Goal: Task Accomplishment & Management: Use online tool/utility

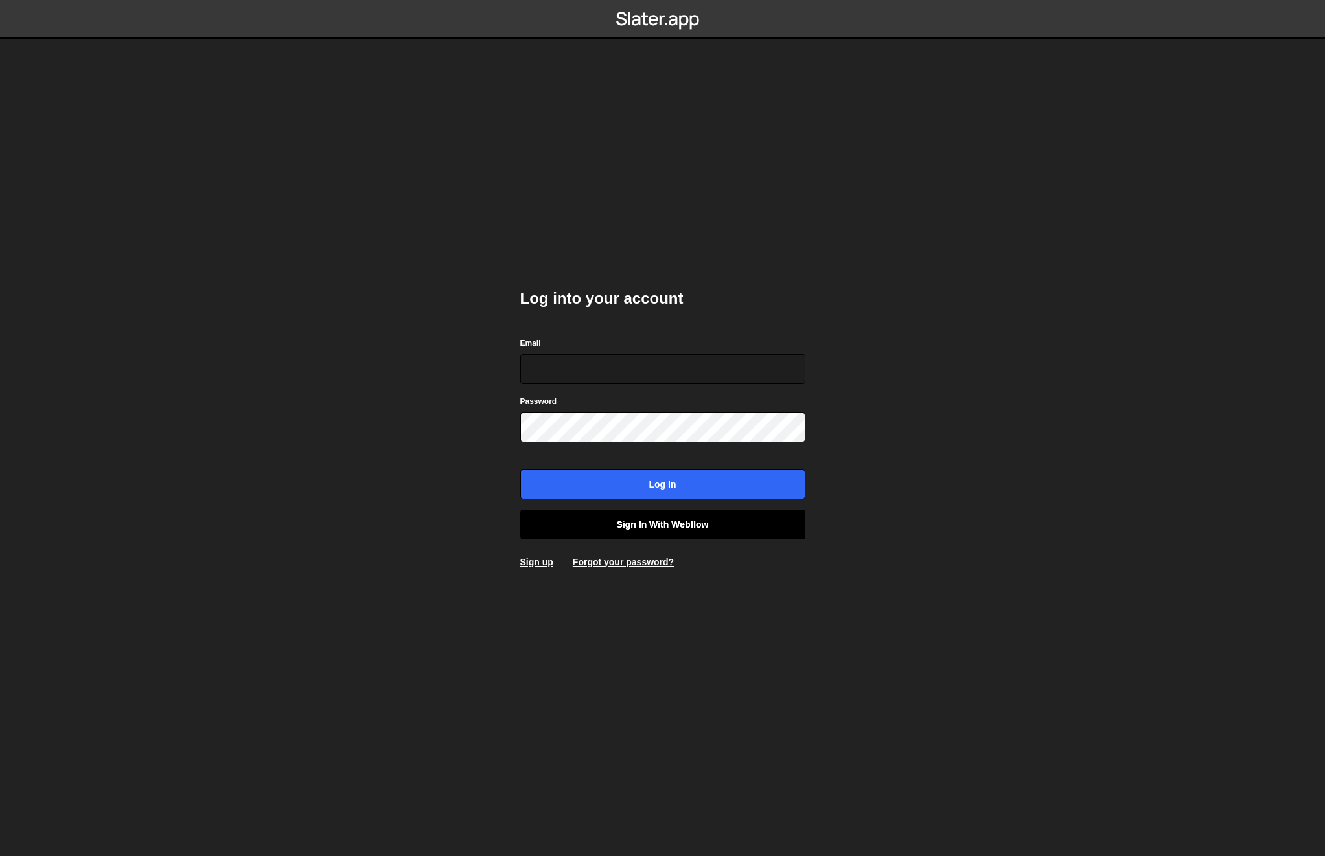
click at [657, 520] on link "Sign in with Webflow" at bounding box center [662, 525] width 285 height 30
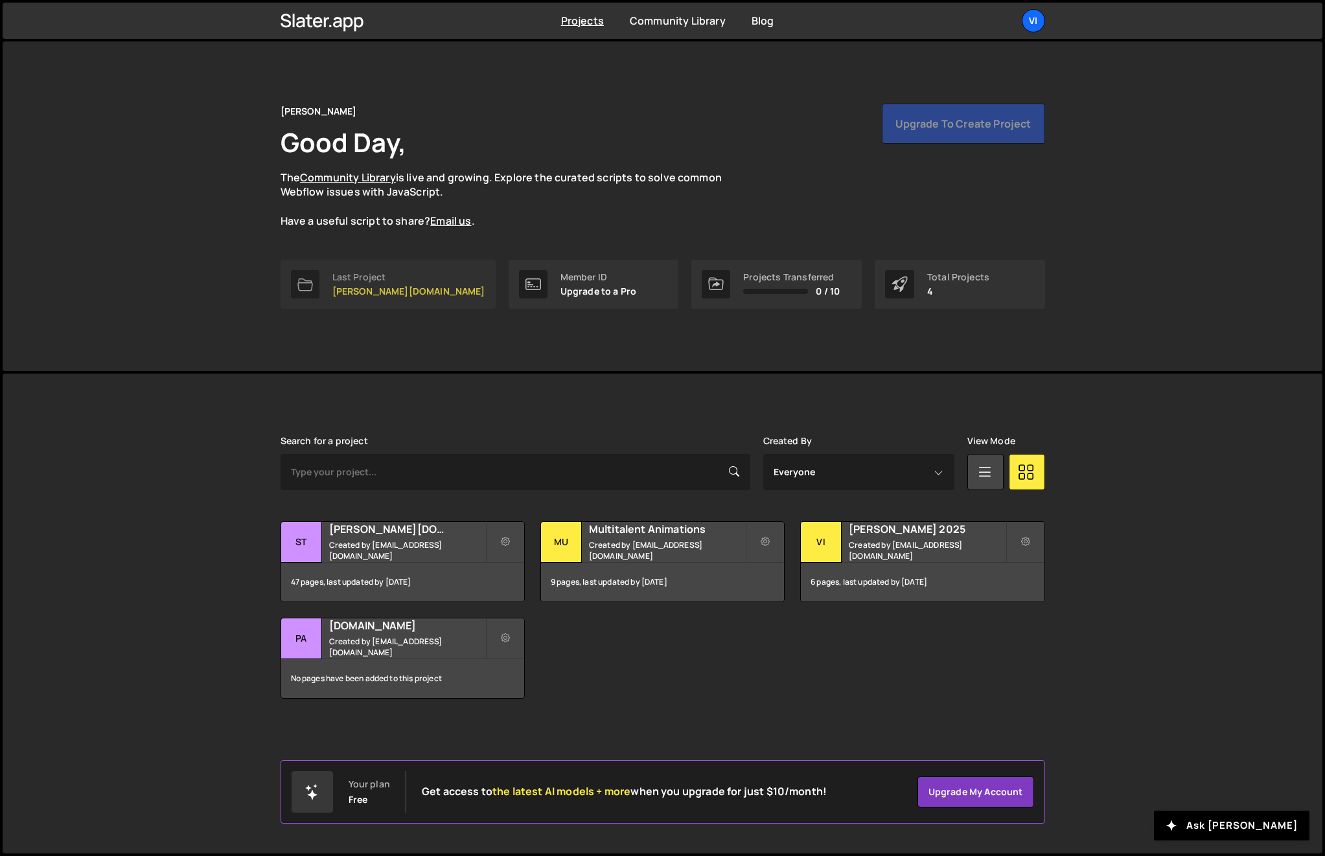
click at [365, 284] on div "Last Project [PERSON_NAME][DOMAIN_NAME]" at bounding box center [408, 284] width 153 height 25
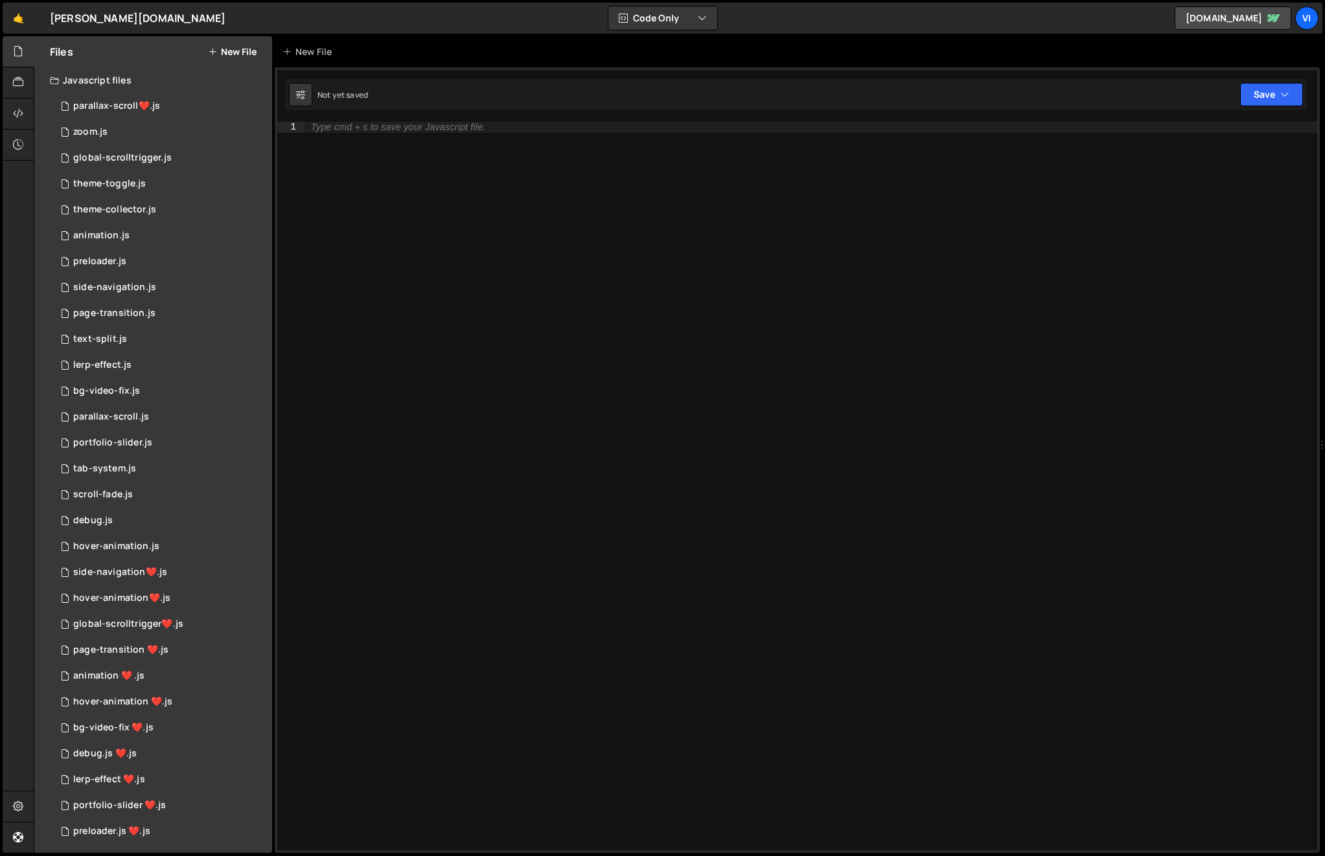
click at [238, 49] on button "New File" at bounding box center [232, 52] width 49 height 10
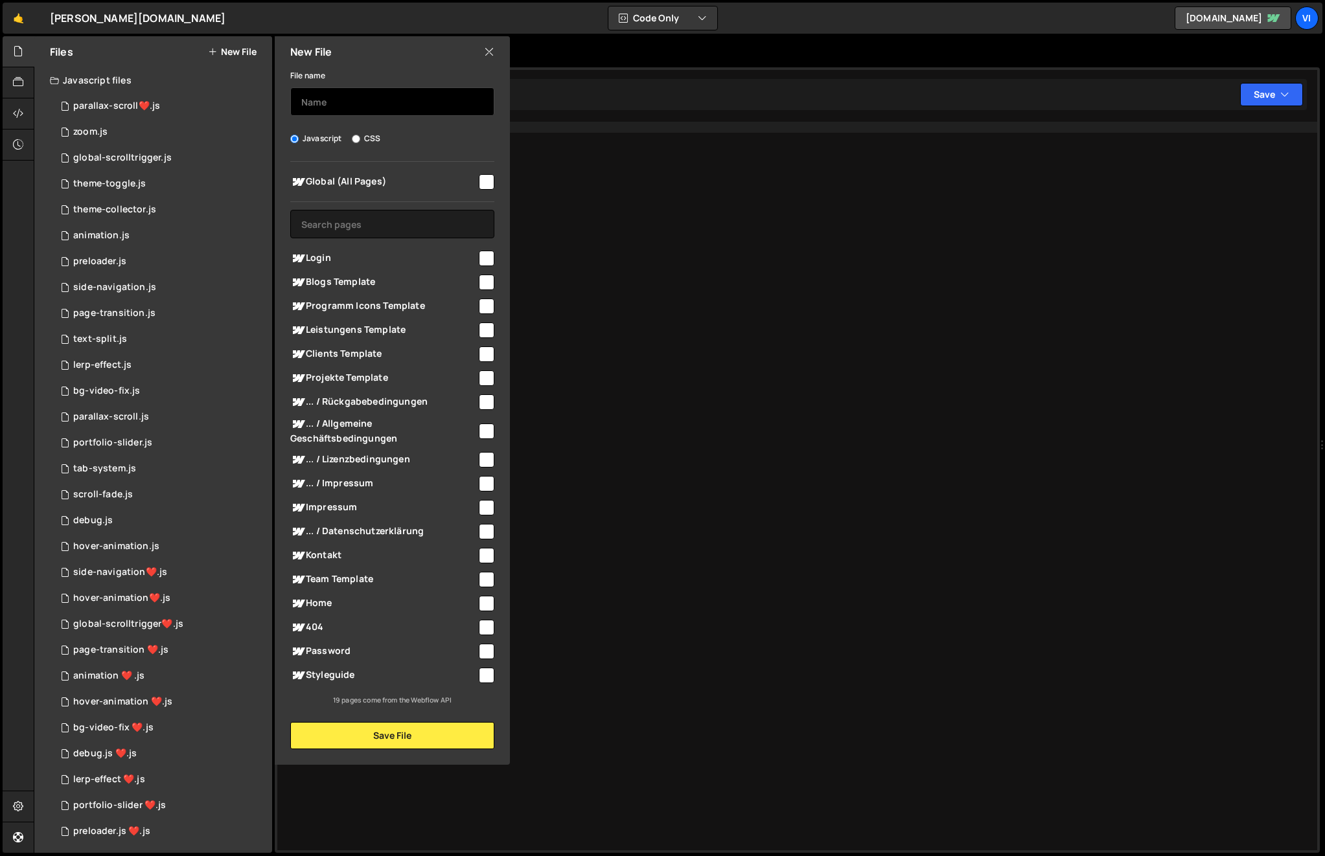
click at [339, 102] on input "text" at bounding box center [392, 101] width 204 height 29
type input "outseta"
click at [360, 133] on label "CSS" at bounding box center [366, 138] width 29 height 13
click at [360, 135] on input "CSS" at bounding box center [356, 139] width 8 height 8
radio input "true"
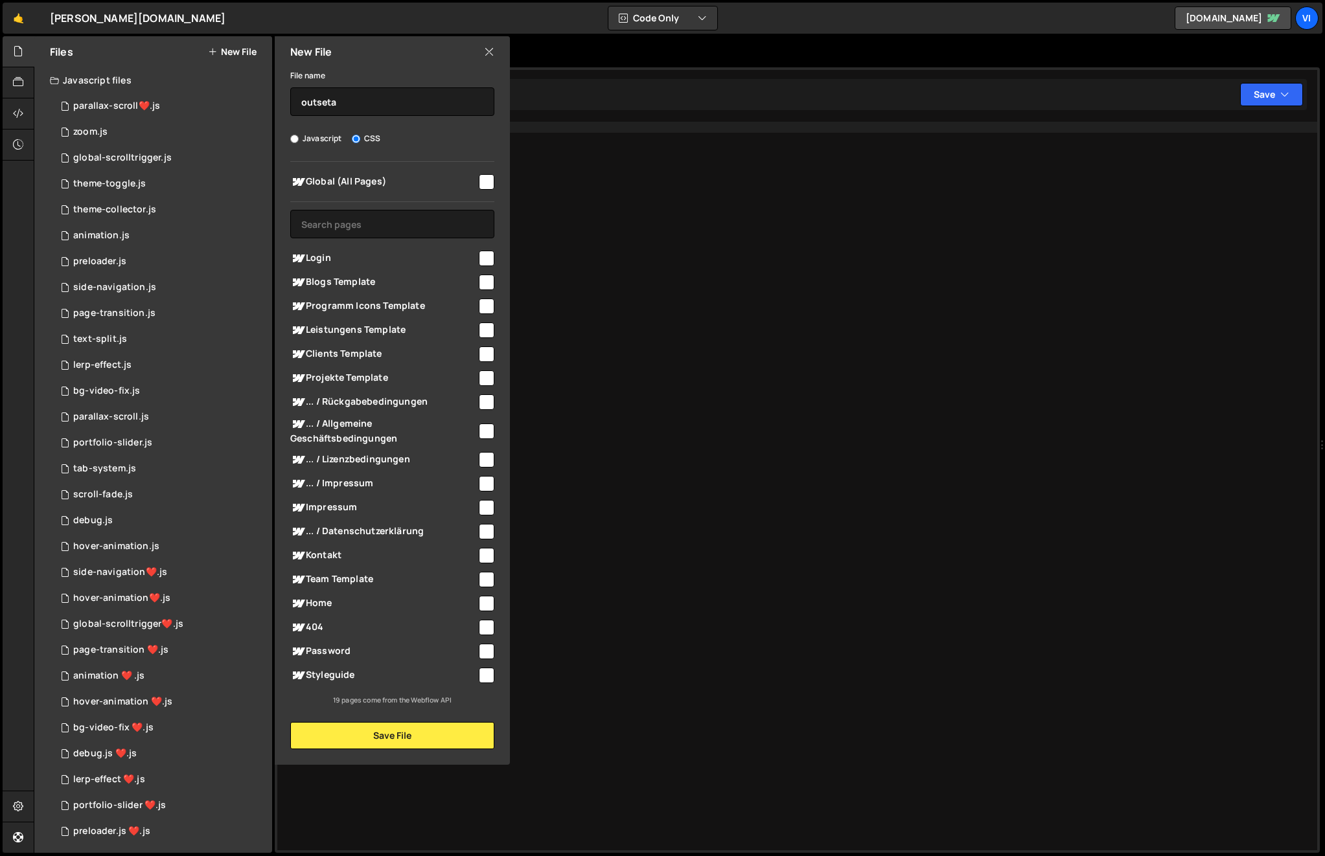
click at [488, 179] on input "checkbox" at bounding box center [487, 182] width 16 height 16
checkbox input "true"
click at [389, 733] on button "Save File" at bounding box center [392, 735] width 204 height 27
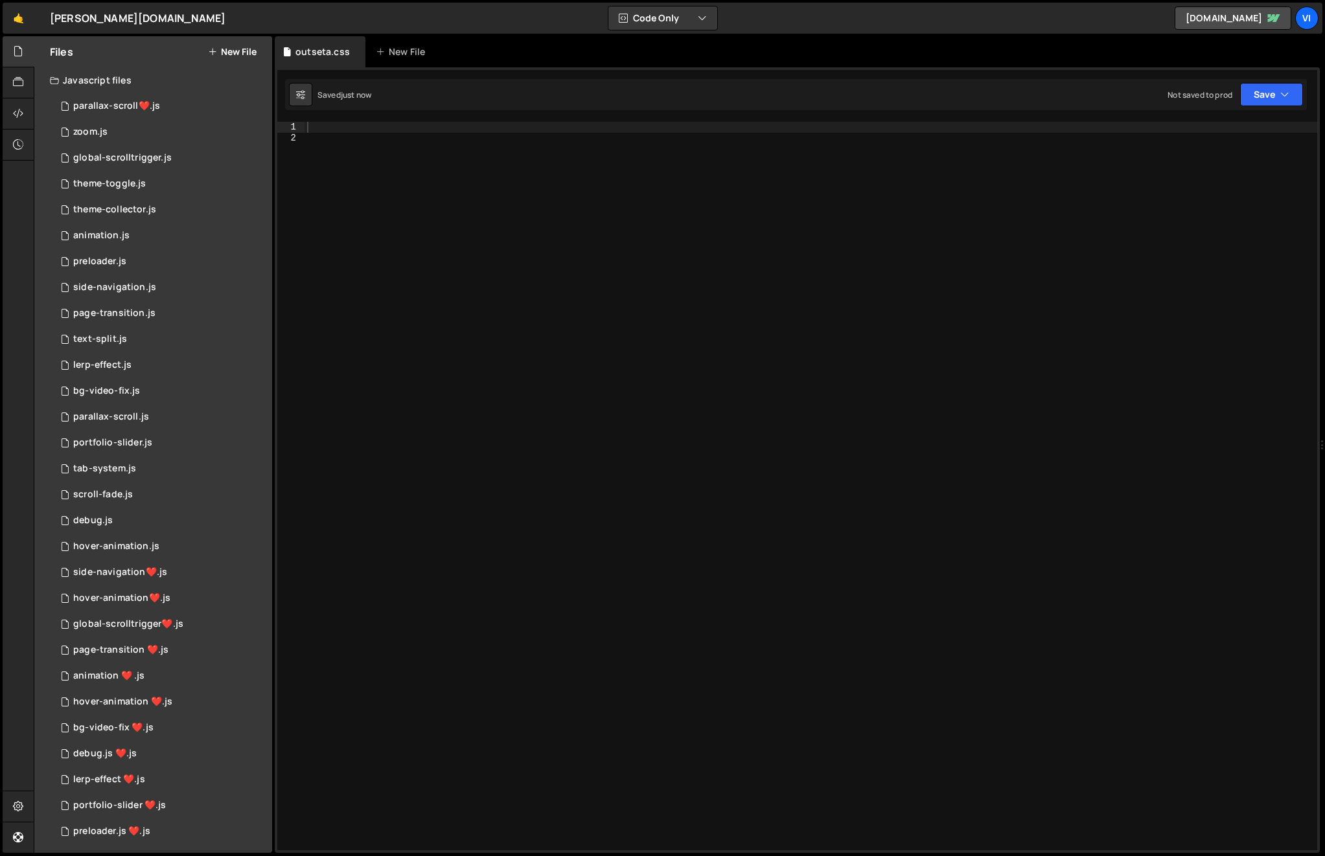
click at [378, 149] on div at bounding box center [810, 497] width 1013 height 750
paste textarea "}"
type textarea "}"
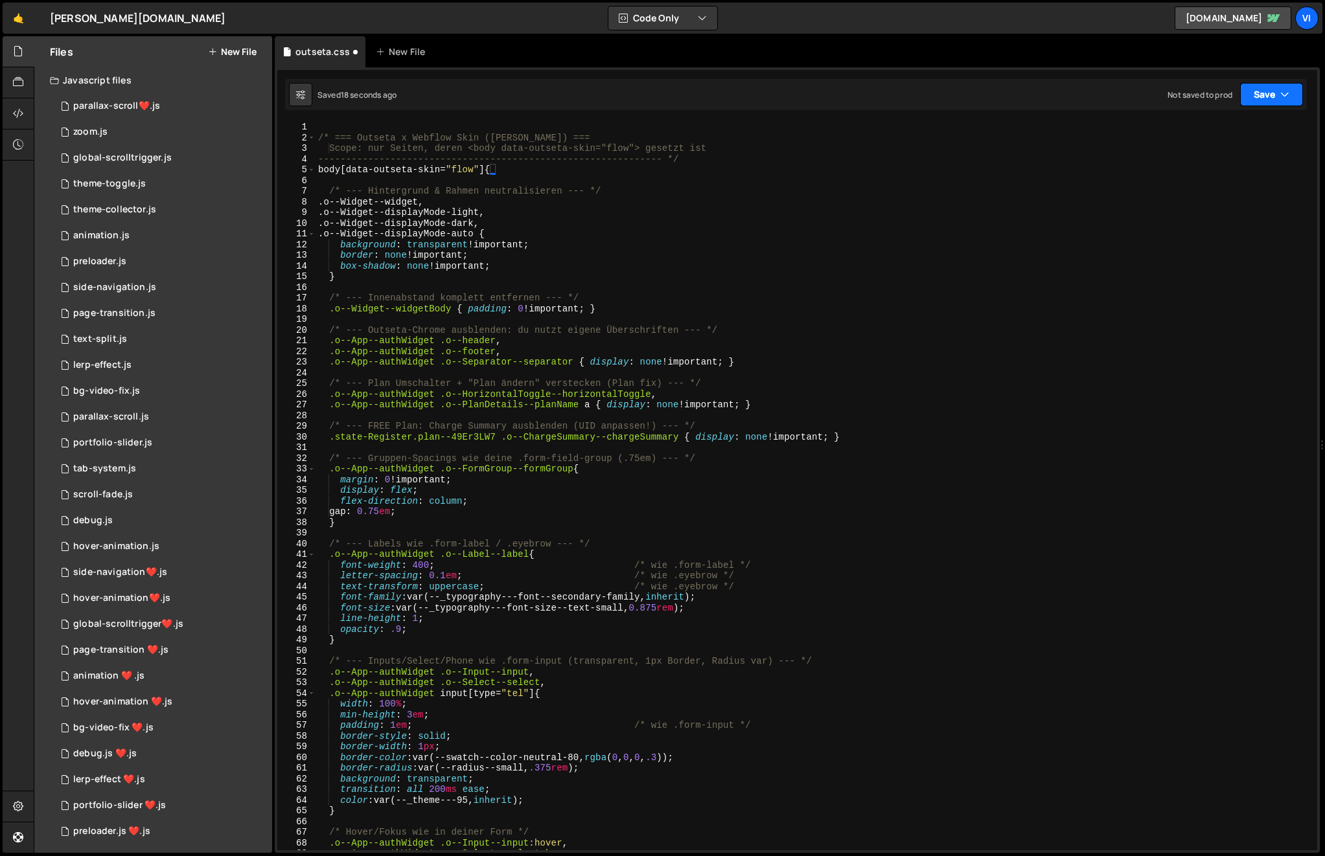
click at [1266, 95] on button "Save" at bounding box center [1271, 94] width 63 height 23
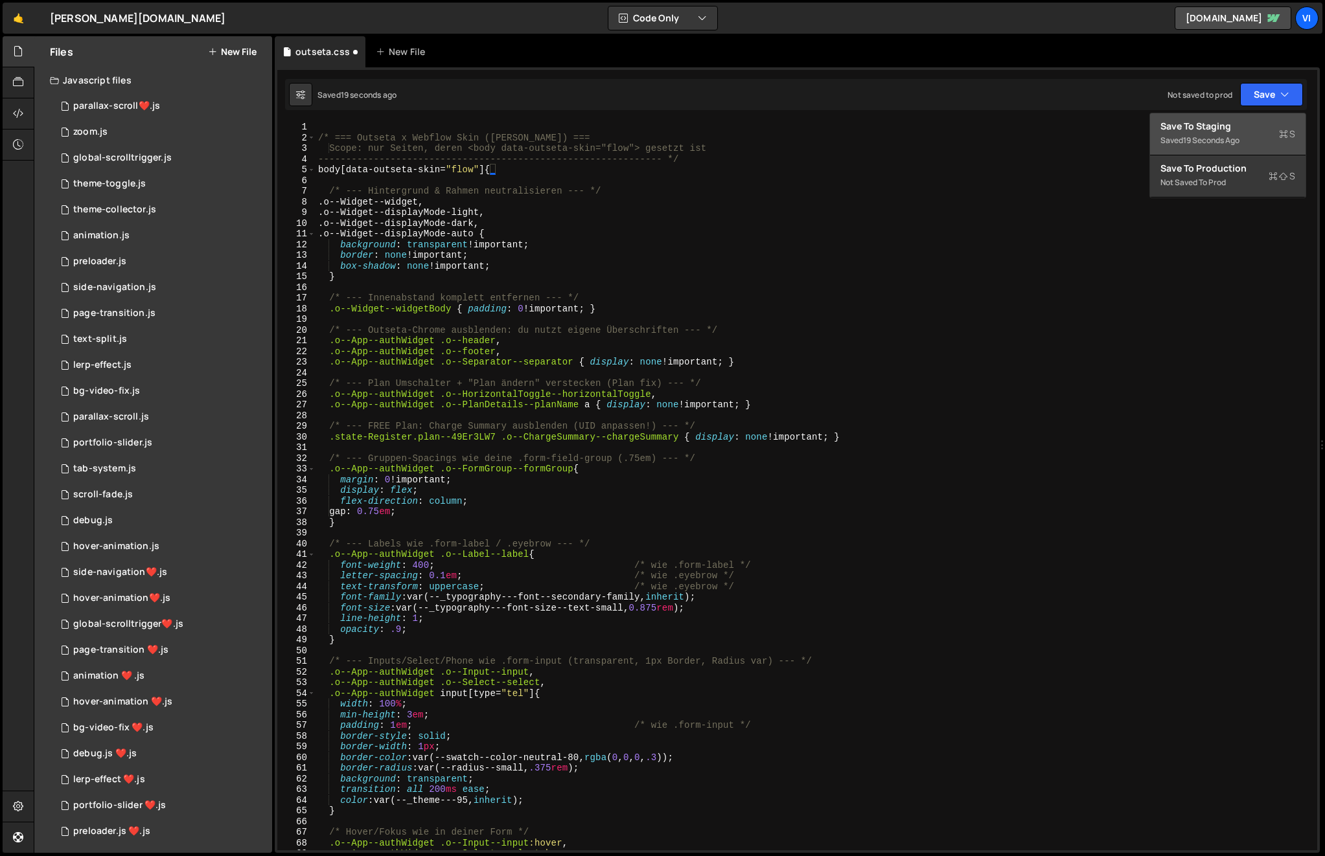
click at [1230, 126] on div "Save to Staging S" at bounding box center [1227, 126] width 135 height 13
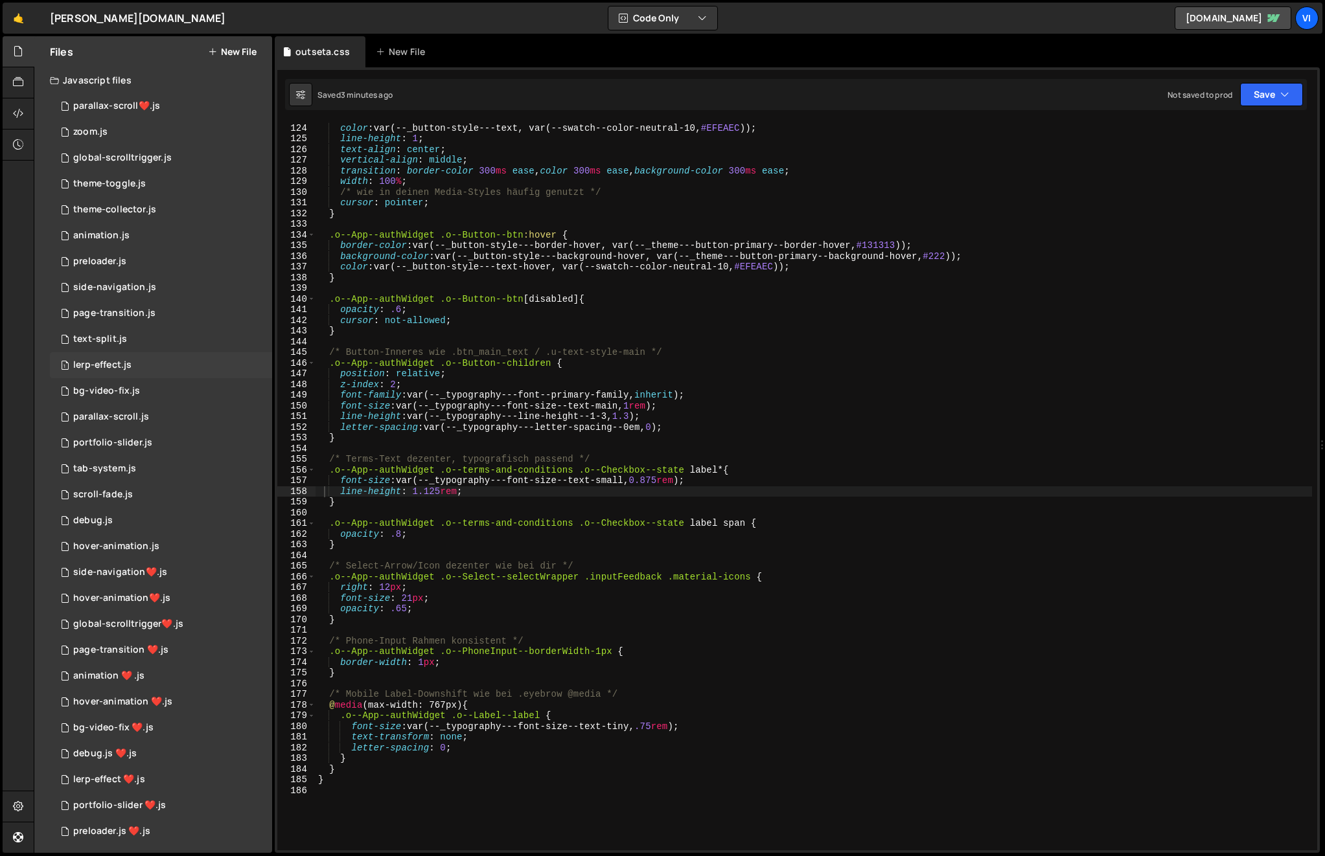
scroll to position [316, 0]
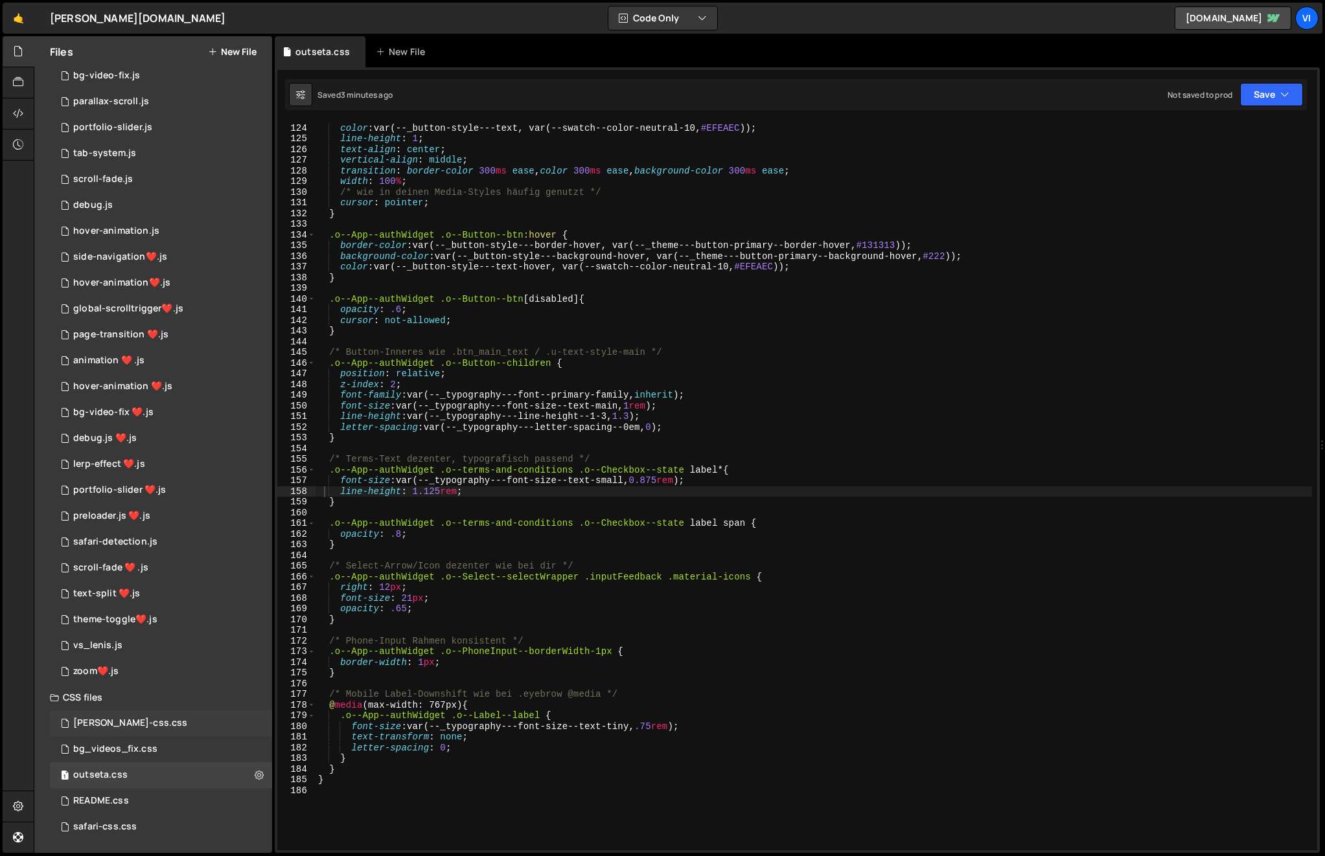
click at [104, 725] on div "barba-css.css" at bounding box center [130, 724] width 114 height 12
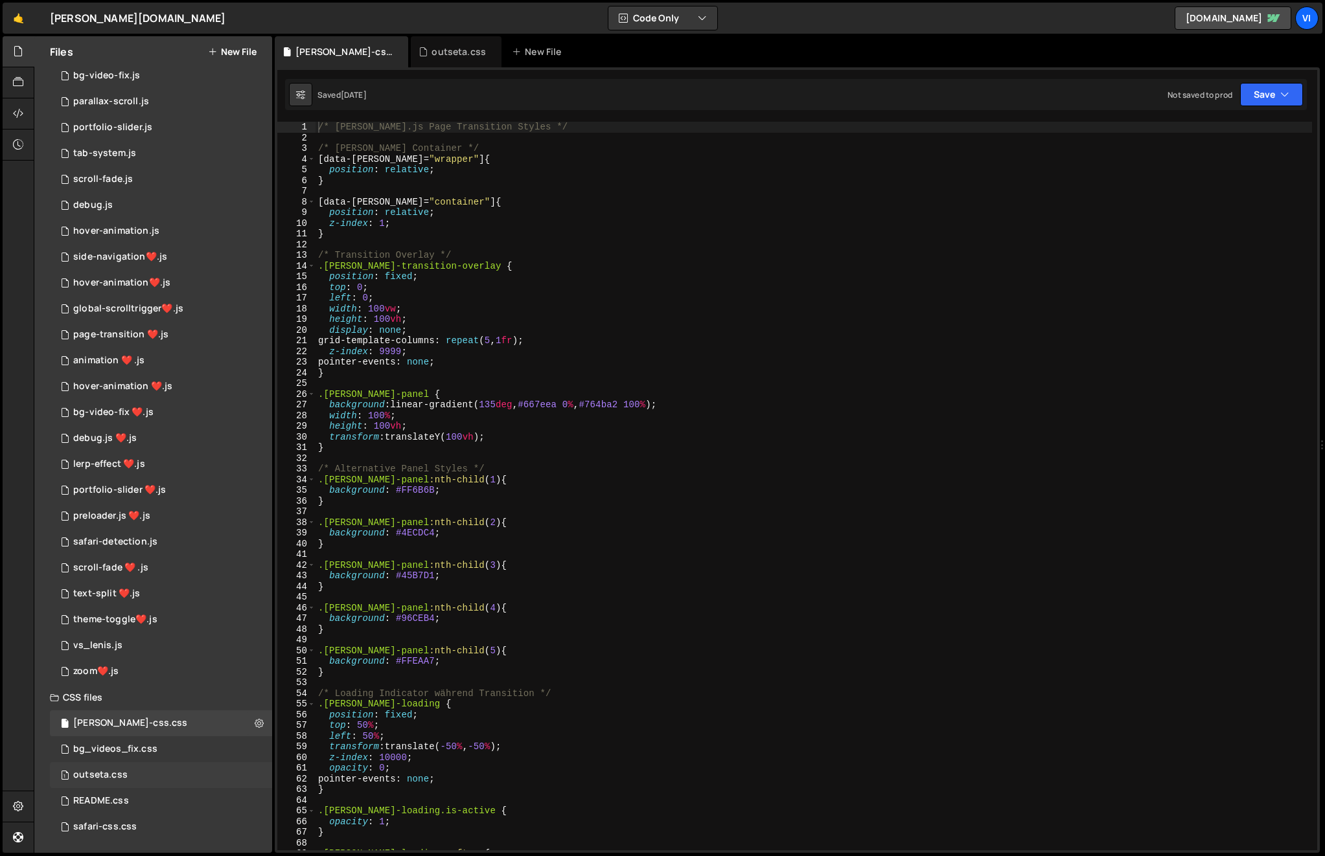
click at [113, 770] on div "outseta.css" at bounding box center [100, 776] width 54 height 12
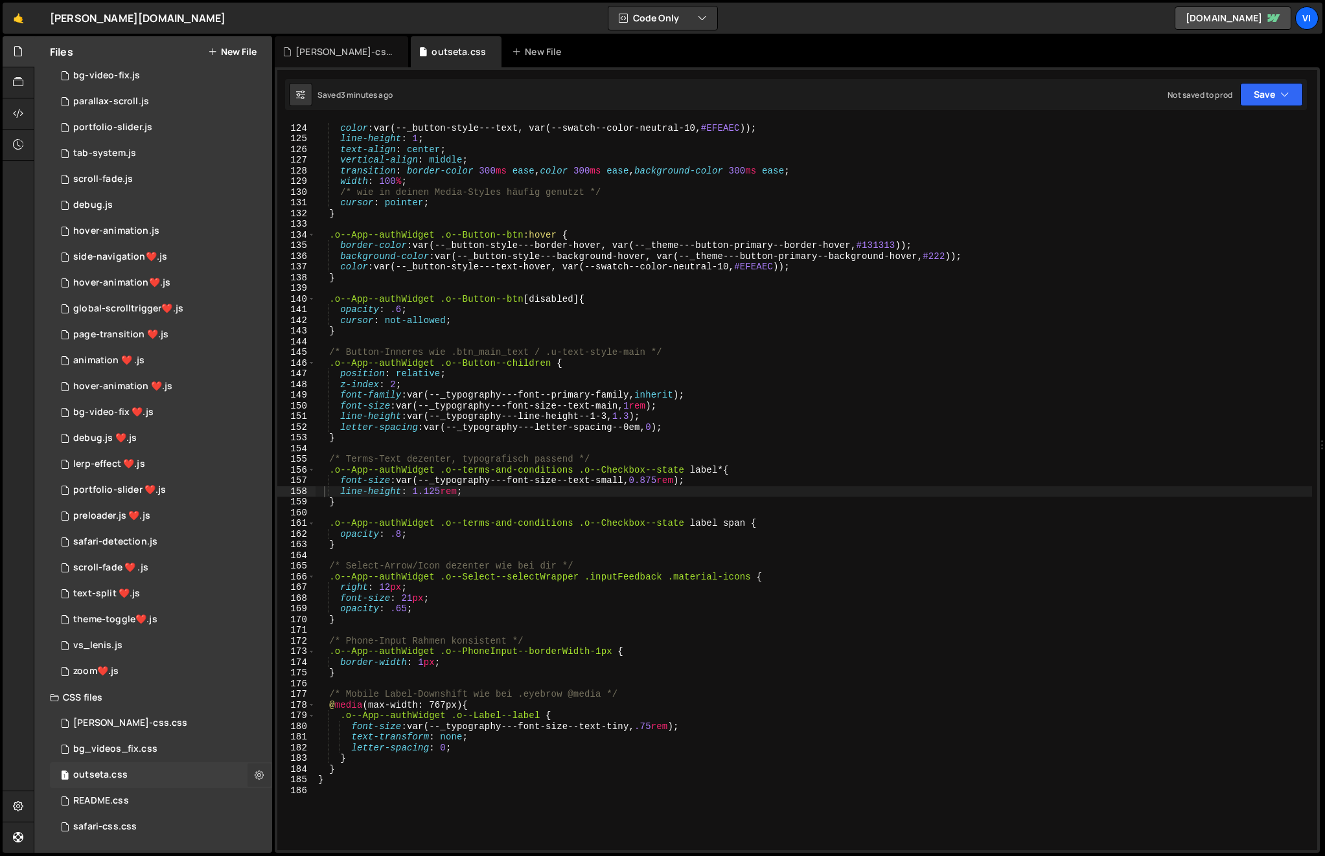
click at [255, 773] on icon at bounding box center [259, 775] width 9 height 12
click at [366, 798] on button "Edit File Settings" at bounding box center [338, 788] width 127 height 26
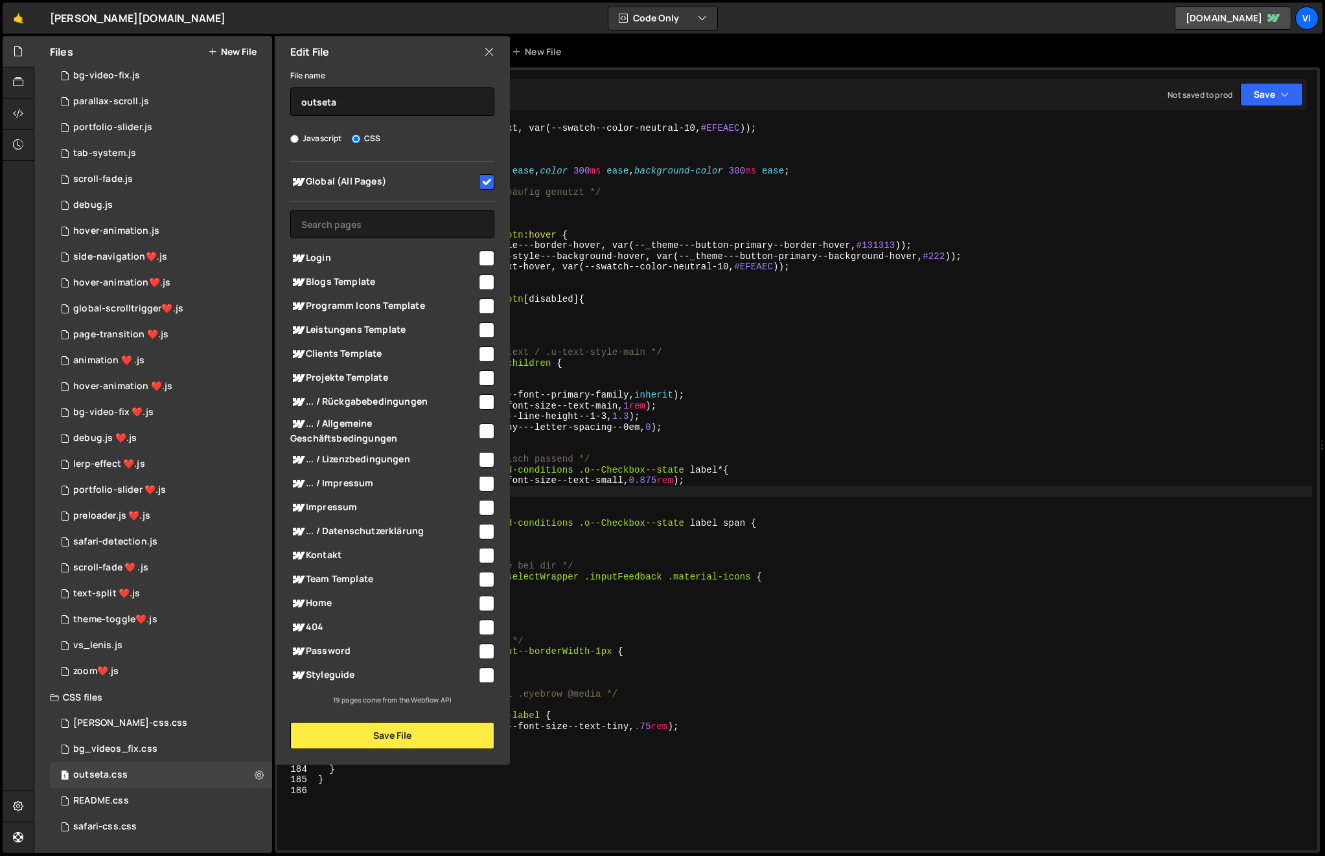
click at [487, 260] on input "checkbox" at bounding box center [487, 259] width 16 height 16
click at [484, 258] on input "checkbox" at bounding box center [487, 259] width 16 height 16
checkbox input "false"
click at [417, 735] on button "Save File" at bounding box center [392, 735] width 204 height 27
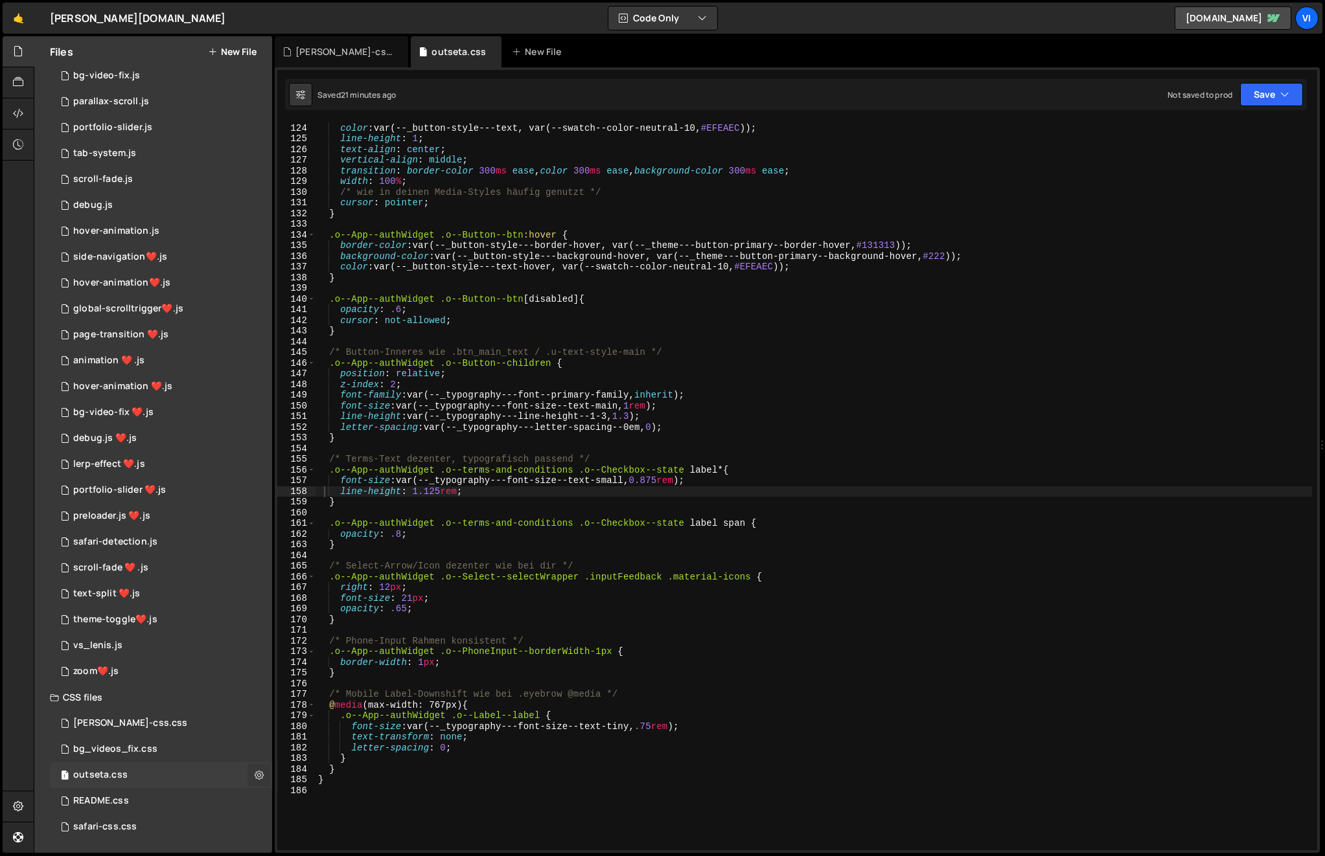
click at [255, 776] on icon at bounding box center [259, 775] width 9 height 12
type input "outseta"
radio input "false"
radio input "true"
click at [328, 788] on button "Edit File Settings" at bounding box center [338, 788] width 127 height 26
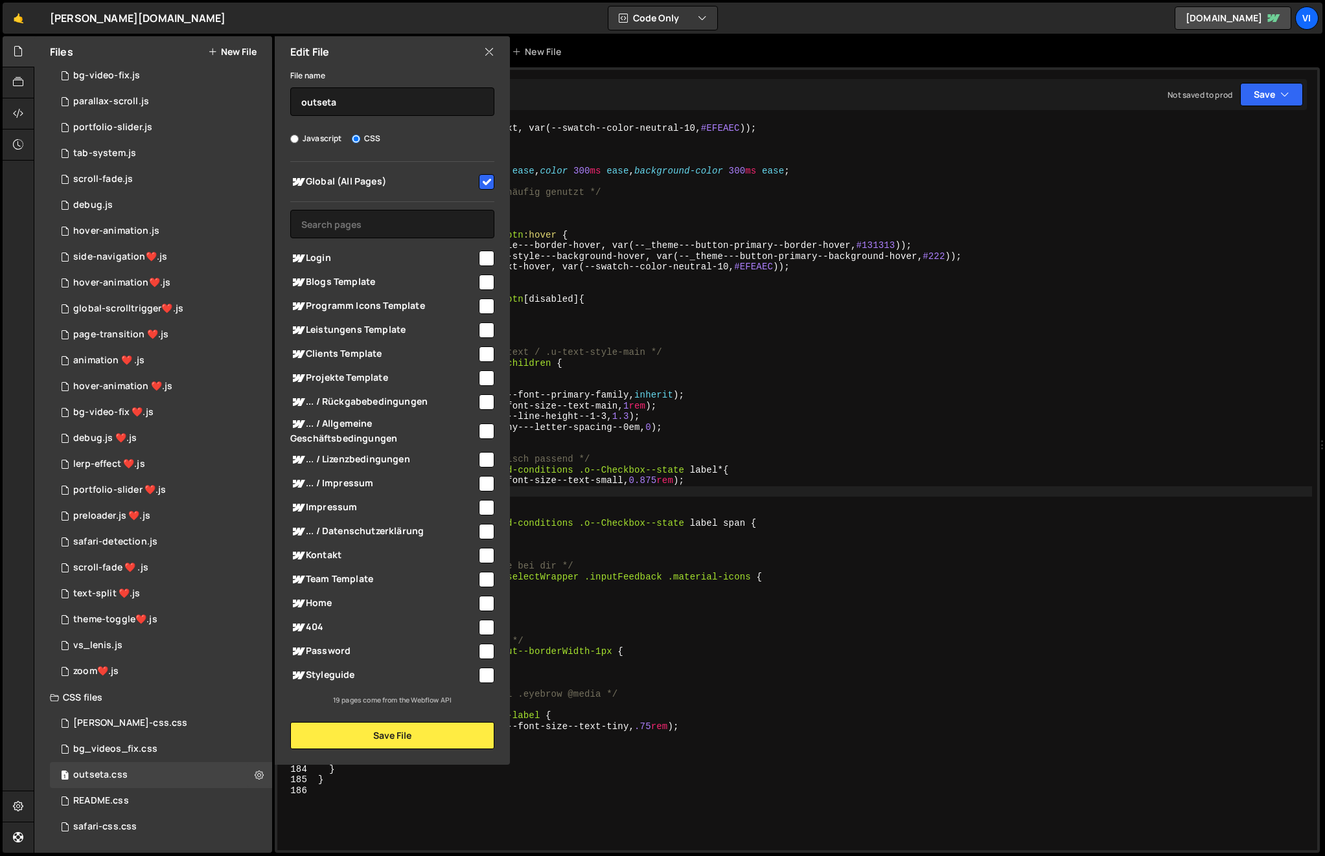
click at [487, 186] on input "checkbox" at bounding box center [487, 182] width 16 height 16
checkbox input "false"
click at [389, 742] on button "Save File" at bounding box center [392, 735] width 204 height 27
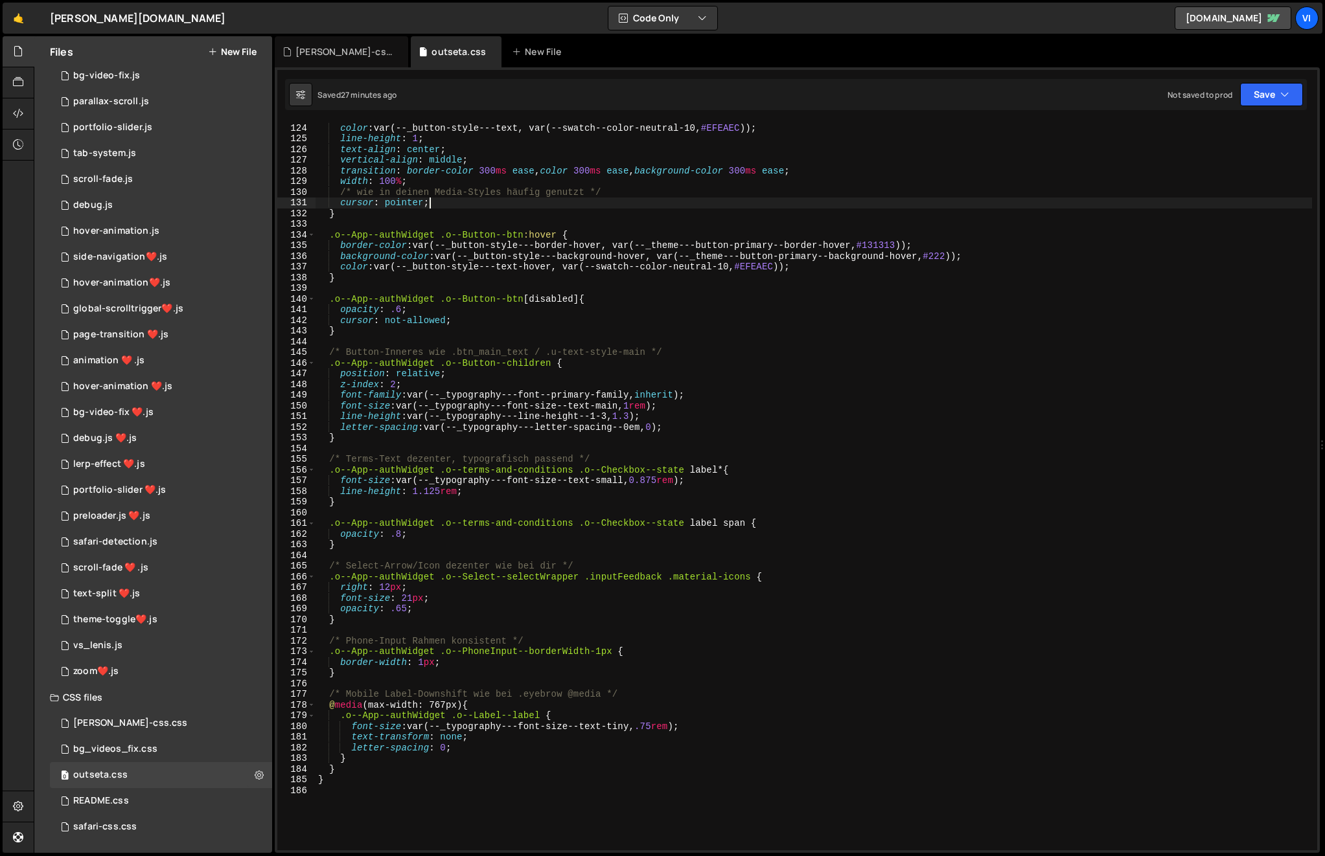
click at [514, 201] on div "background-color : var(--_button-style---background, var(--_theme---5, #131313 …" at bounding box center [814, 487] width 996 height 750
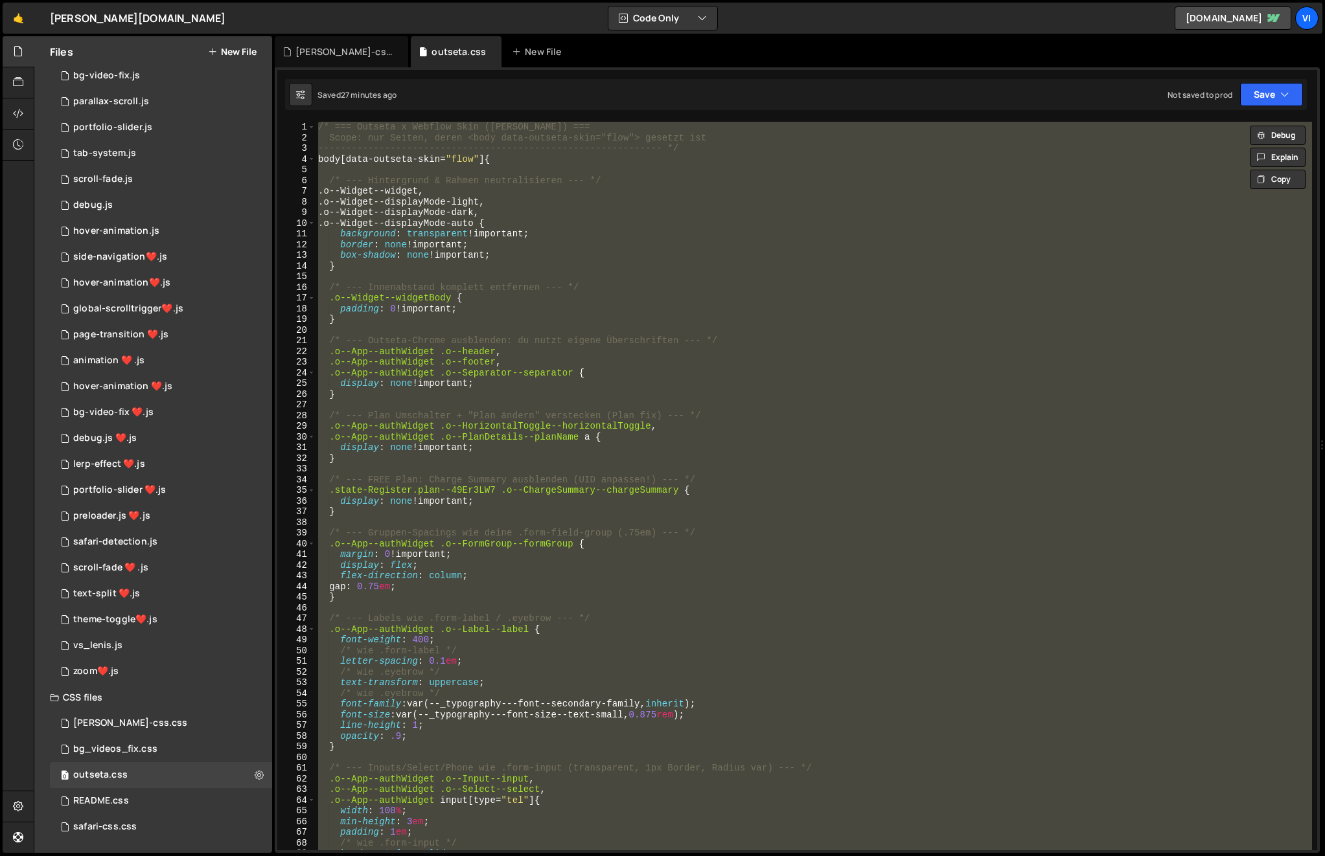
scroll to position [0, 0]
paste textarea
type textarea "}"
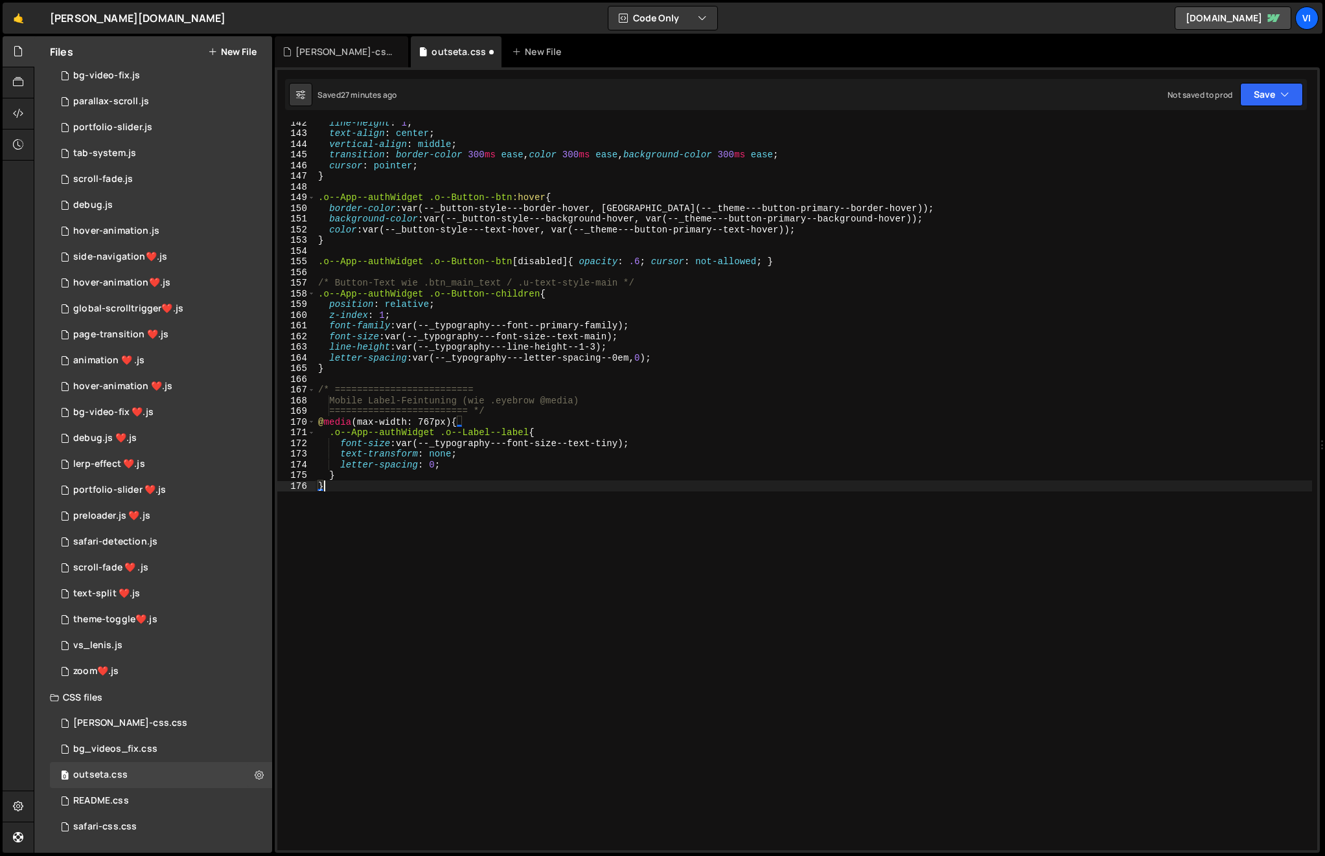
scroll to position [1511, 0]
click at [1257, 101] on button "Save" at bounding box center [1271, 94] width 63 height 23
click at [1233, 121] on div "Save to Staging S" at bounding box center [1227, 126] width 135 height 13
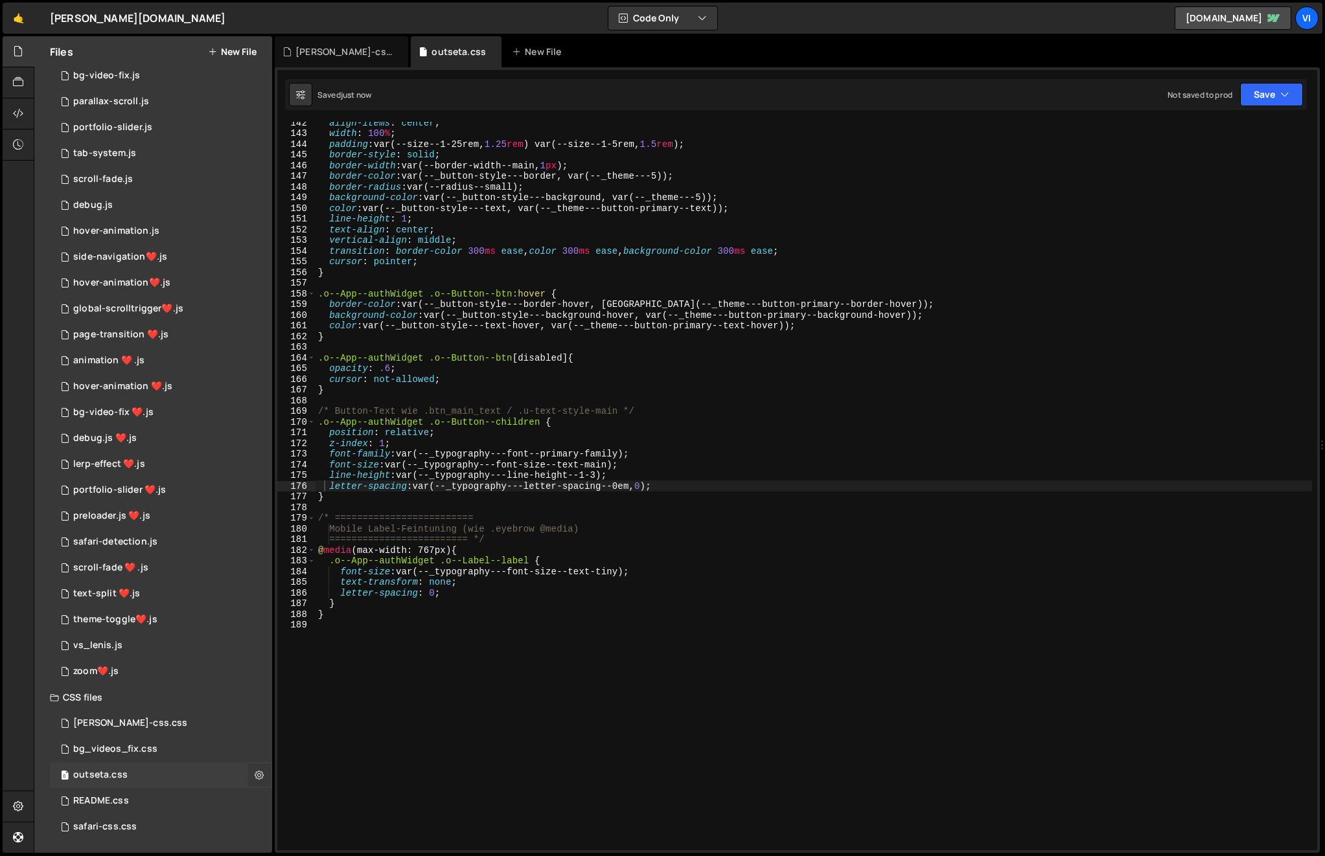
click at [255, 778] on icon at bounding box center [259, 775] width 9 height 12
click at [1268, 96] on button "Save" at bounding box center [1271, 94] width 63 height 23
click at [1215, 126] on div "Save to Staging S" at bounding box center [1227, 126] width 135 height 13
click at [256, 778] on icon at bounding box center [259, 775] width 9 height 12
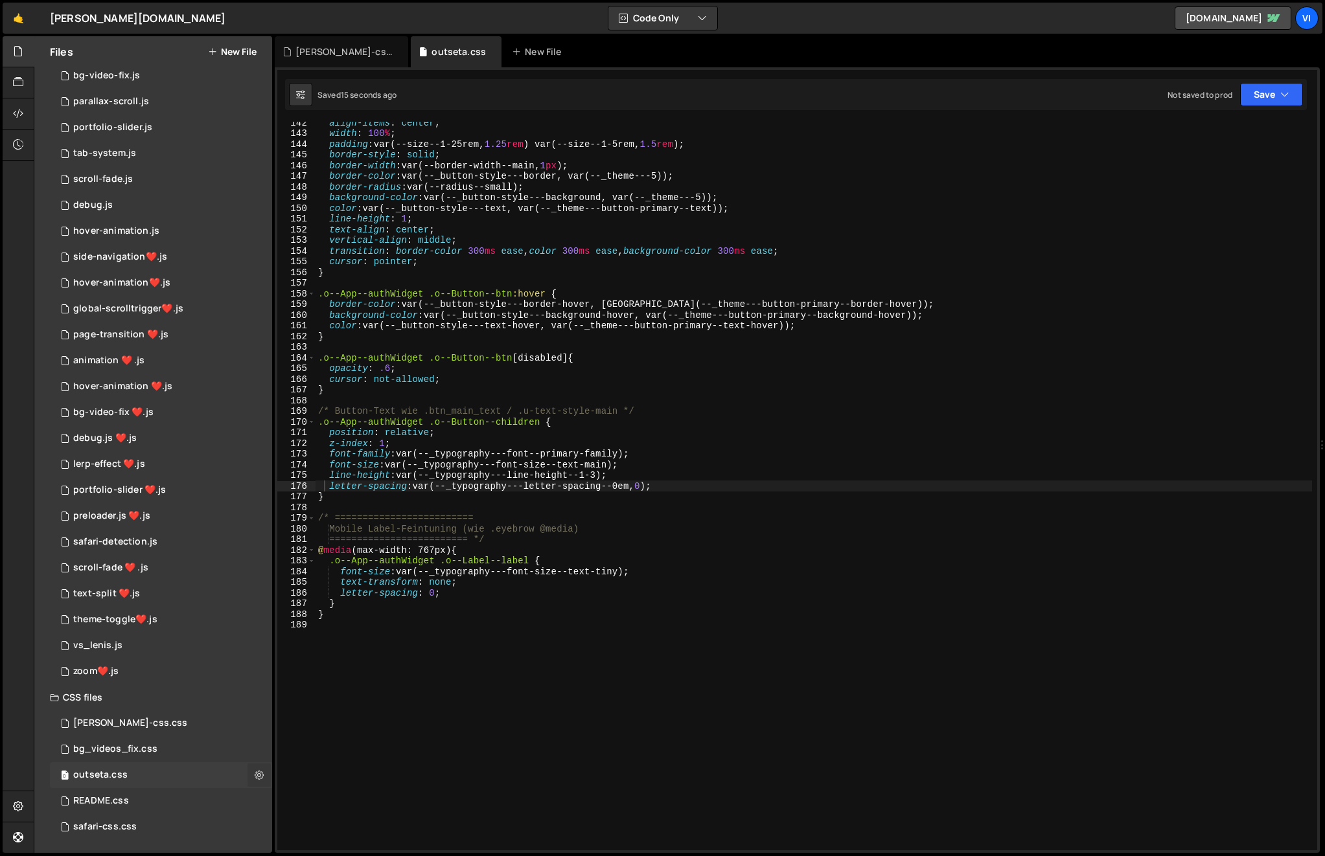
type input "outseta"
radio input "false"
radio input "true"
click at [338, 789] on button "Edit File Settings" at bounding box center [338, 788] width 127 height 26
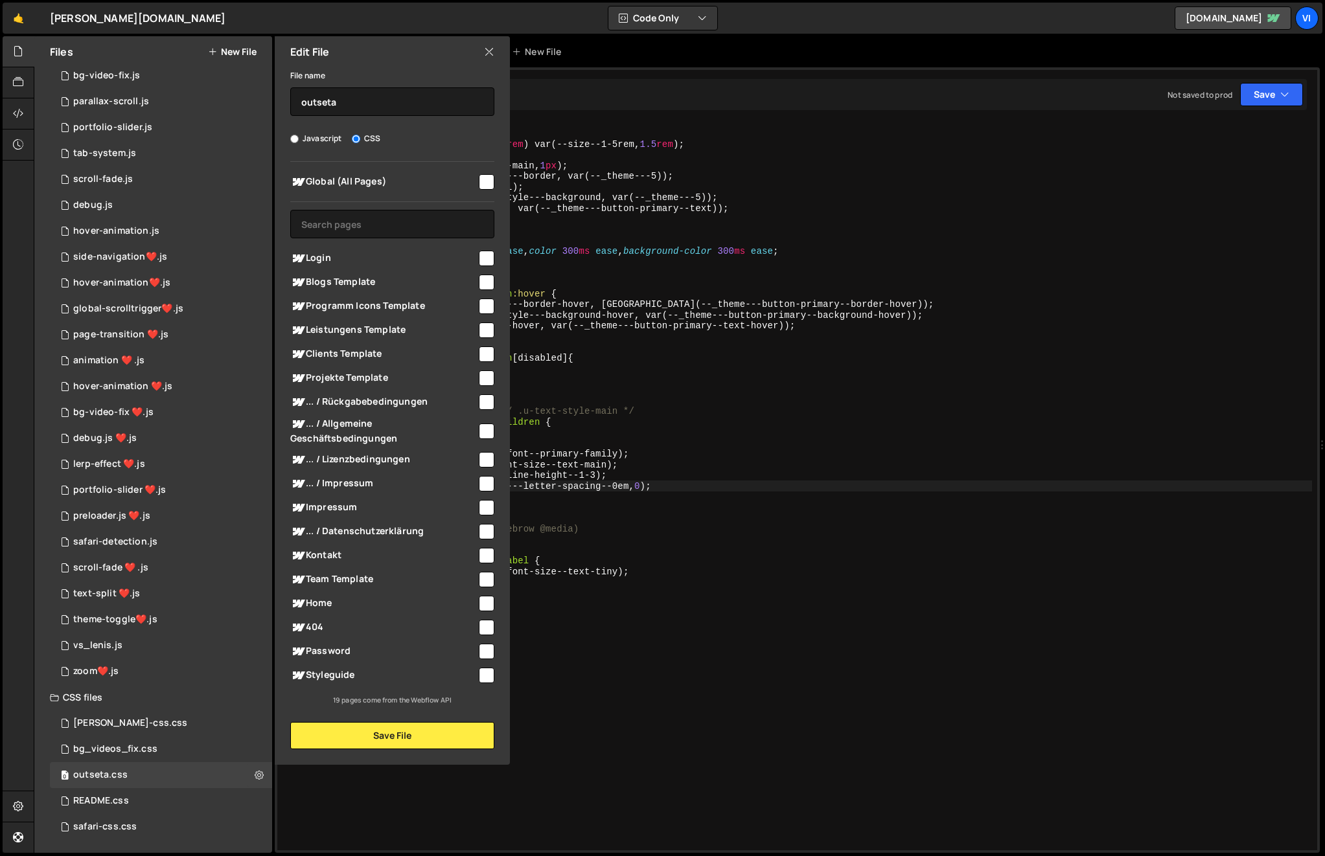
click at [485, 175] on input "checkbox" at bounding box center [487, 182] width 16 height 16
checkbox input "true"
click at [414, 726] on button "Save File" at bounding box center [392, 735] width 204 height 27
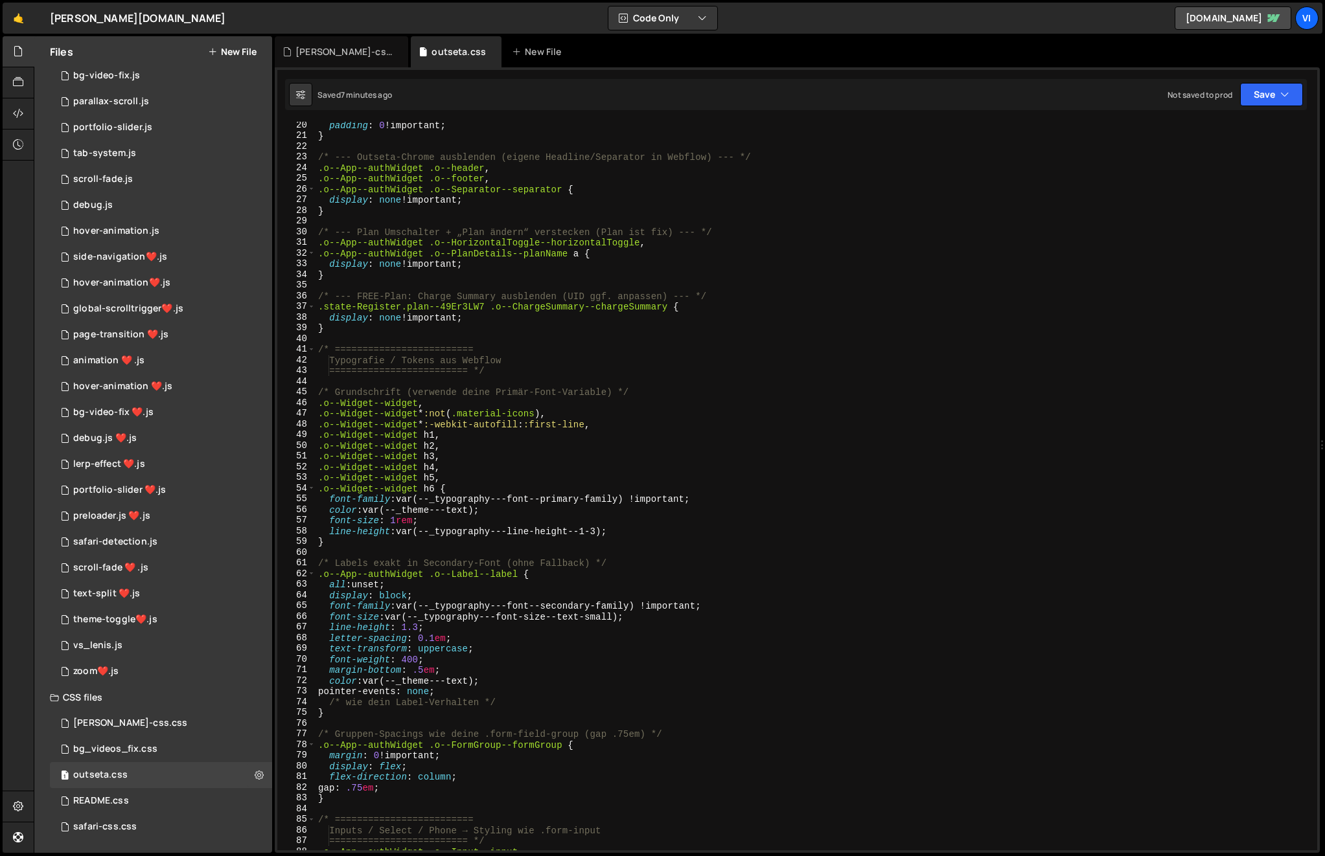
scroll to position [465, 0]
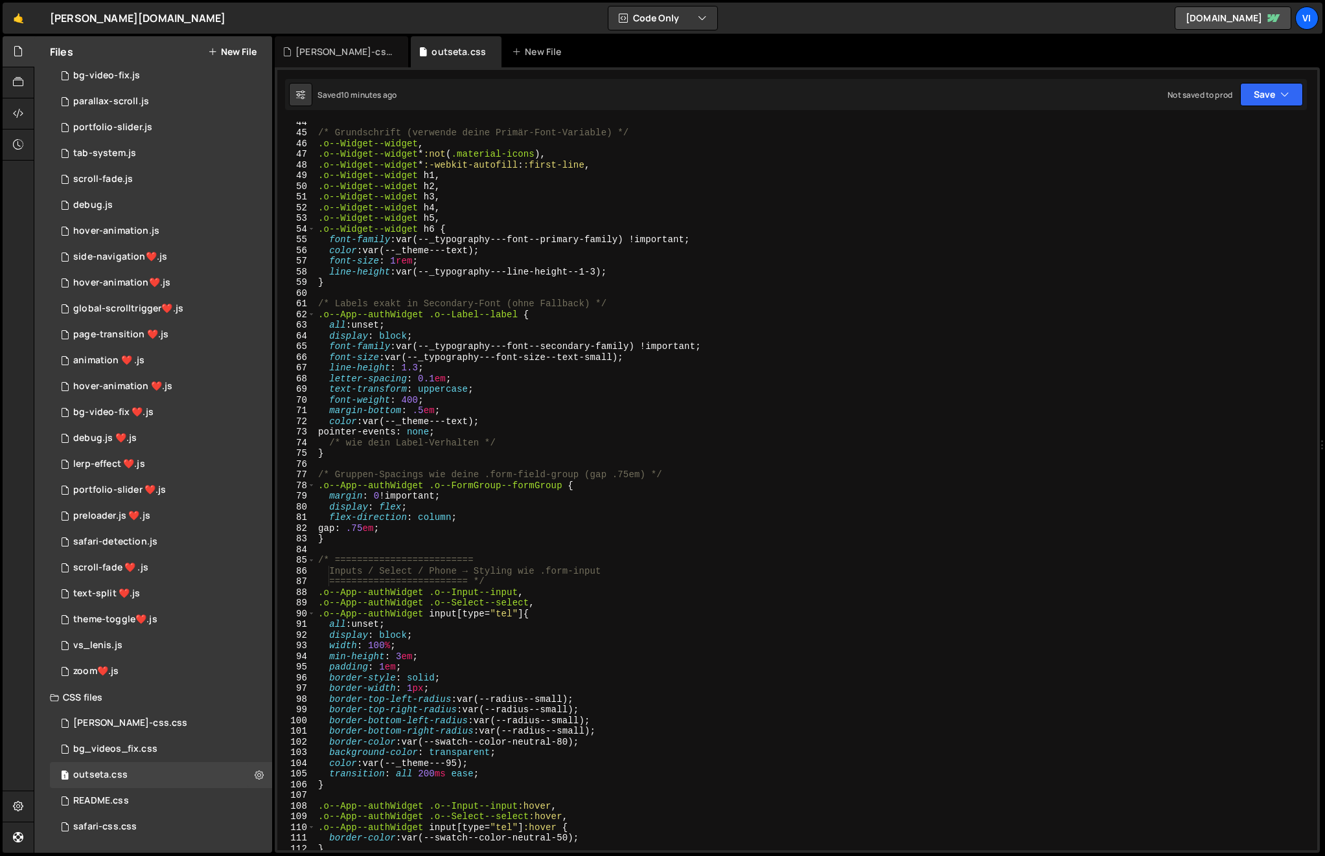
click at [522, 433] on div "/* Grundschrift (verwende deine Primär-Font-Variable) */ .o--Widget--widget , .…" at bounding box center [814, 492] width 996 height 750
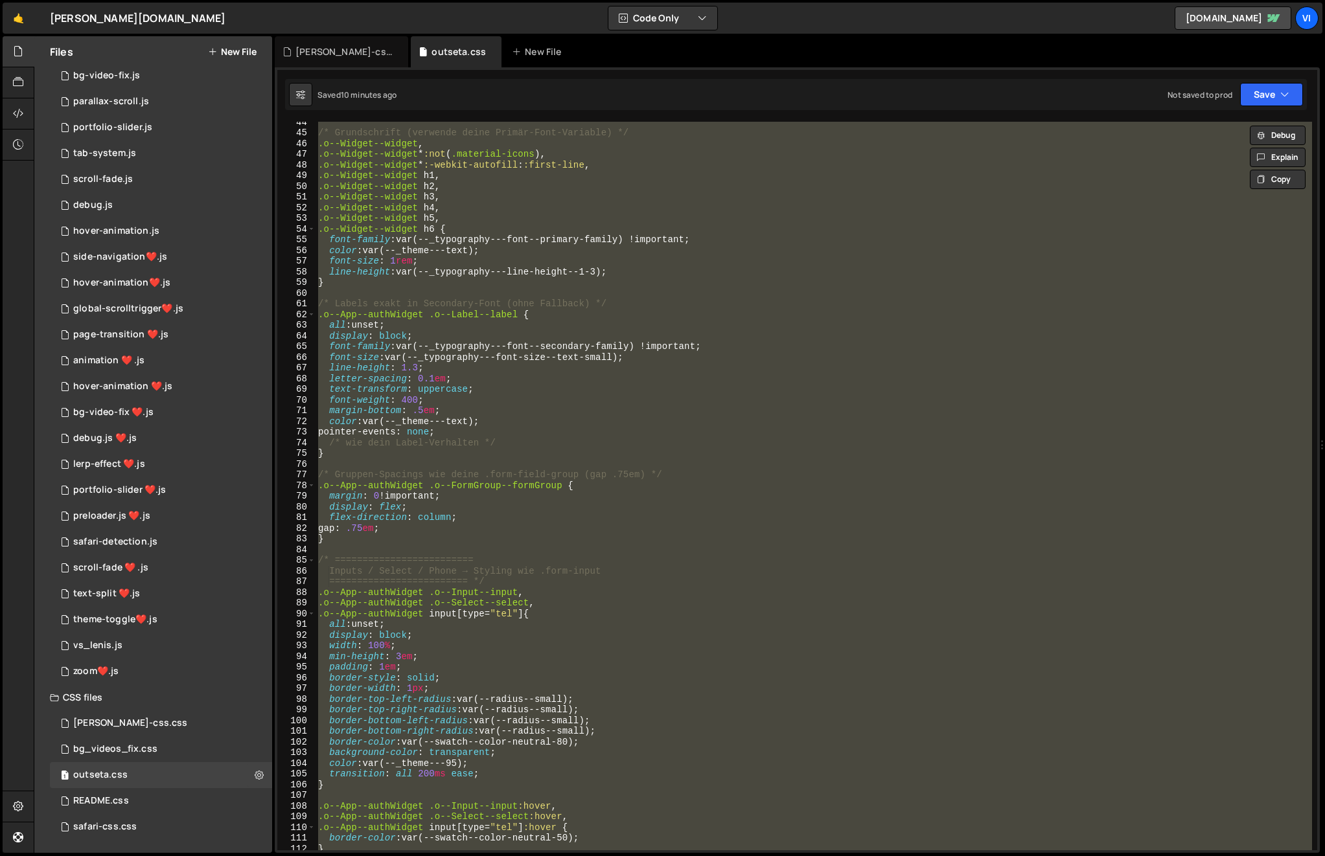
paste textarea
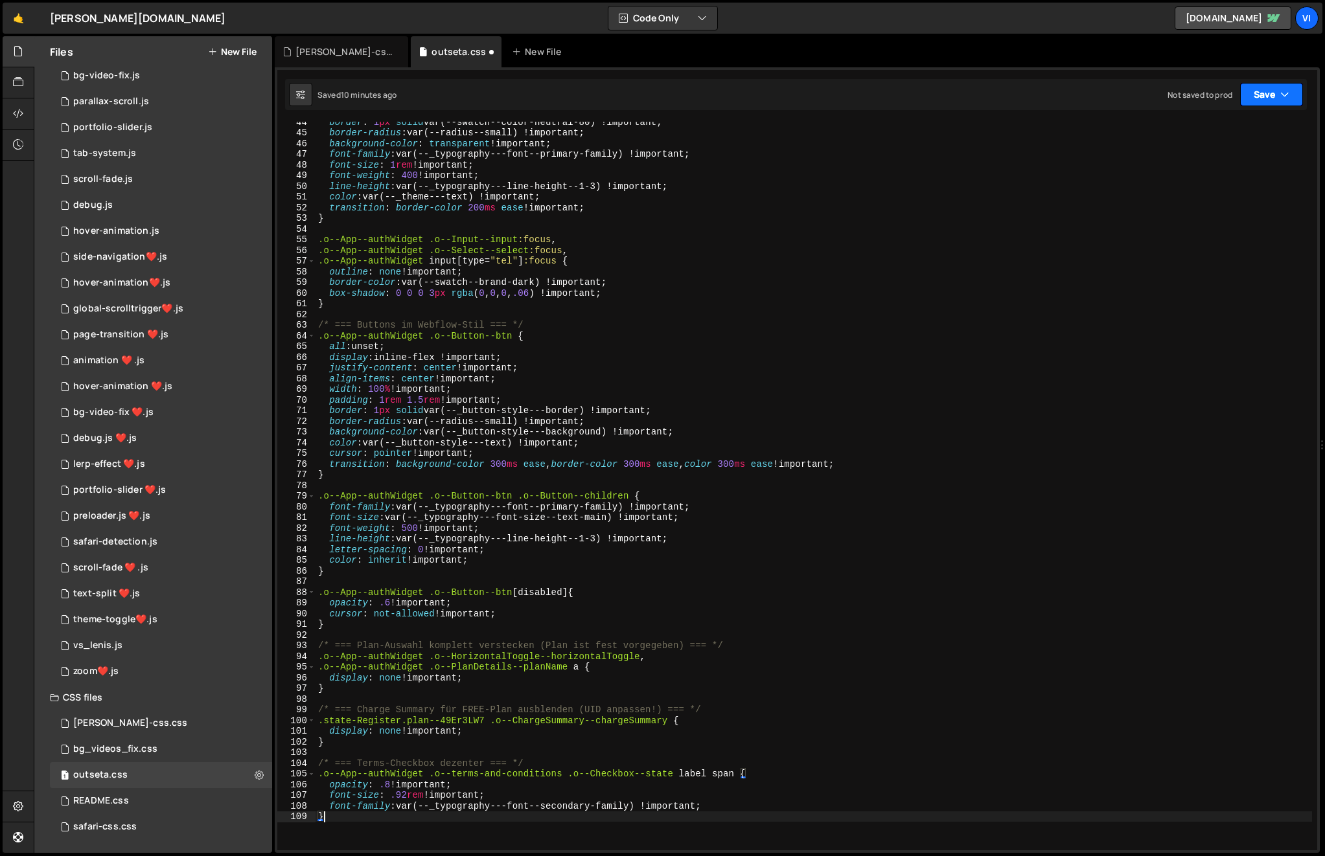
click at [1266, 92] on button "Save" at bounding box center [1271, 94] width 63 height 23
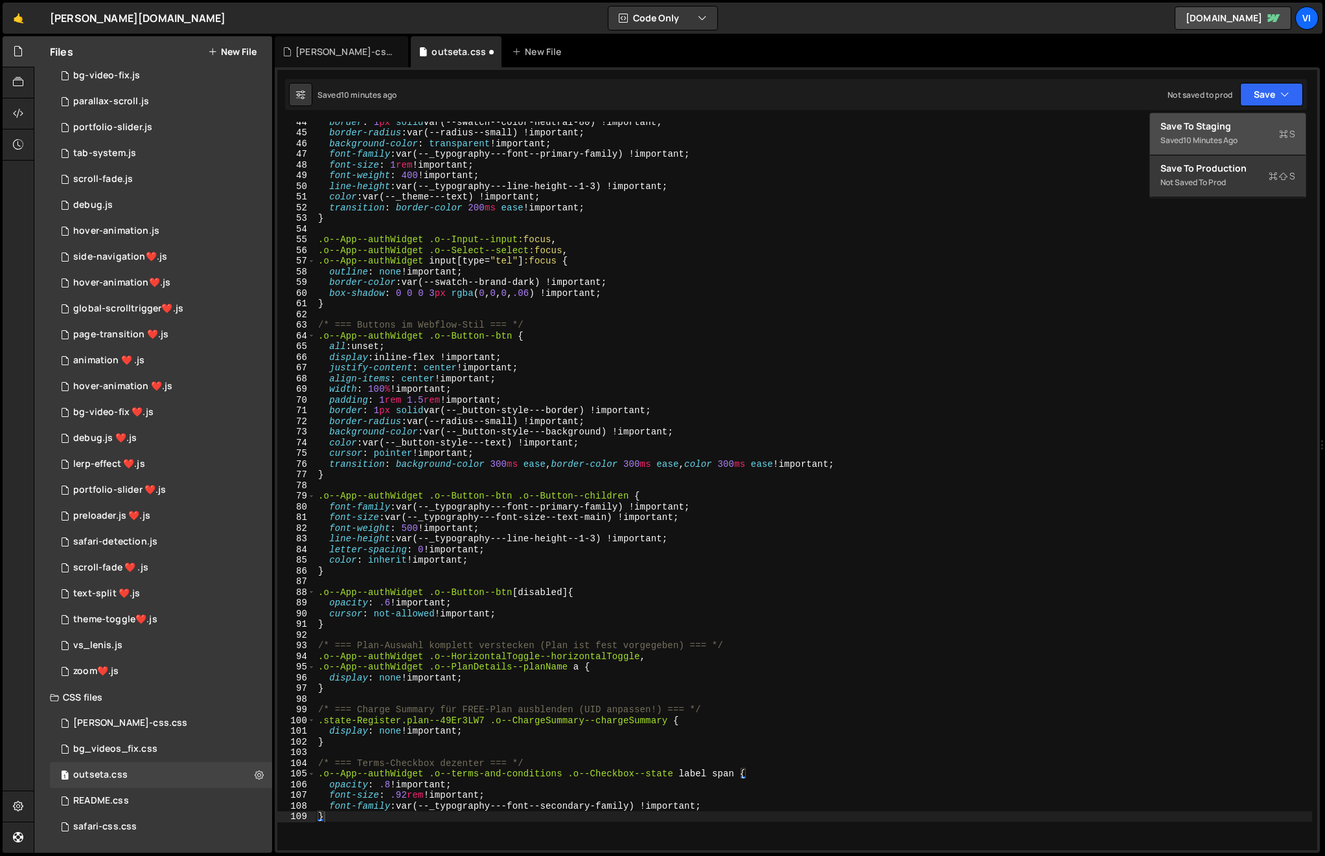
click at [1242, 126] on div "Save to Staging S" at bounding box center [1227, 126] width 135 height 13
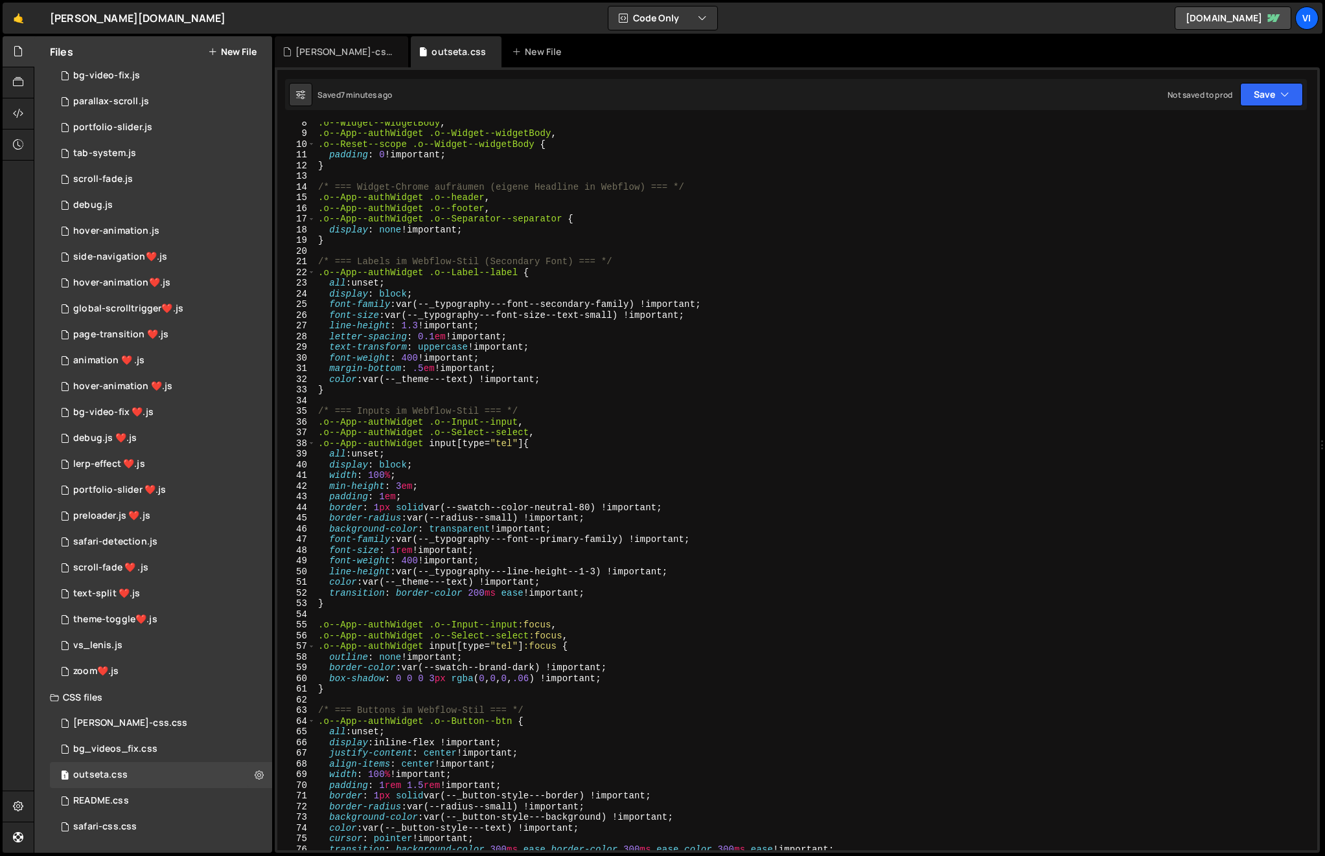
scroll to position [0, 0]
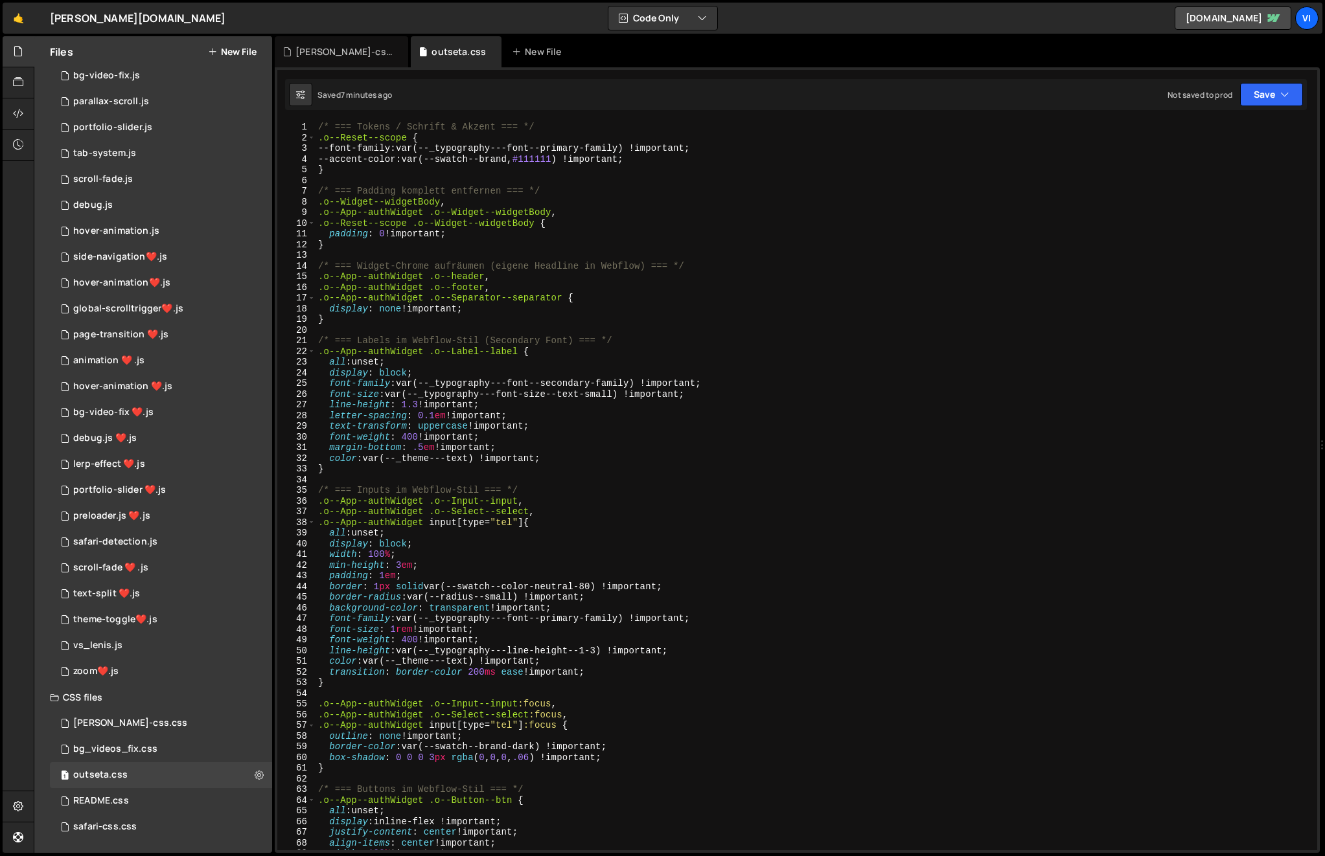
click at [365, 232] on div "/* === Tokens / Schrift & Akzent === */ .o--Reset--scope { --font-family : var(…" at bounding box center [814, 497] width 996 height 750
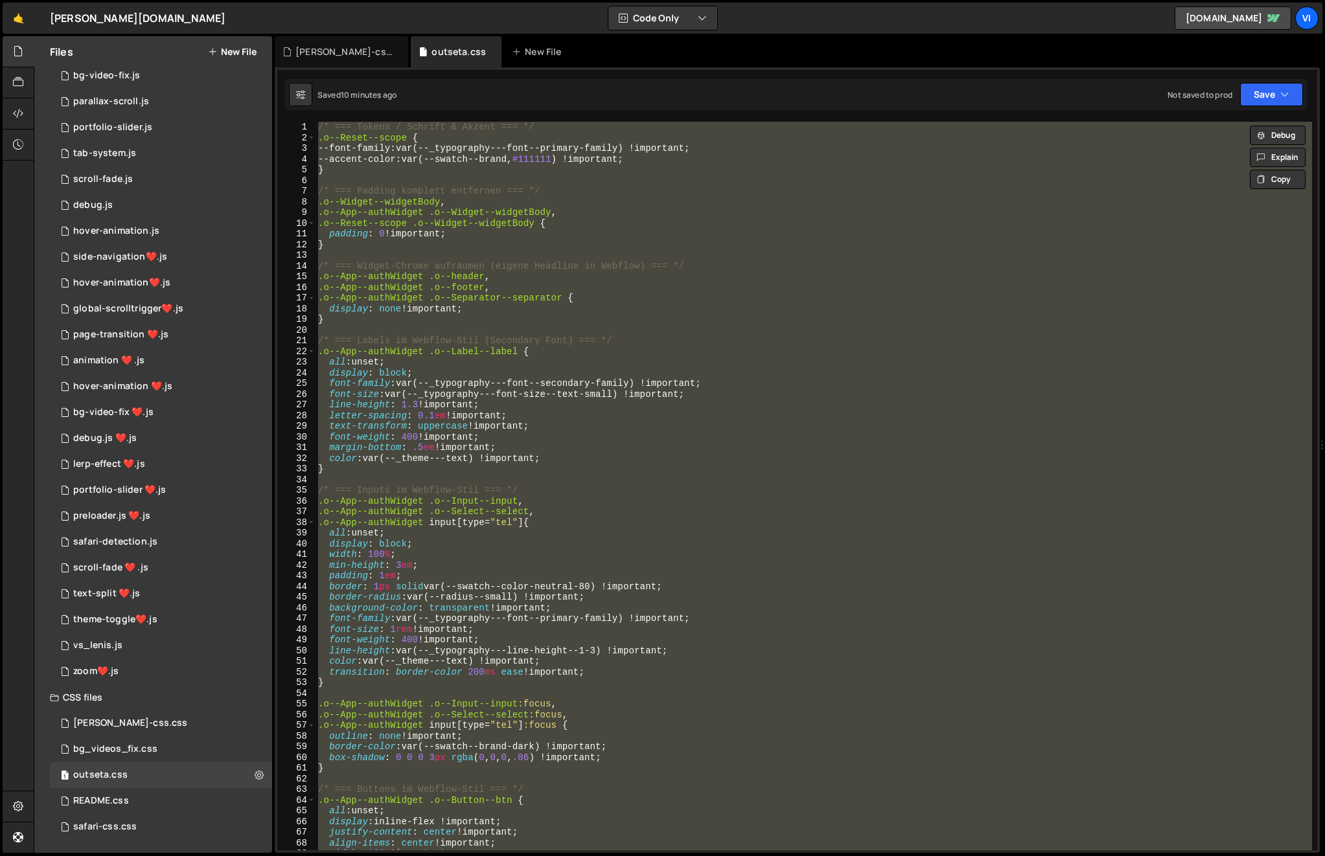
click at [370, 262] on div "/* === Tokens / Schrift & Akzent === */ .o--Reset--scope { --font-family : var(…" at bounding box center [814, 486] width 996 height 729
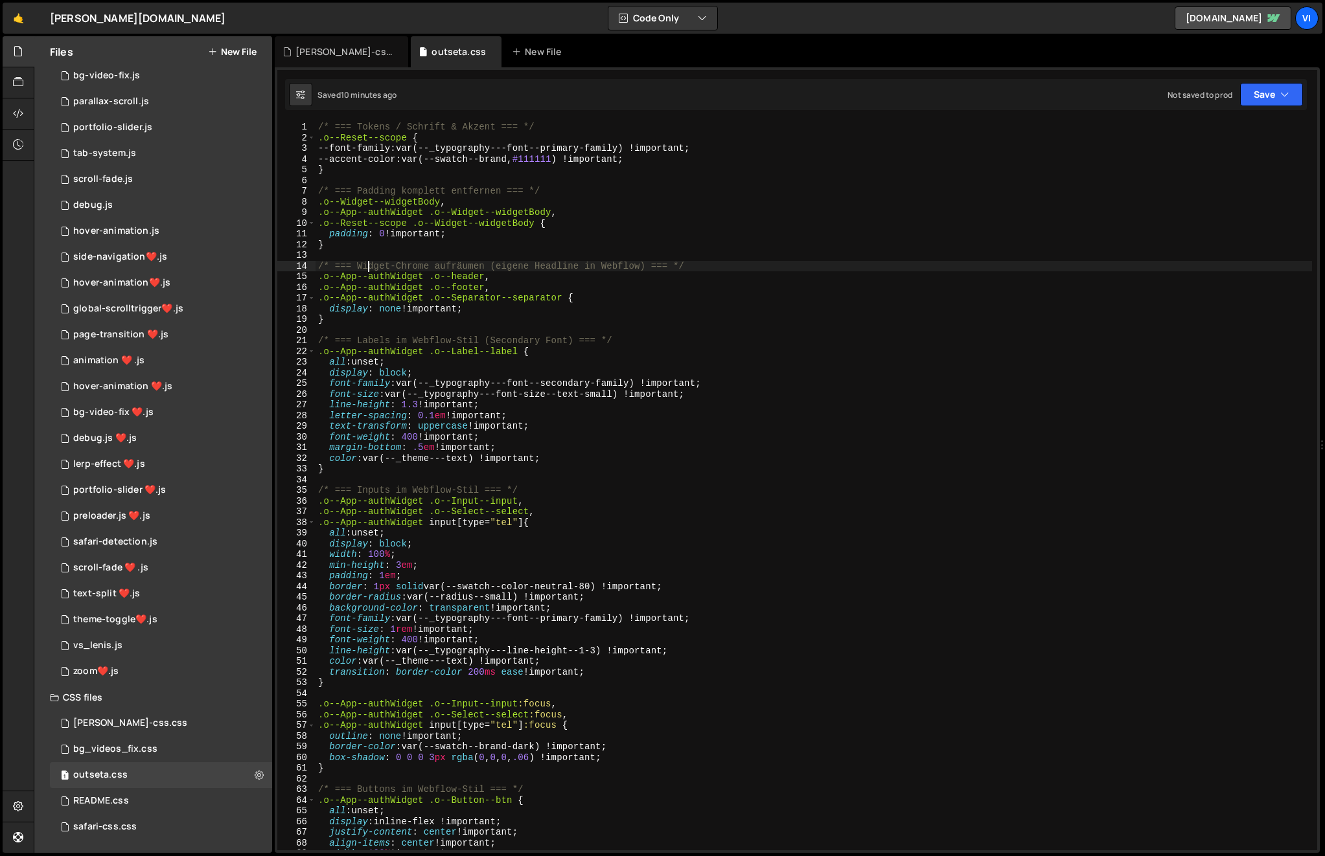
click at [363, 224] on div "/* === Tokens / Schrift & Akzent === */ .o--Reset--scope { --font-family : var(…" at bounding box center [814, 497] width 996 height 750
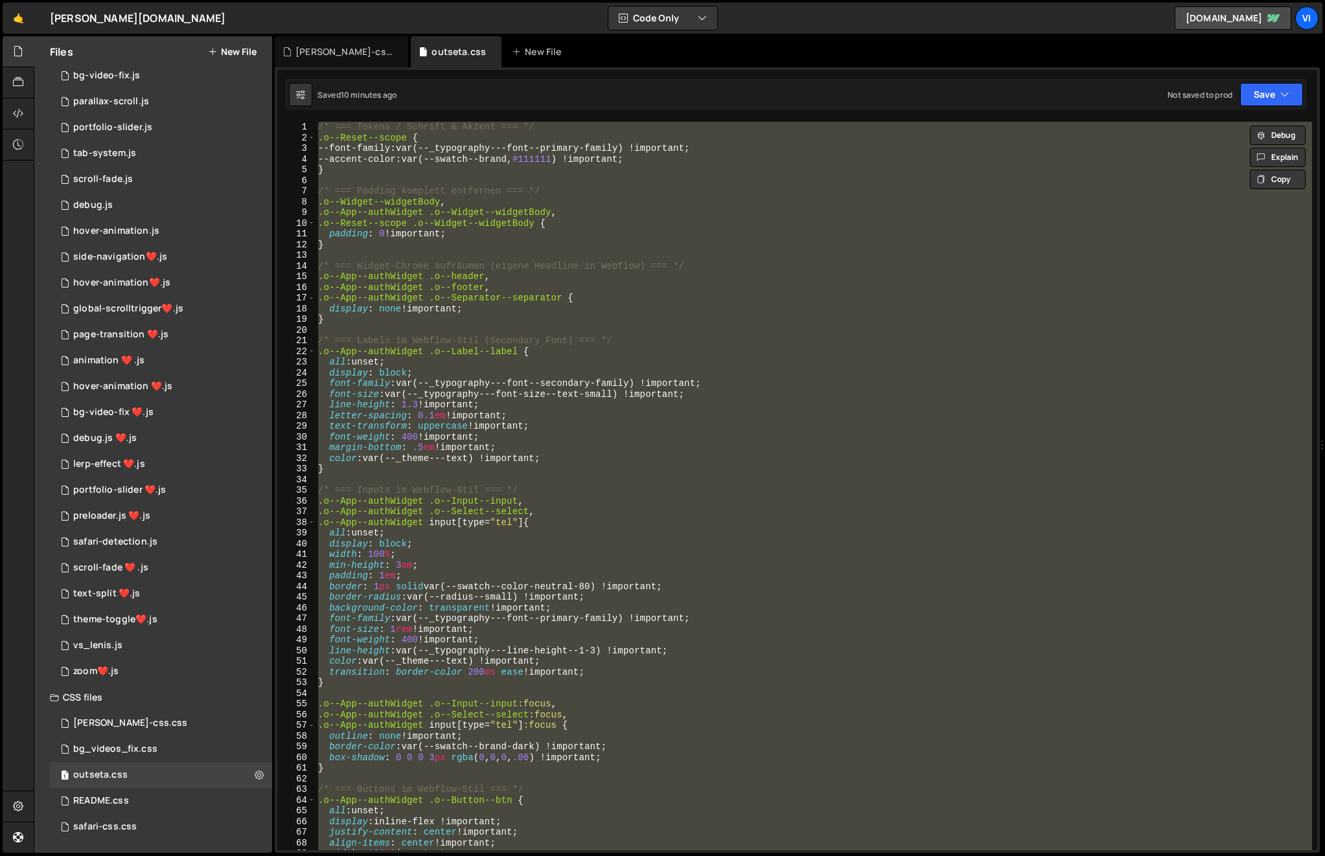
paste textarea
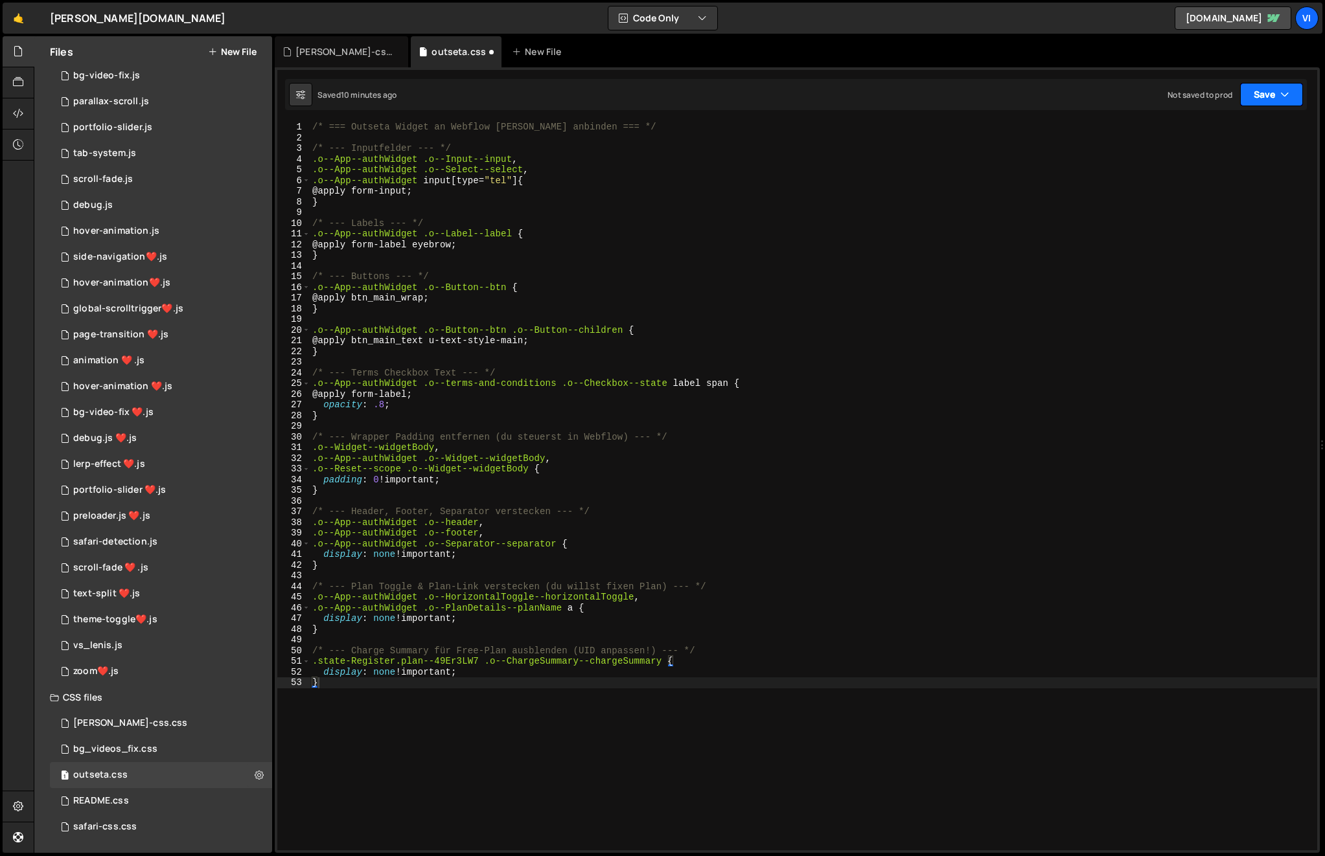
click at [1267, 95] on button "Save" at bounding box center [1271, 94] width 63 height 23
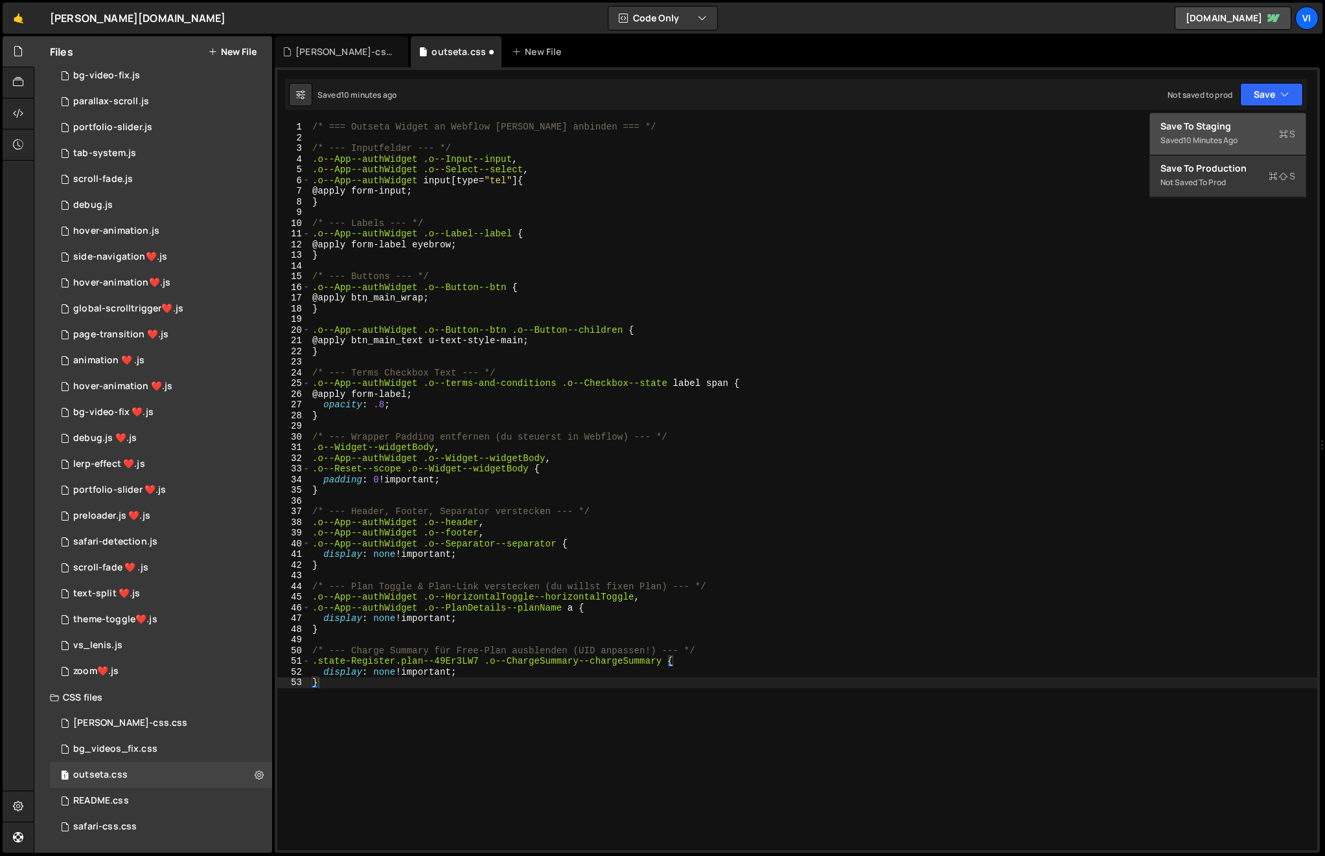
click at [1186, 142] on div "10 minutes ago" at bounding box center [1210, 140] width 54 height 11
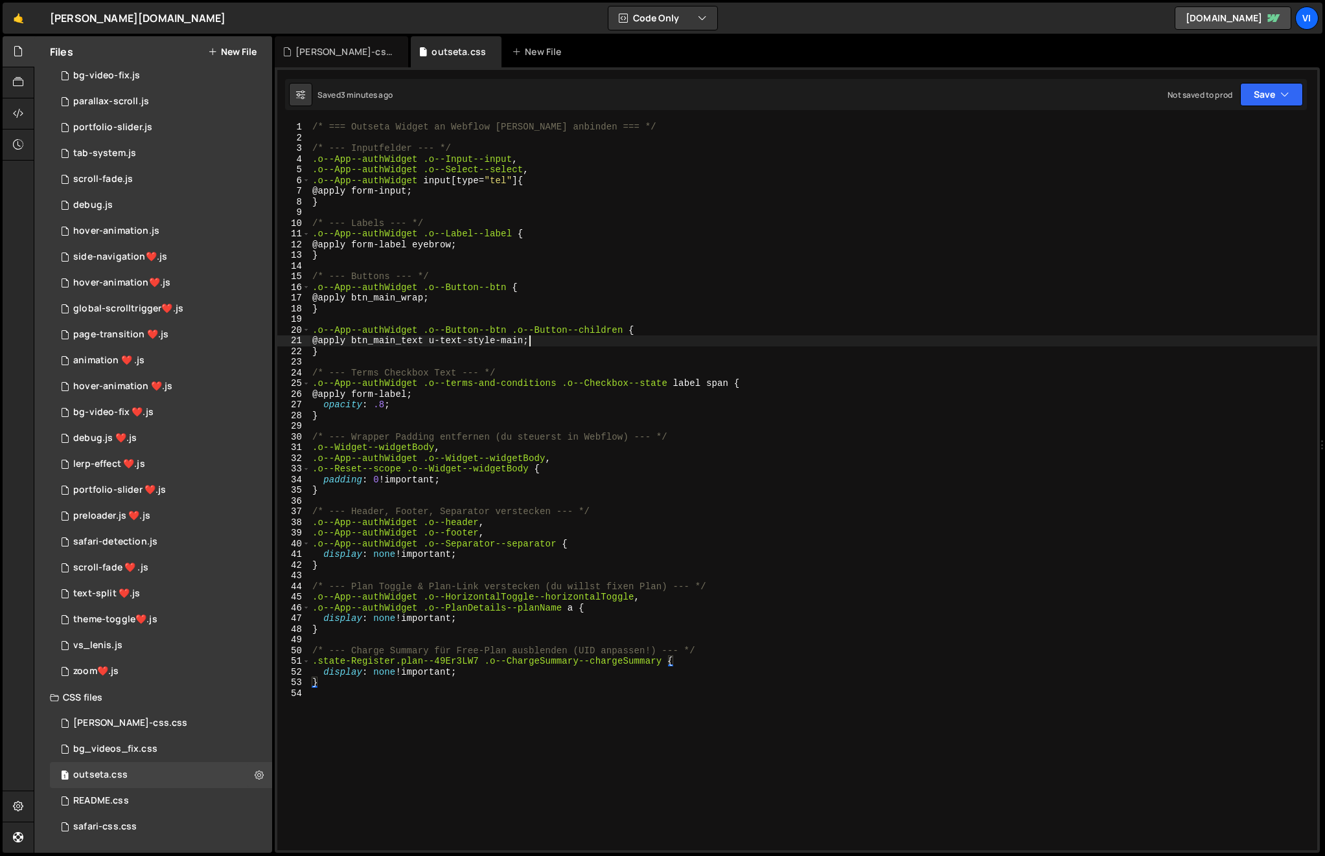
click at [530, 345] on div "/* === Outseta Widget an Webflow Klassen anbinden === */ /* --- Inputfelder ---…" at bounding box center [813, 497] width 1007 height 750
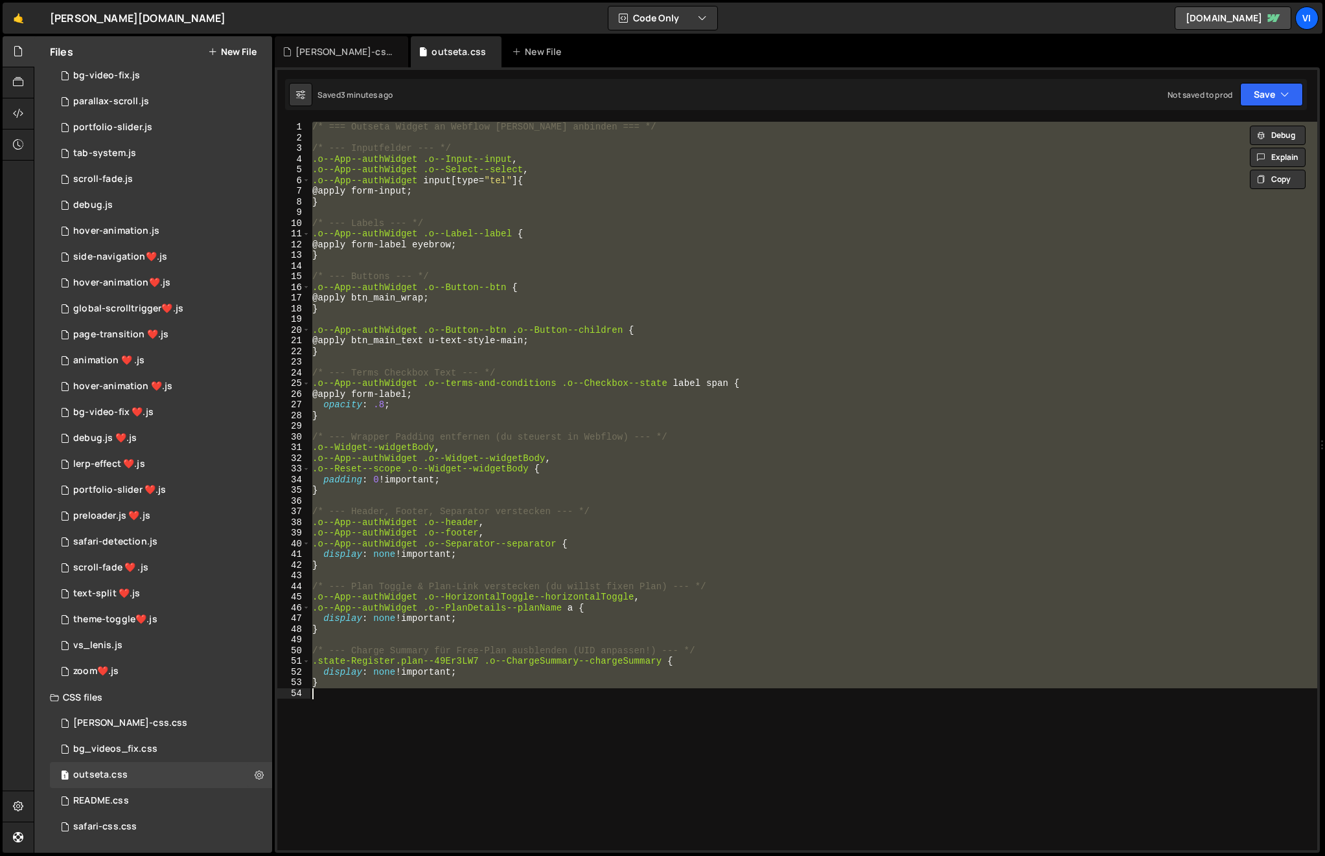
paste textarea
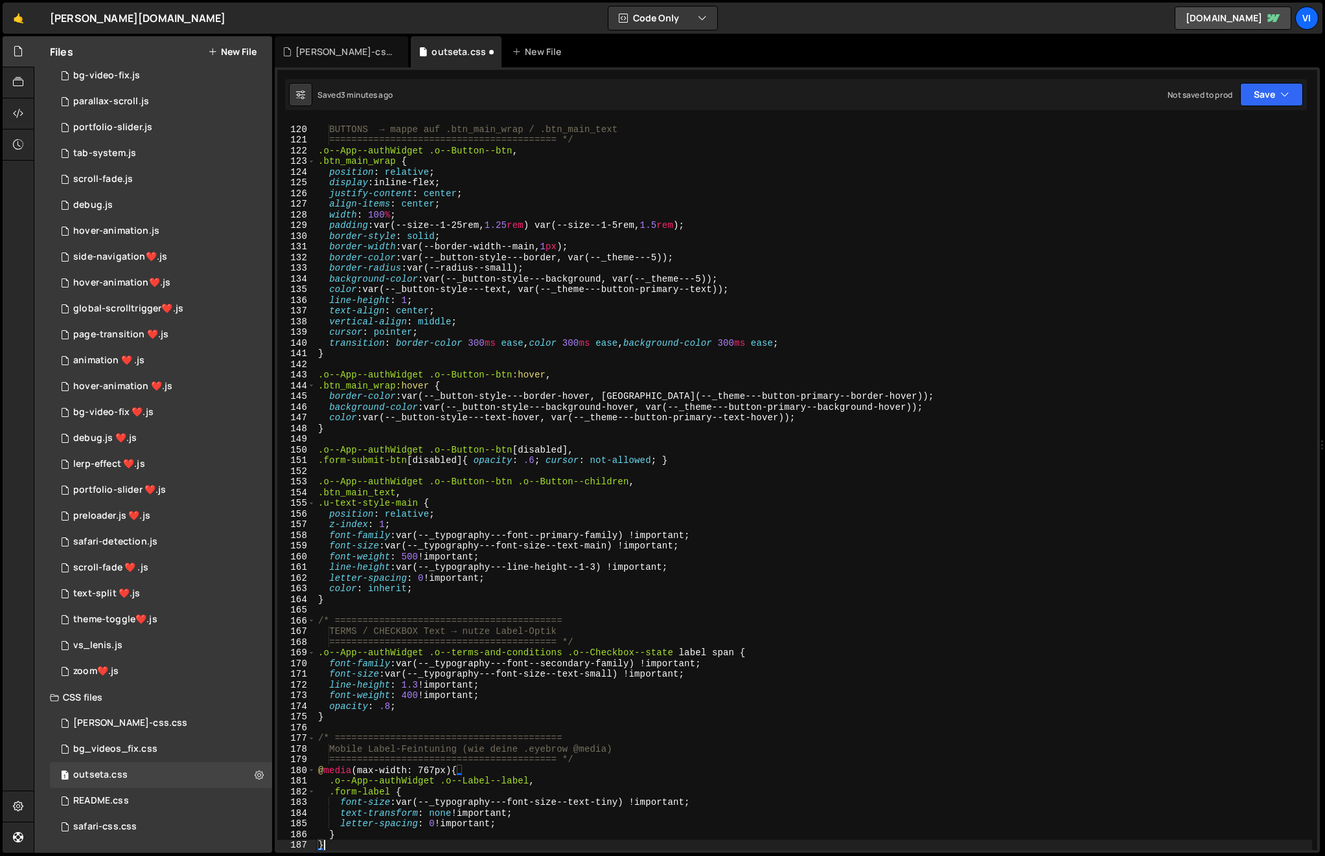
scroll to position [1270, 0]
click at [1259, 99] on button "Save" at bounding box center [1271, 94] width 63 height 23
click at [1198, 143] on div "3 minutes ago" at bounding box center [1208, 140] width 51 height 11
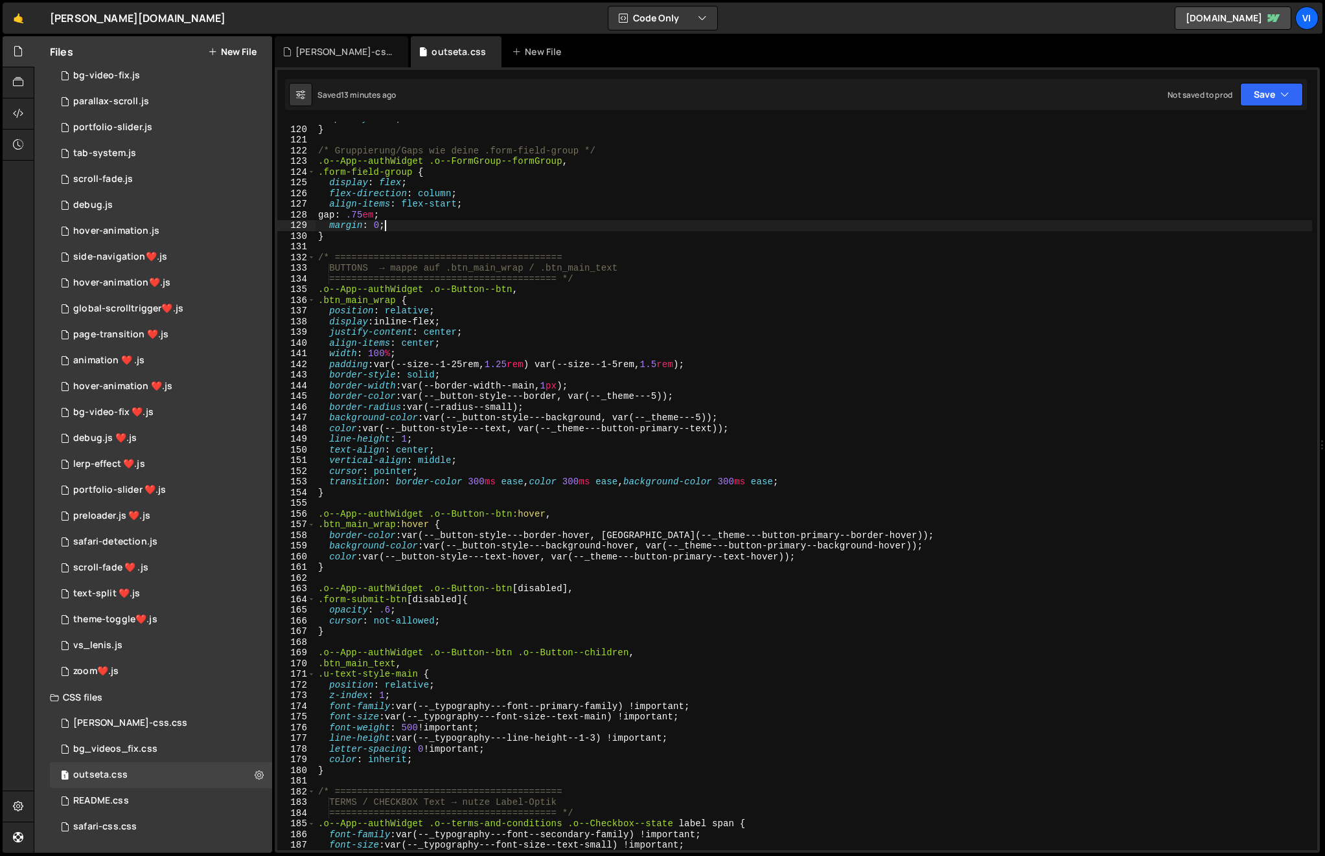
click at [597, 223] on div "opacity : .65 ; } /* Gruppierung/Gaps wie deine .form-field-group */ .o--App--a…" at bounding box center [814, 488] width 996 height 750
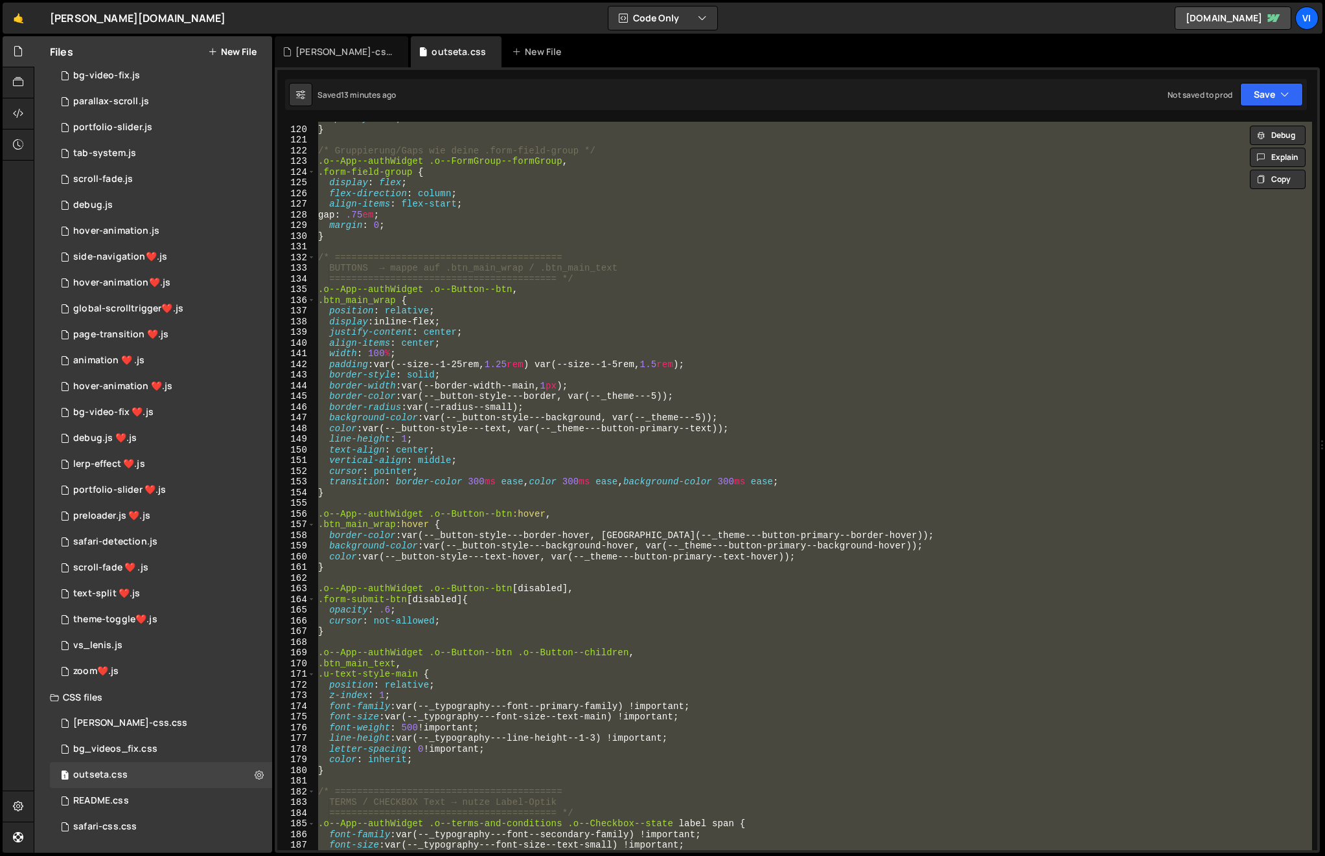
paste textarea
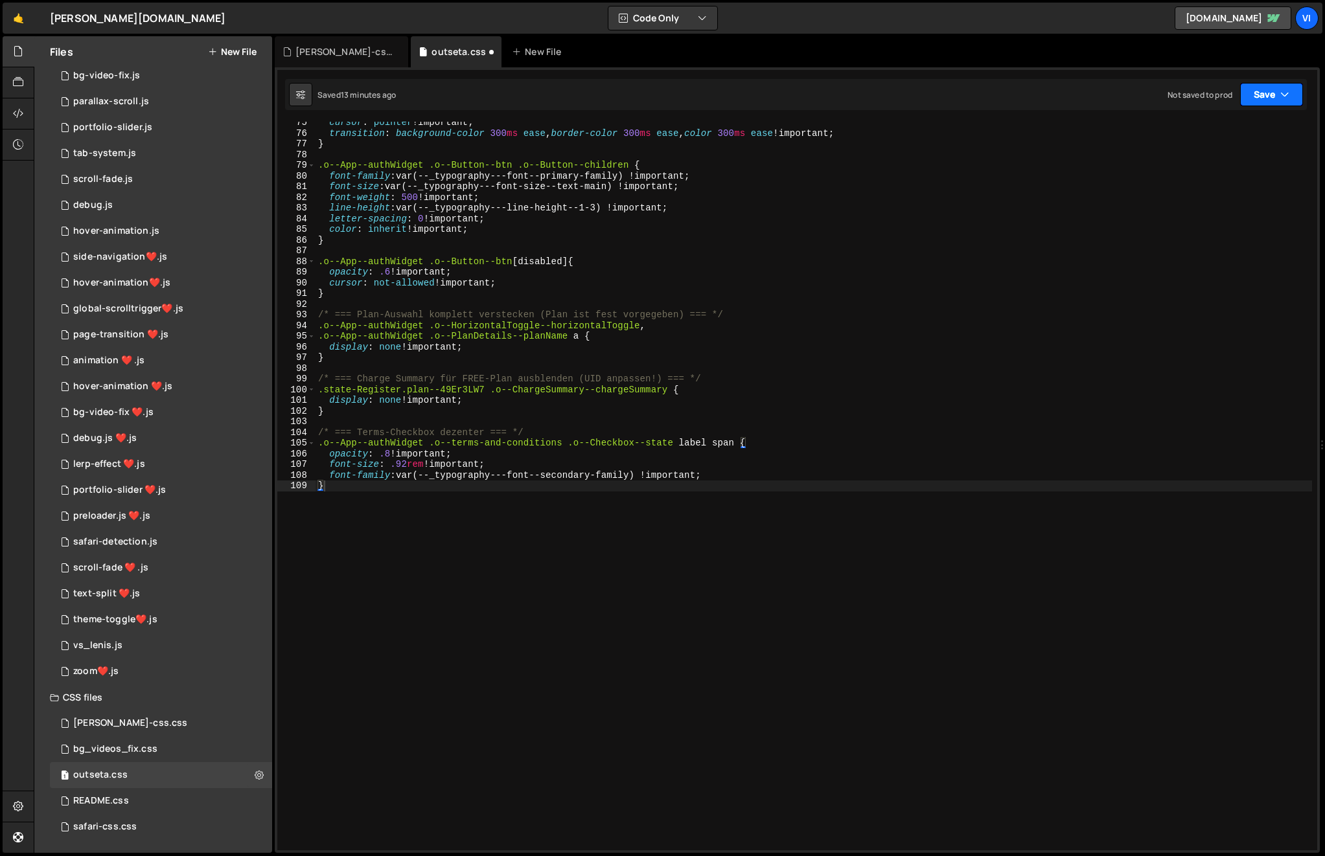
click at [1265, 96] on button "Save" at bounding box center [1271, 94] width 63 height 23
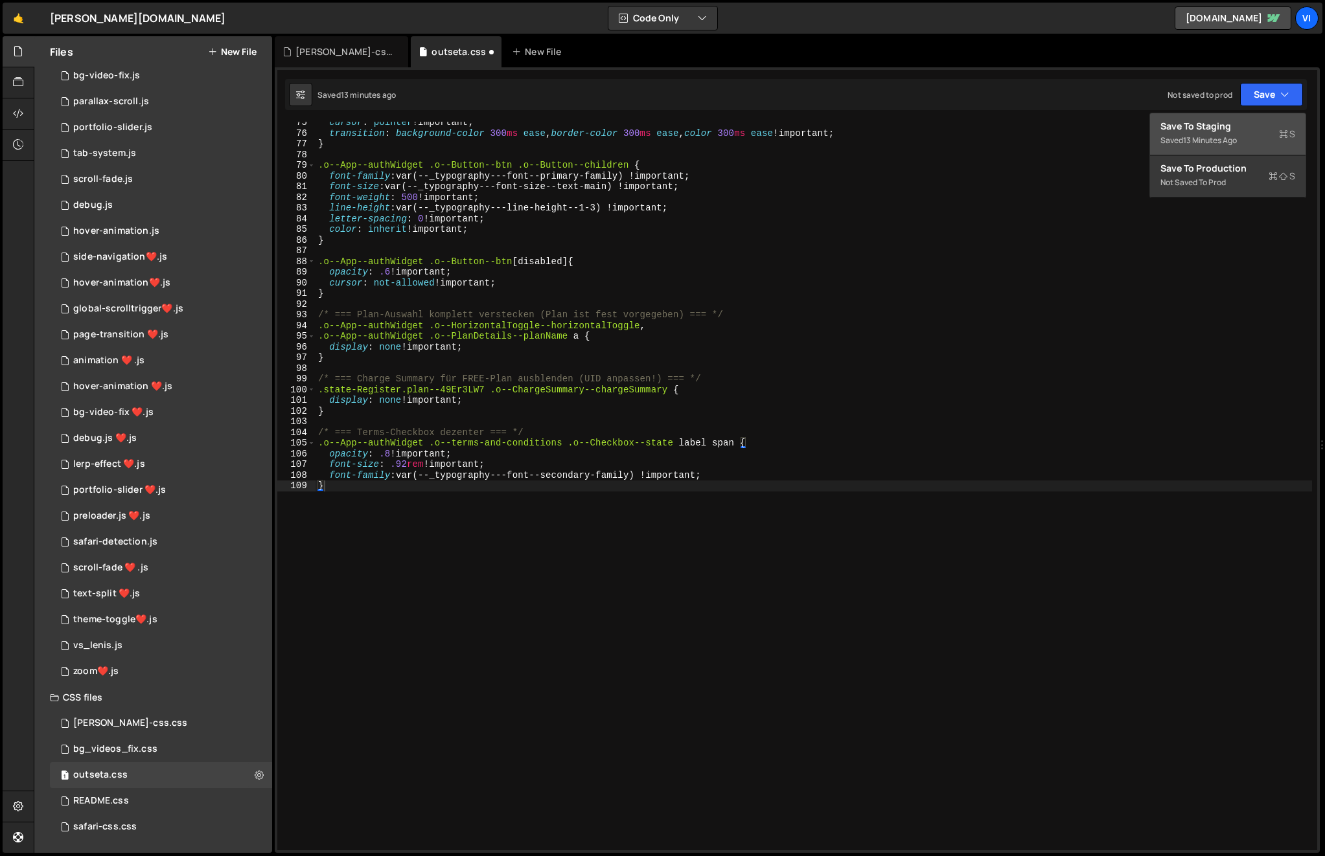
click at [1195, 134] on div "Saved 13 minutes ago" at bounding box center [1227, 141] width 135 height 16
click at [639, 282] on div "cursor : pointer !important ; transition : background-color 300 ms ease , borde…" at bounding box center [814, 492] width 996 height 750
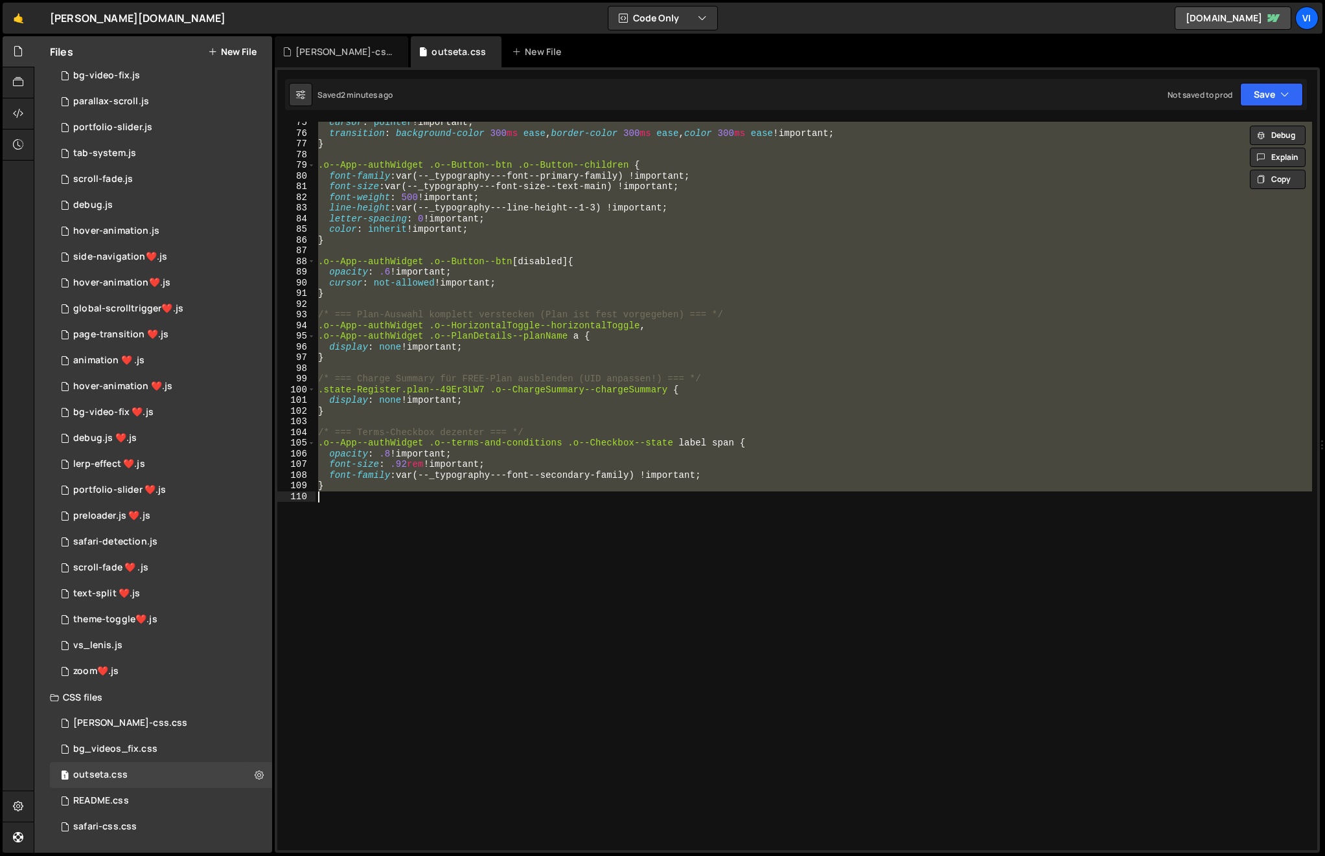
paste textarea
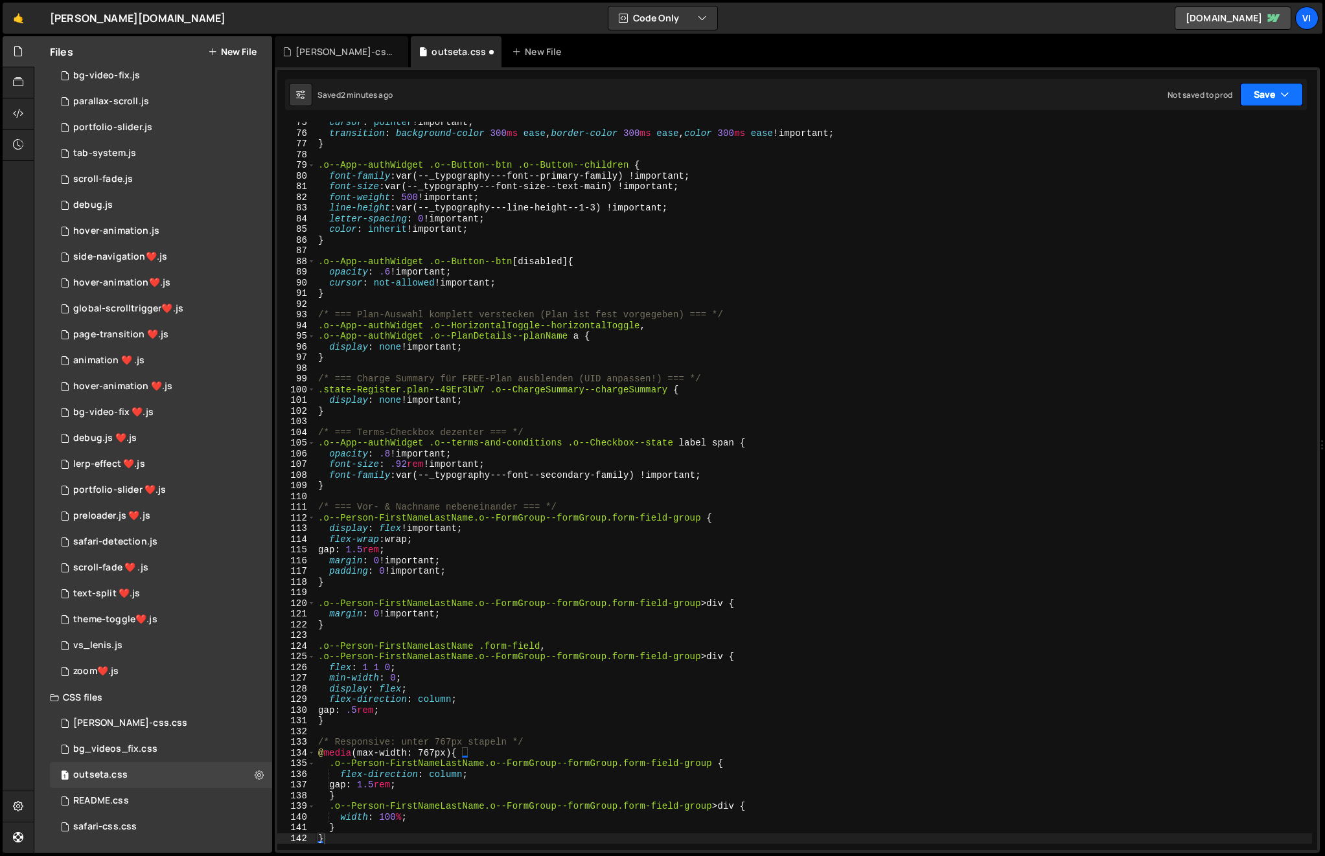
click at [1259, 89] on button "Save" at bounding box center [1271, 94] width 63 height 23
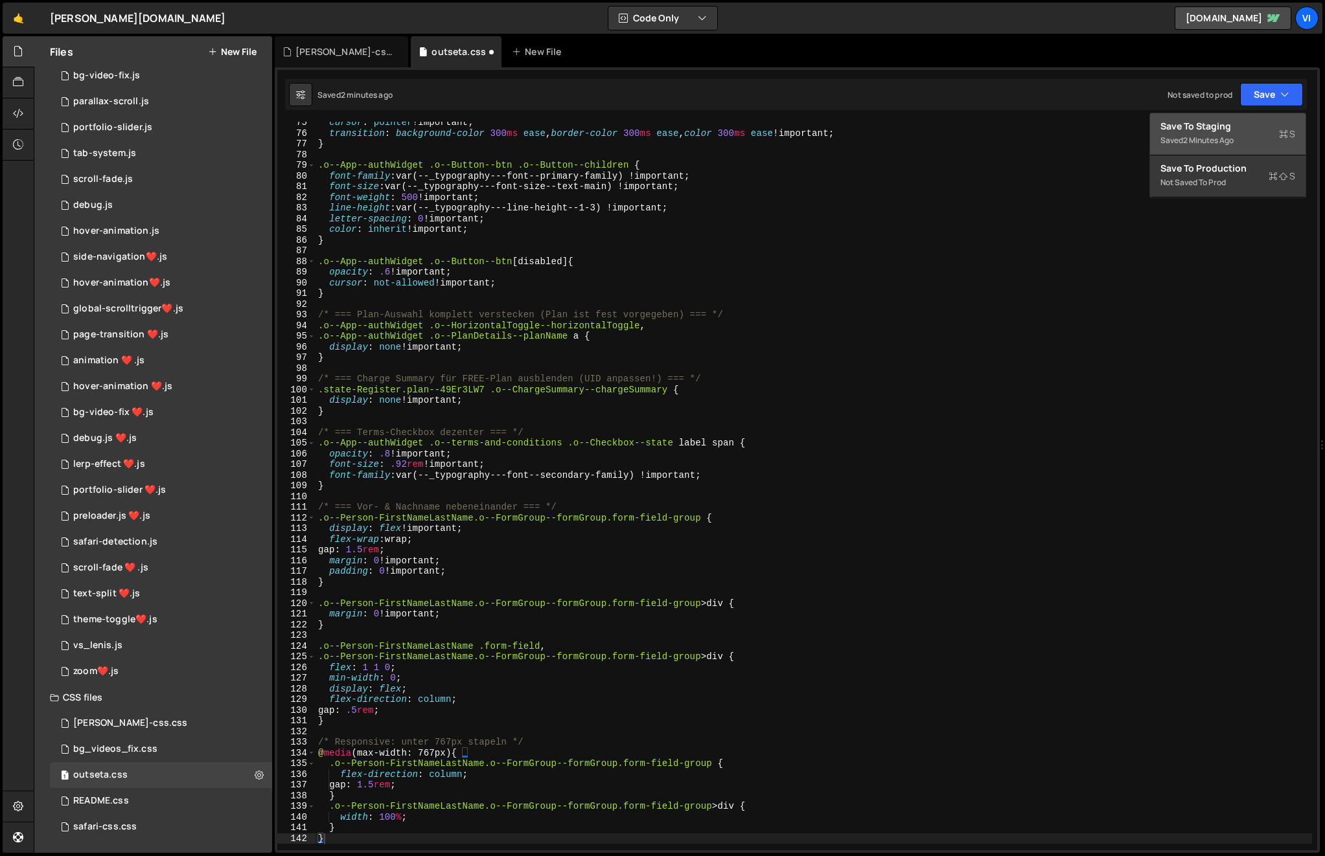
click at [1237, 133] on div "Saved 2 minutes ago" at bounding box center [1227, 141] width 135 height 16
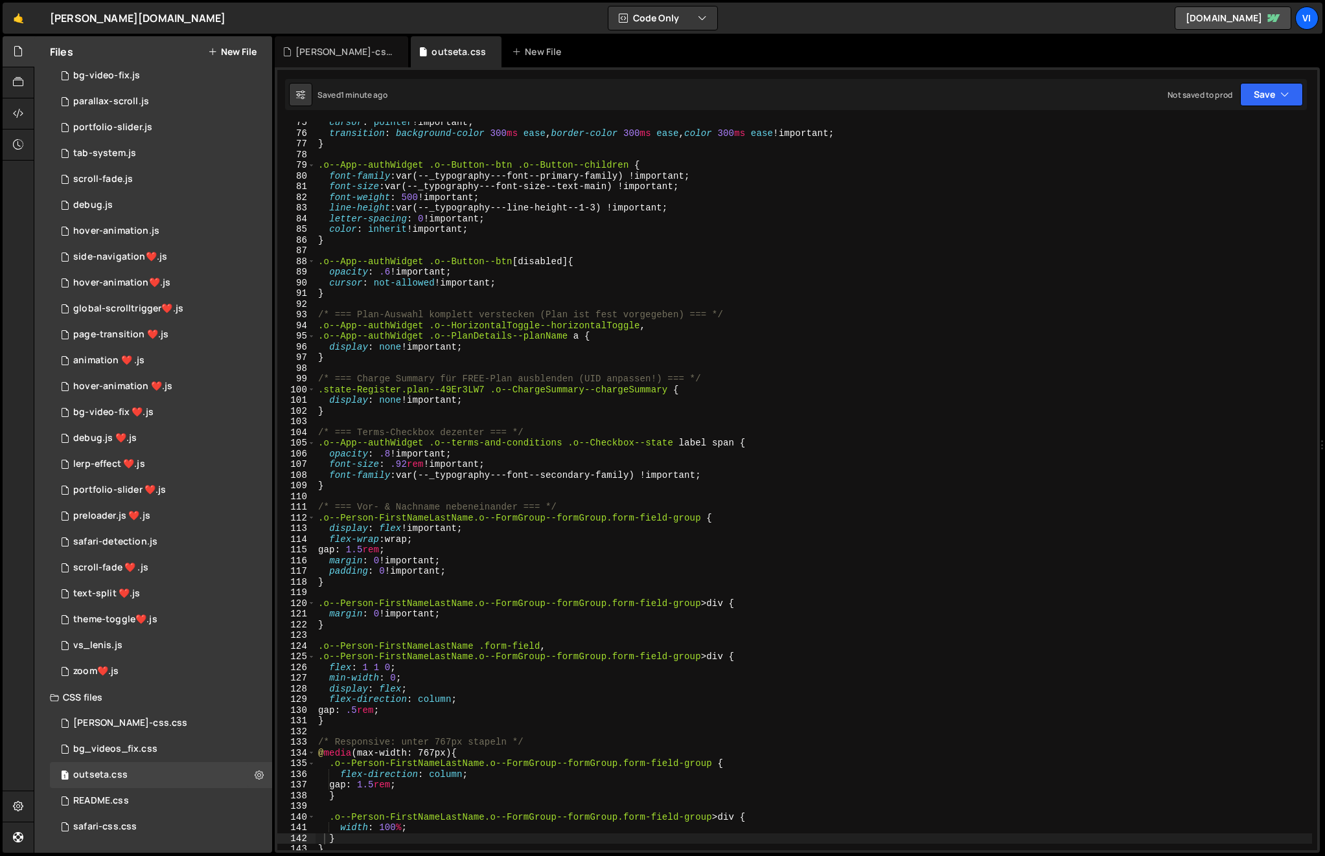
click at [442, 163] on div "cursor : pointer !important ; transition : background-color 300 ms ease , borde…" at bounding box center [814, 492] width 996 height 750
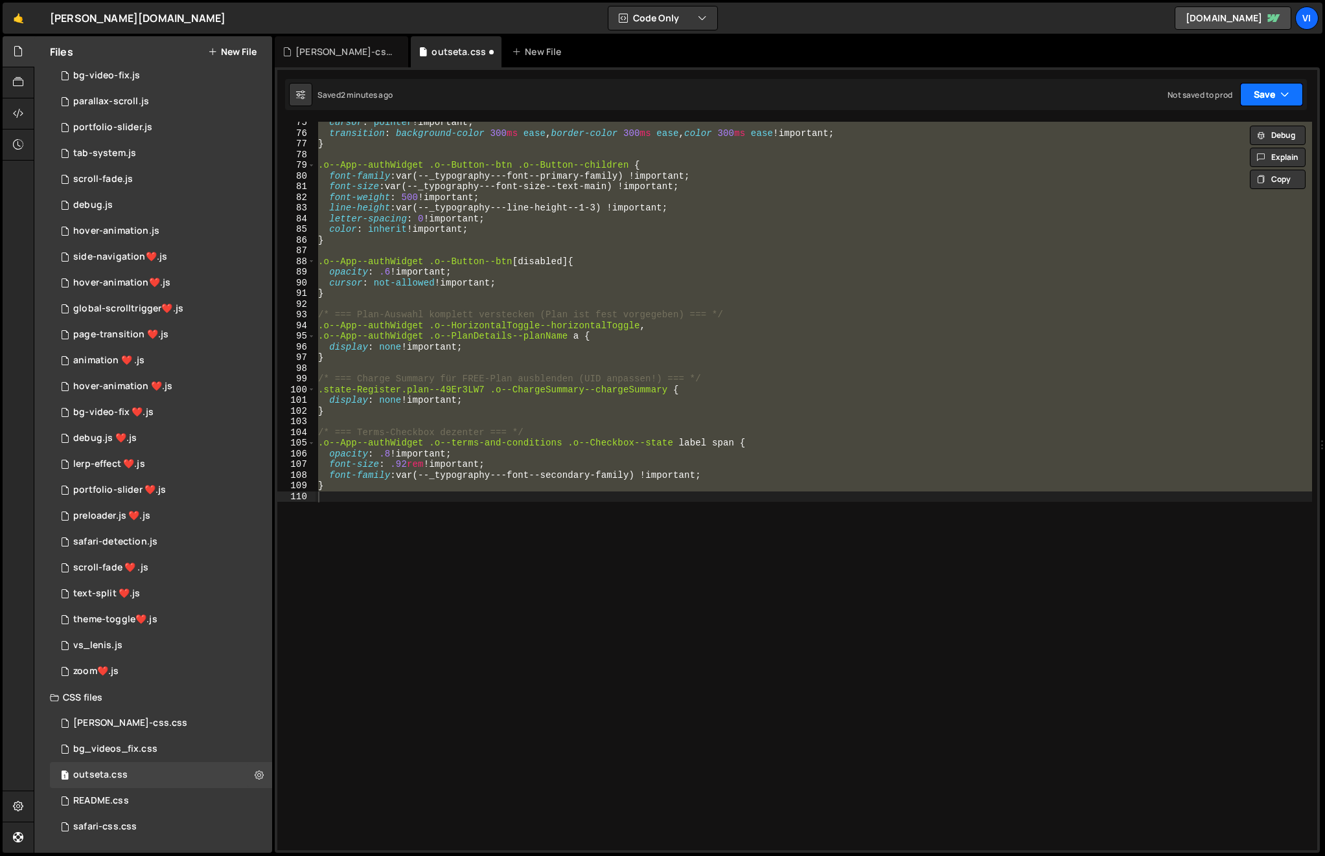
click at [1269, 91] on button "Save" at bounding box center [1271, 94] width 63 height 23
click at [1232, 130] on div "Save to Staging S" at bounding box center [1227, 126] width 135 height 13
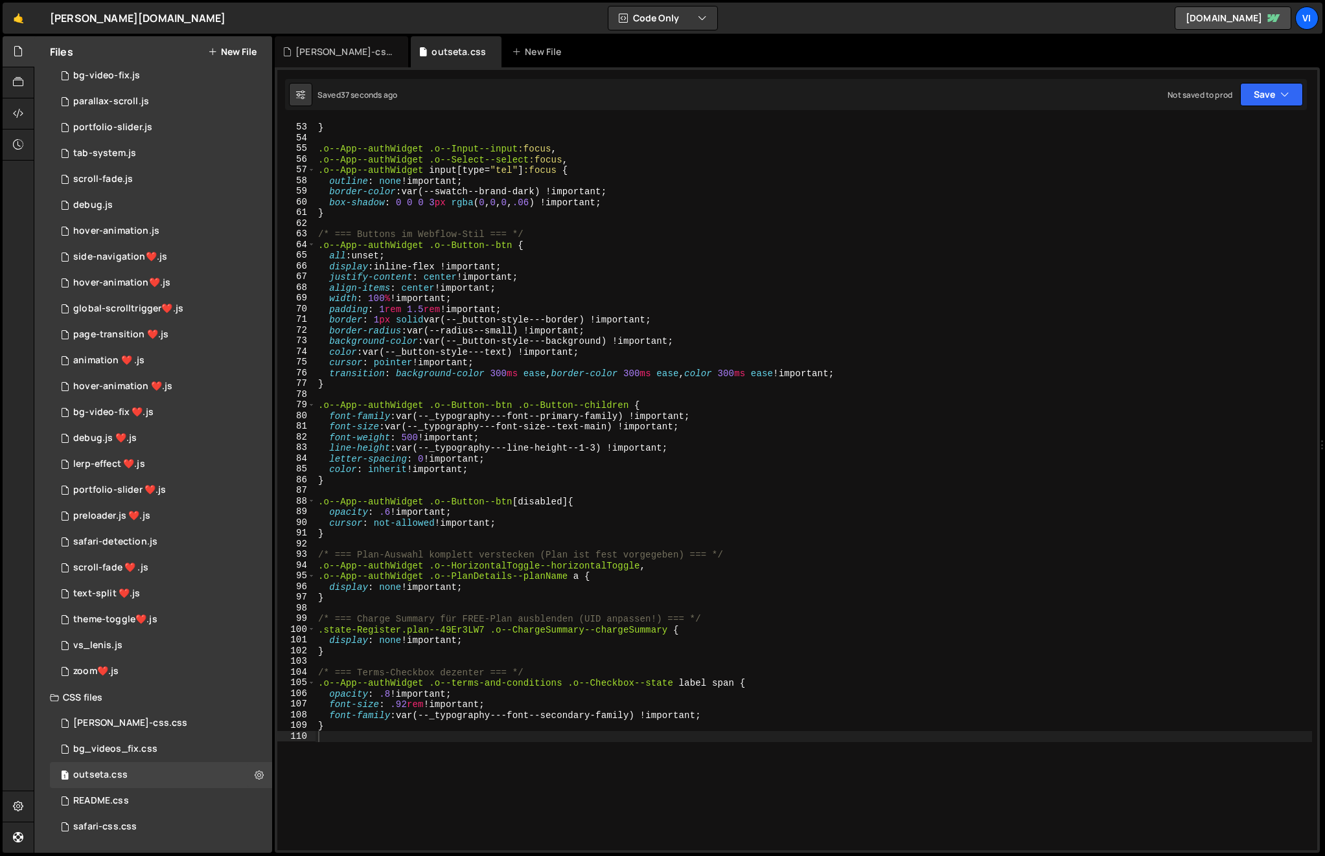
scroll to position [693, 0]
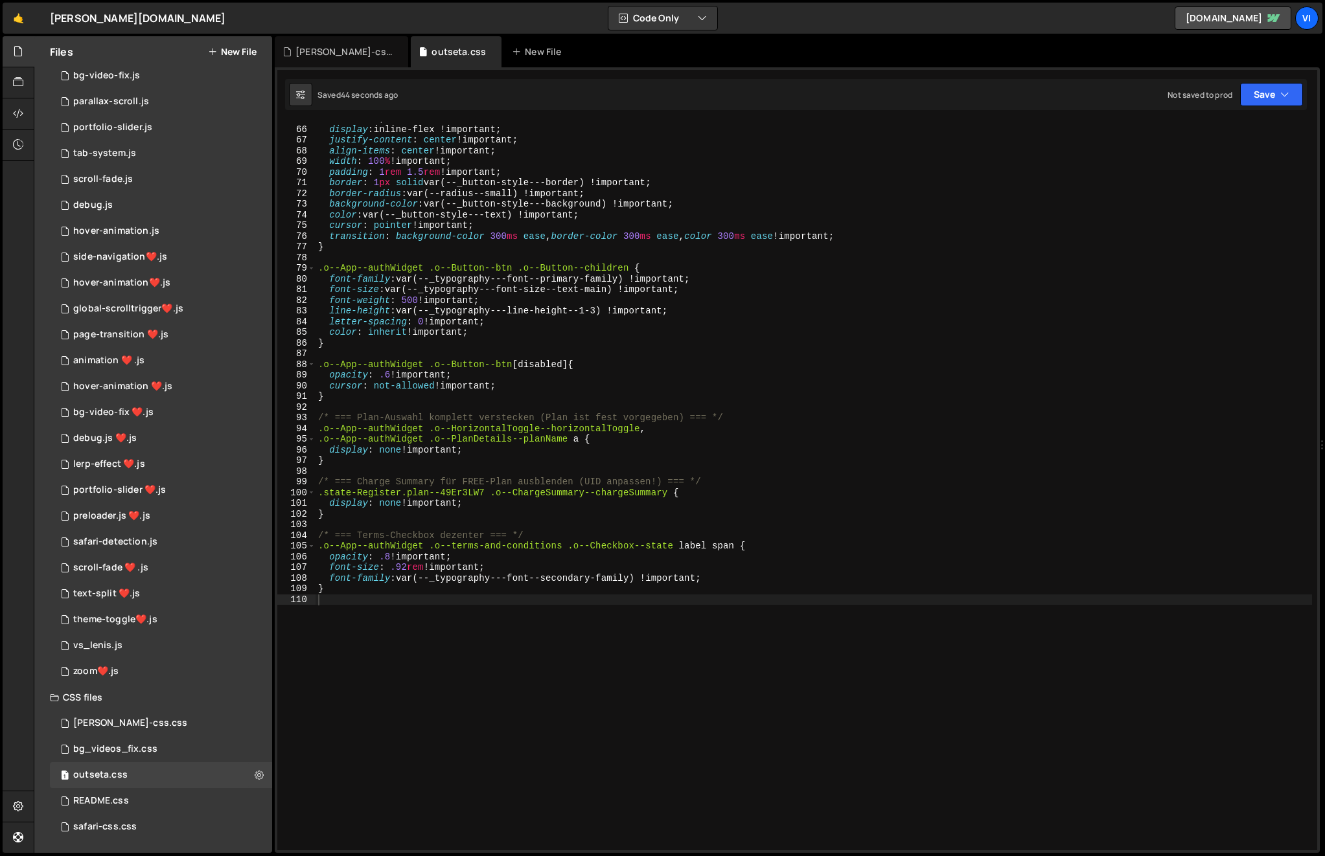
click at [571, 413] on div "all : unset ; display : inline-flex !important ; justify-content : center !impo…" at bounding box center [814, 488] width 996 height 750
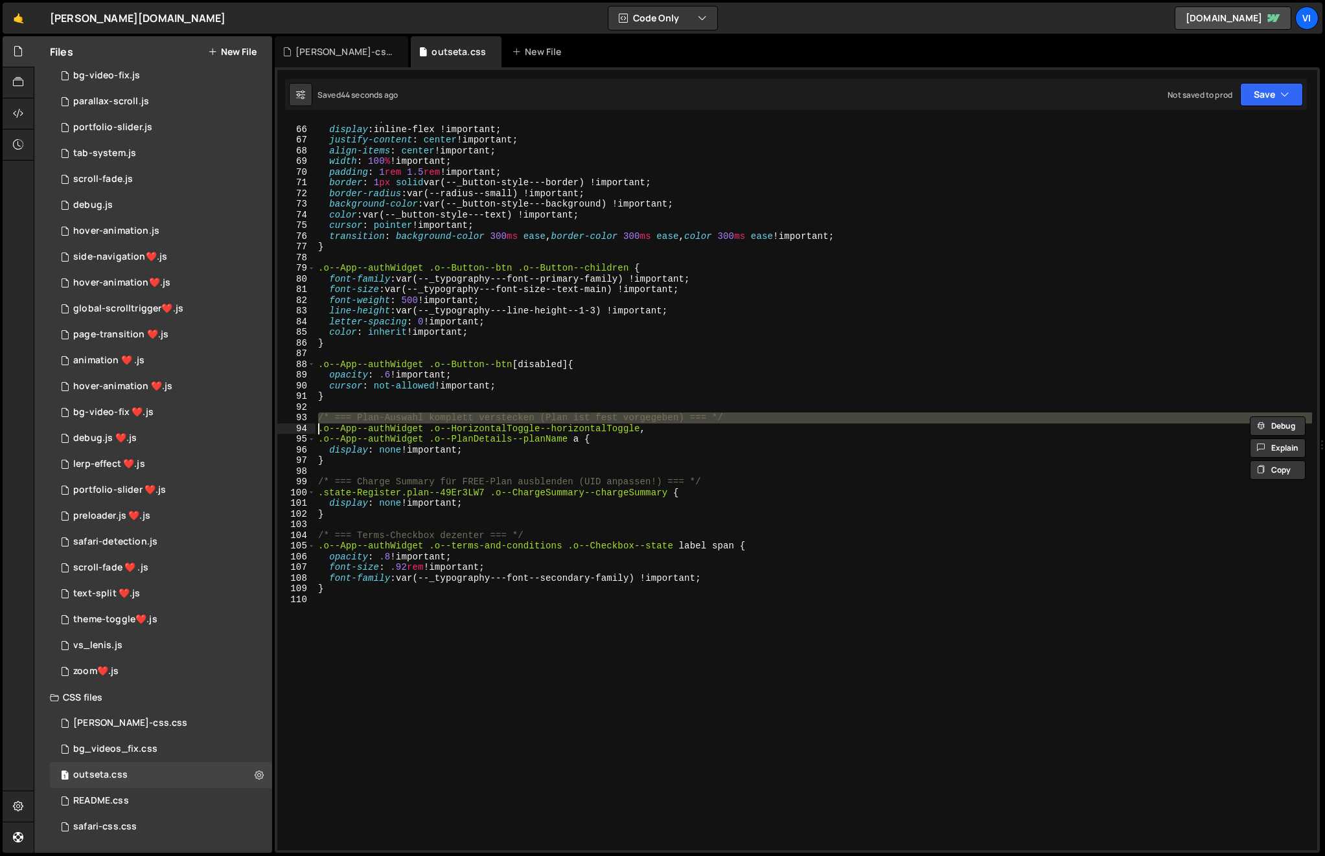
click at [571, 413] on div "all : unset ; display : inline-flex !important ; justify-content : center !impo…" at bounding box center [814, 488] width 996 height 750
click at [571, 413] on div "all : unset ; display : inline-flex !important ; justify-content : center !impo…" at bounding box center [814, 486] width 996 height 729
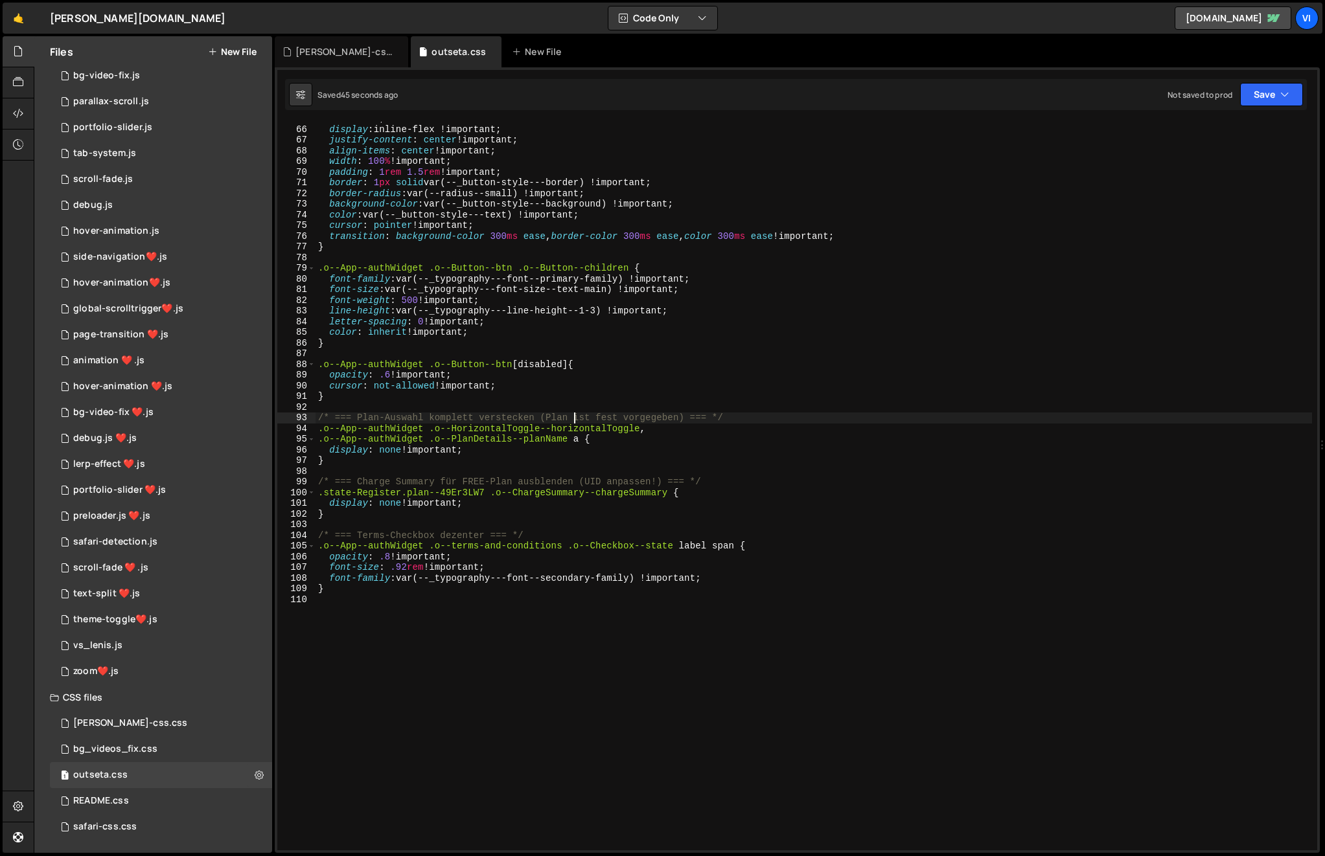
click at [571, 413] on div "all : unset ; display : inline-flex !important ; justify-content : center !impo…" at bounding box center [814, 488] width 996 height 750
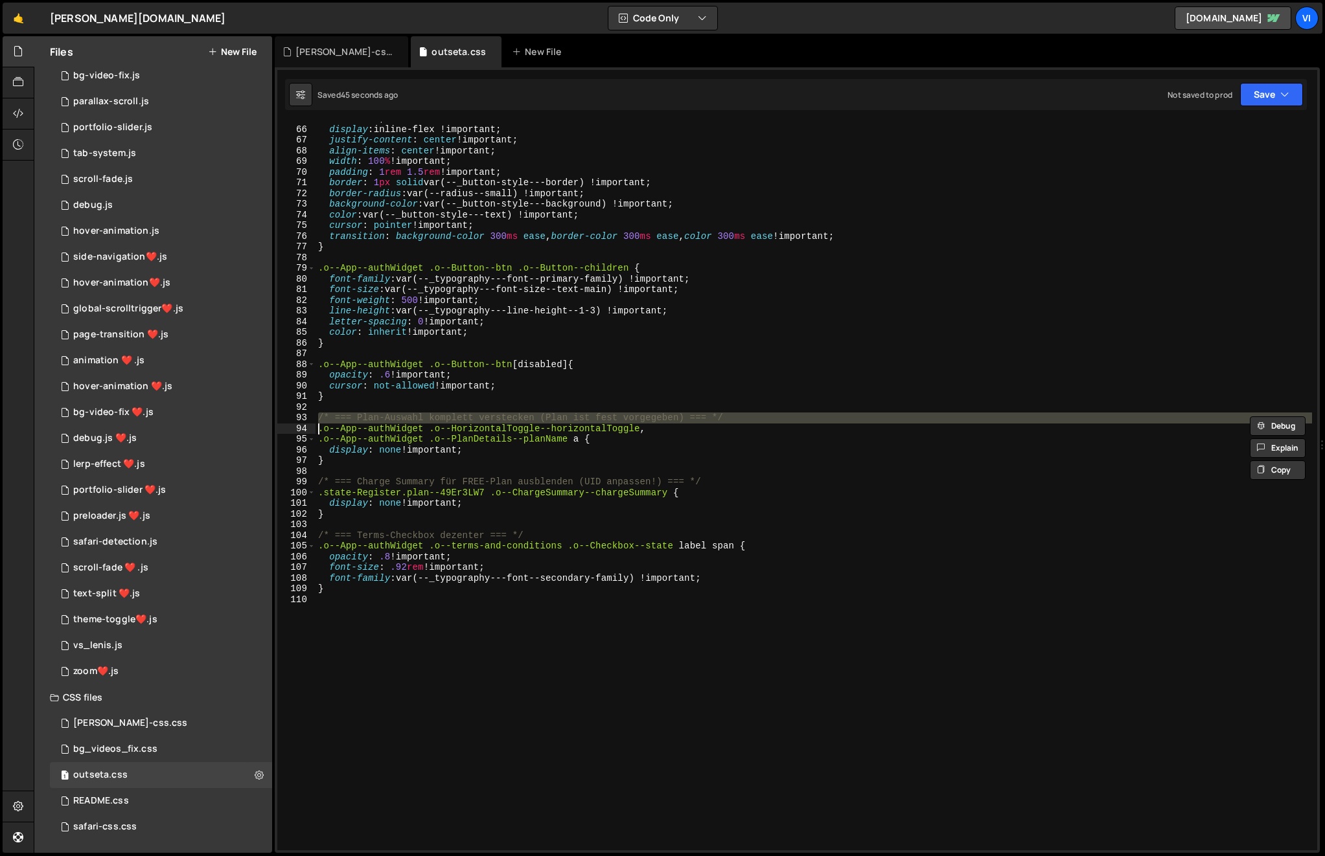
click at [571, 413] on div "all : unset ; display : inline-flex !important ; justify-content : center !impo…" at bounding box center [814, 488] width 996 height 750
click at [571, 413] on div "all : unset ; display : inline-flex !important ; justify-content : center !impo…" at bounding box center [814, 486] width 996 height 729
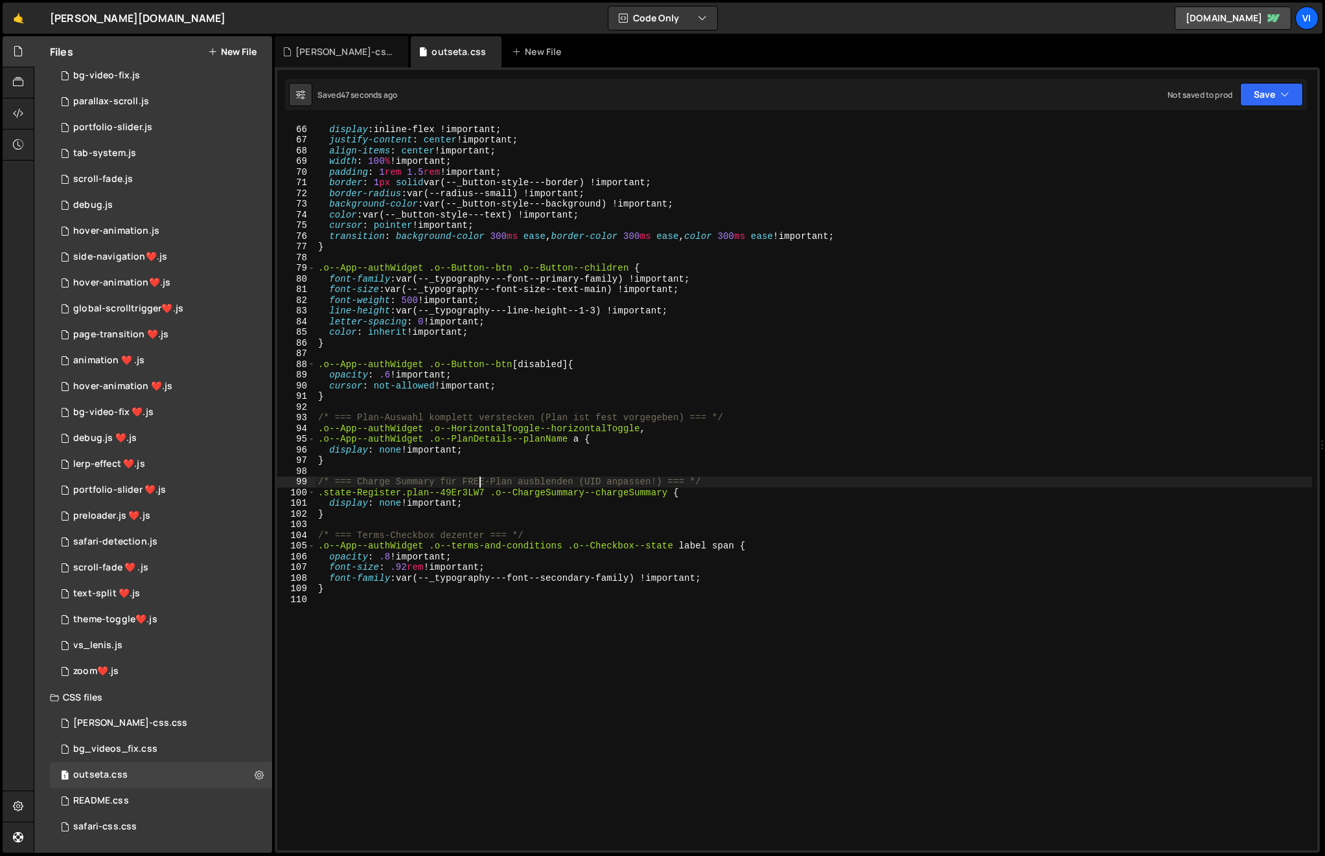
click at [479, 479] on div "all : unset ; display : inline-flex !important ; justify-content : center !impo…" at bounding box center [814, 488] width 996 height 750
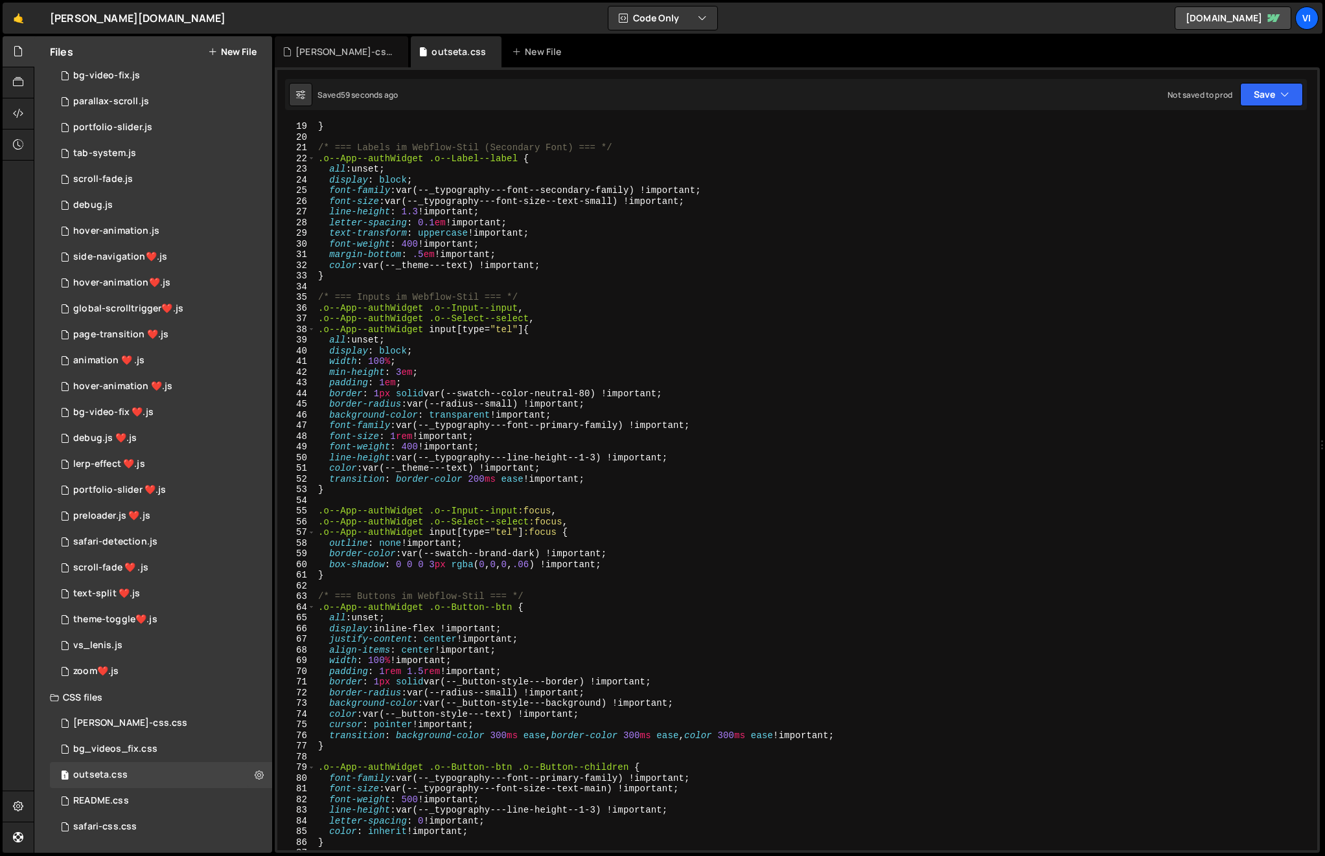
scroll to position [0, 0]
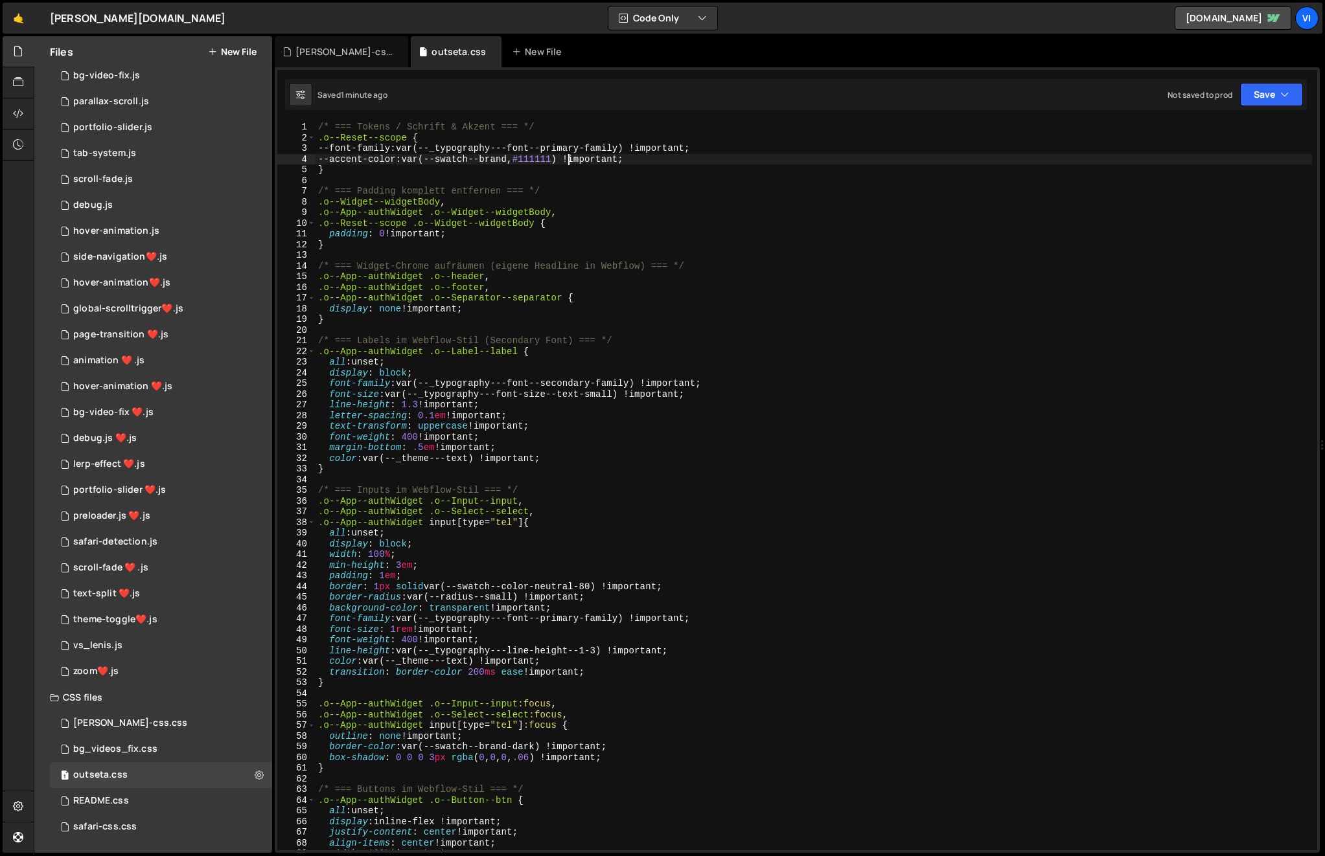
click at [568, 157] on div "/* === Tokens / Schrift & Akzent === */ .o--Reset--scope { --font-family : var(…" at bounding box center [814, 497] width 996 height 750
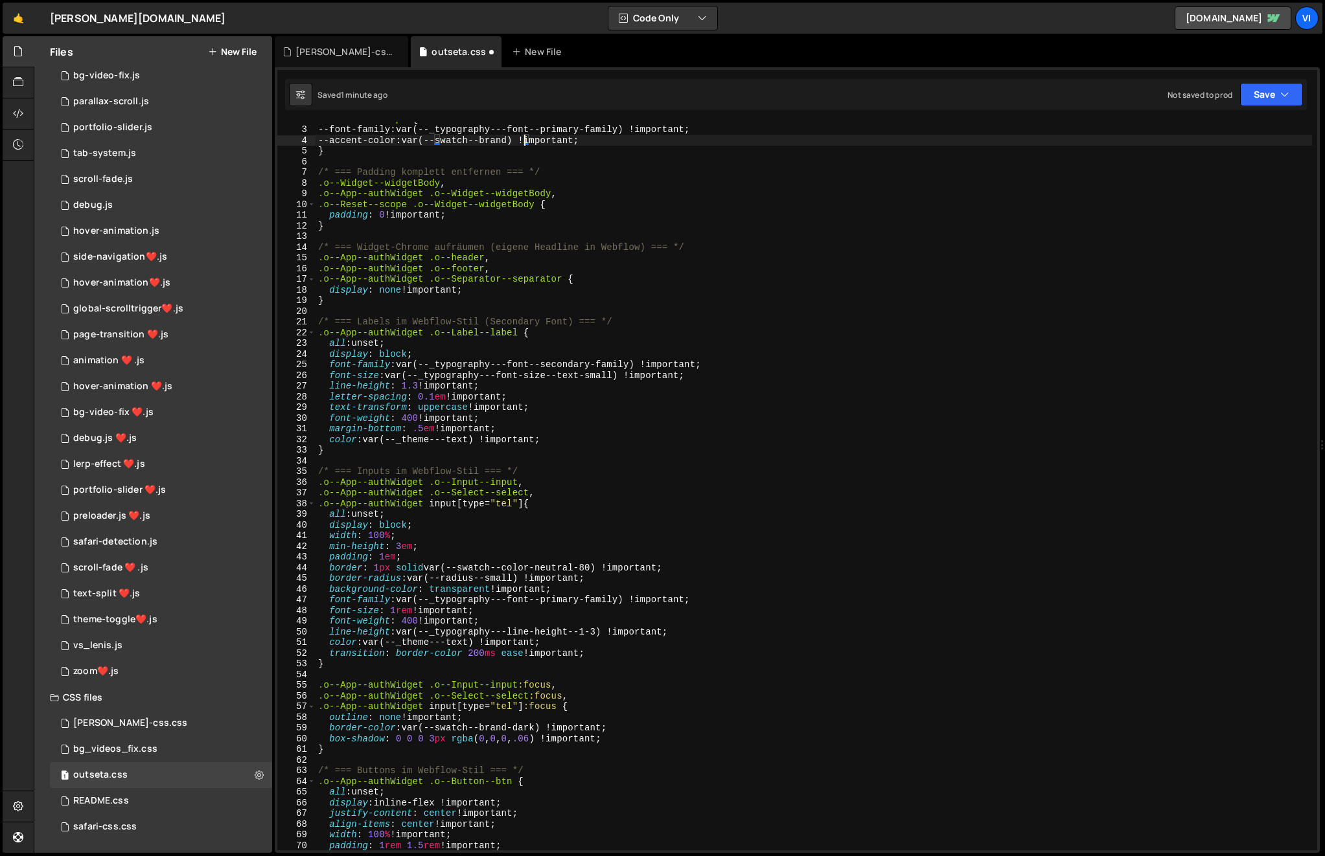
scroll to position [29, 0]
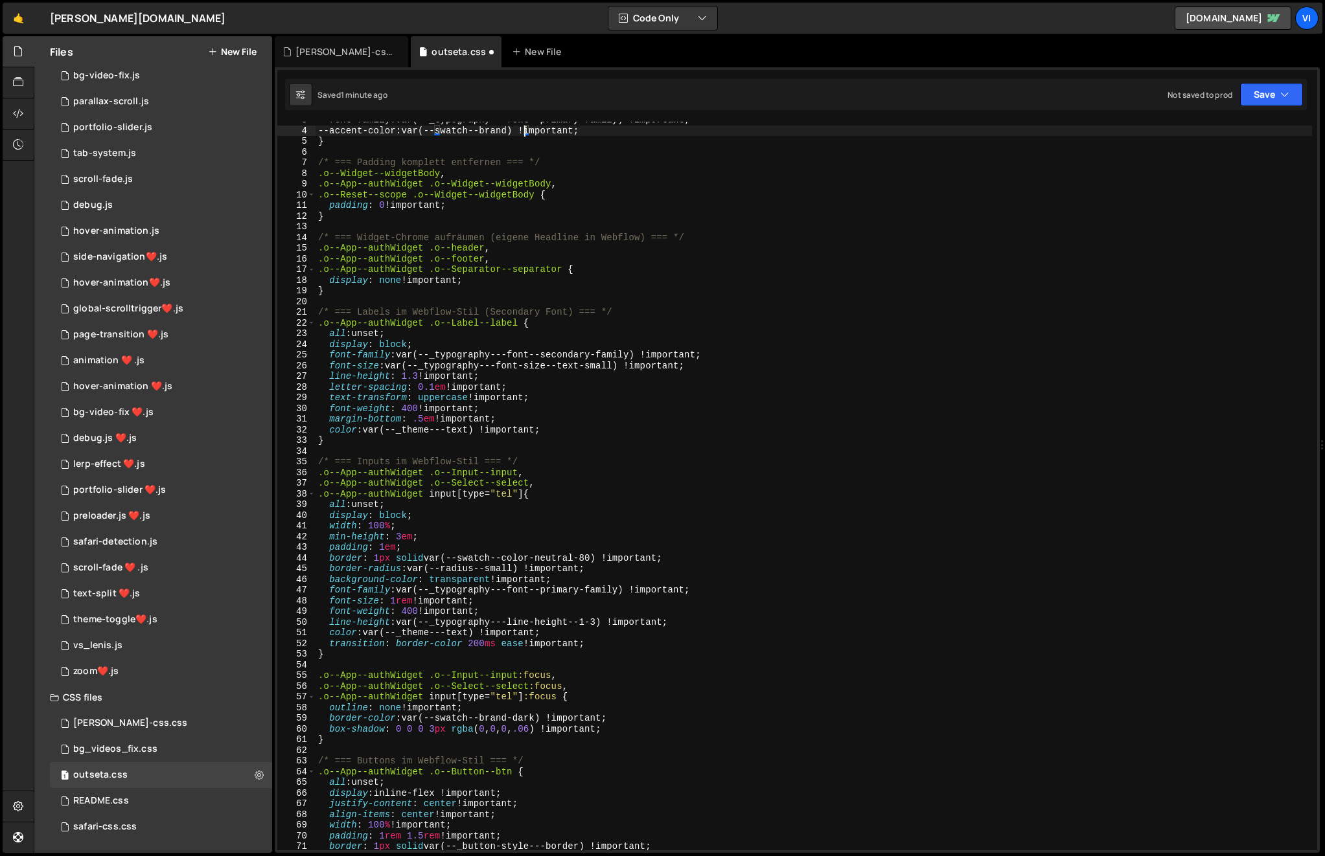
click at [418, 376] on div "--font-family : var(--_typography---font--primary-family) !important ; --accent…" at bounding box center [814, 490] width 996 height 750
click at [445, 367] on div "--font-family : var(--_typography---font--primary-family) !important ; --accent…" at bounding box center [814, 490] width 996 height 750
click at [424, 420] on div "--font-family : var(--_typography---font--primary-family) !important ; --accent…" at bounding box center [814, 490] width 996 height 750
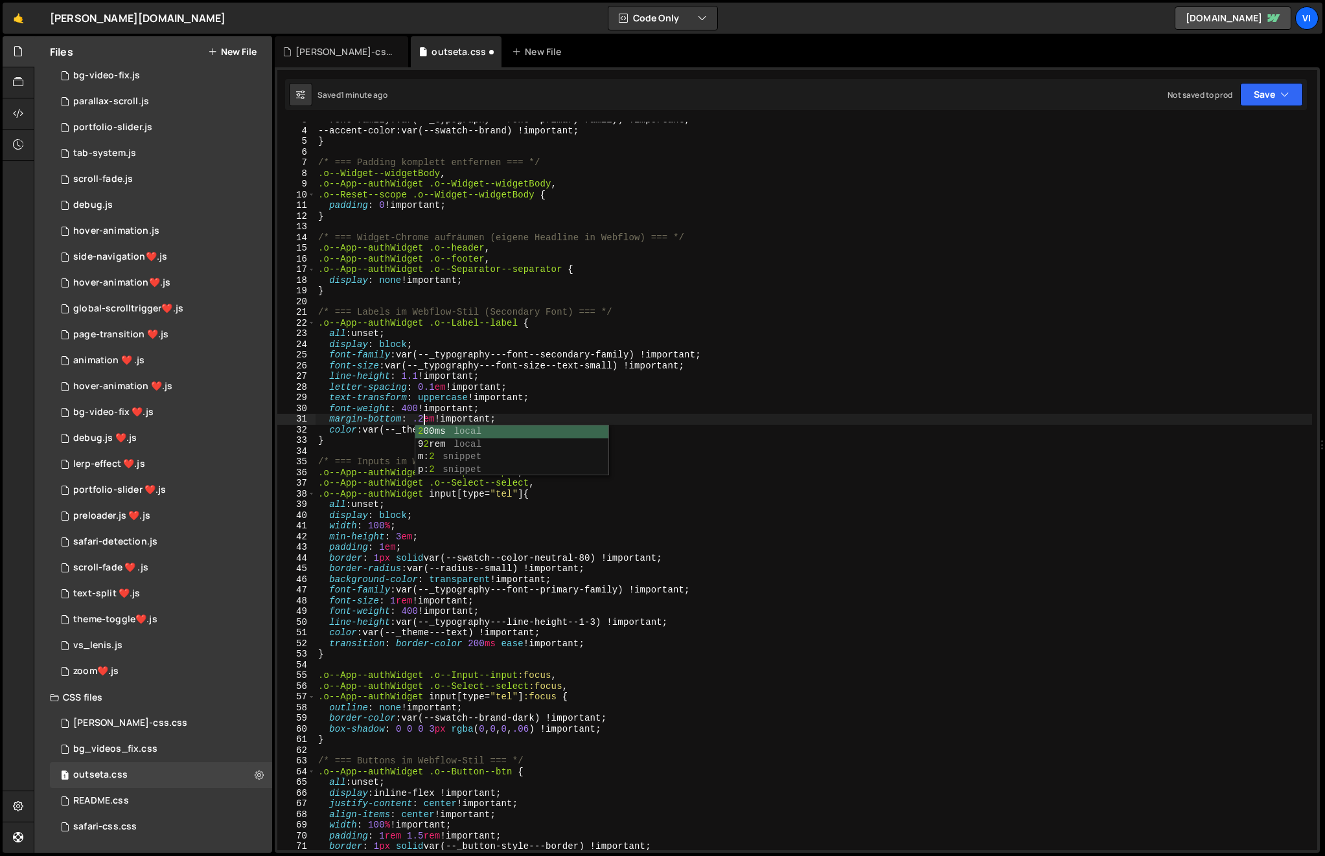
click at [460, 405] on div "--font-family : var(--_typography---font--primary-family) !important ; --accent…" at bounding box center [814, 490] width 996 height 750
click at [520, 431] on div "--font-family : var(--_typography---font--primary-family) !important ; --accent…" at bounding box center [814, 490] width 996 height 750
click at [466, 498] on div "--font-family : var(--_typography---font--primary-family) !important ; --accent…" at bounding box center [814, 490] width 996 height 750
click at [1265, 102] on button "Save" at bounding box center [1271, 94] width 63 height 23
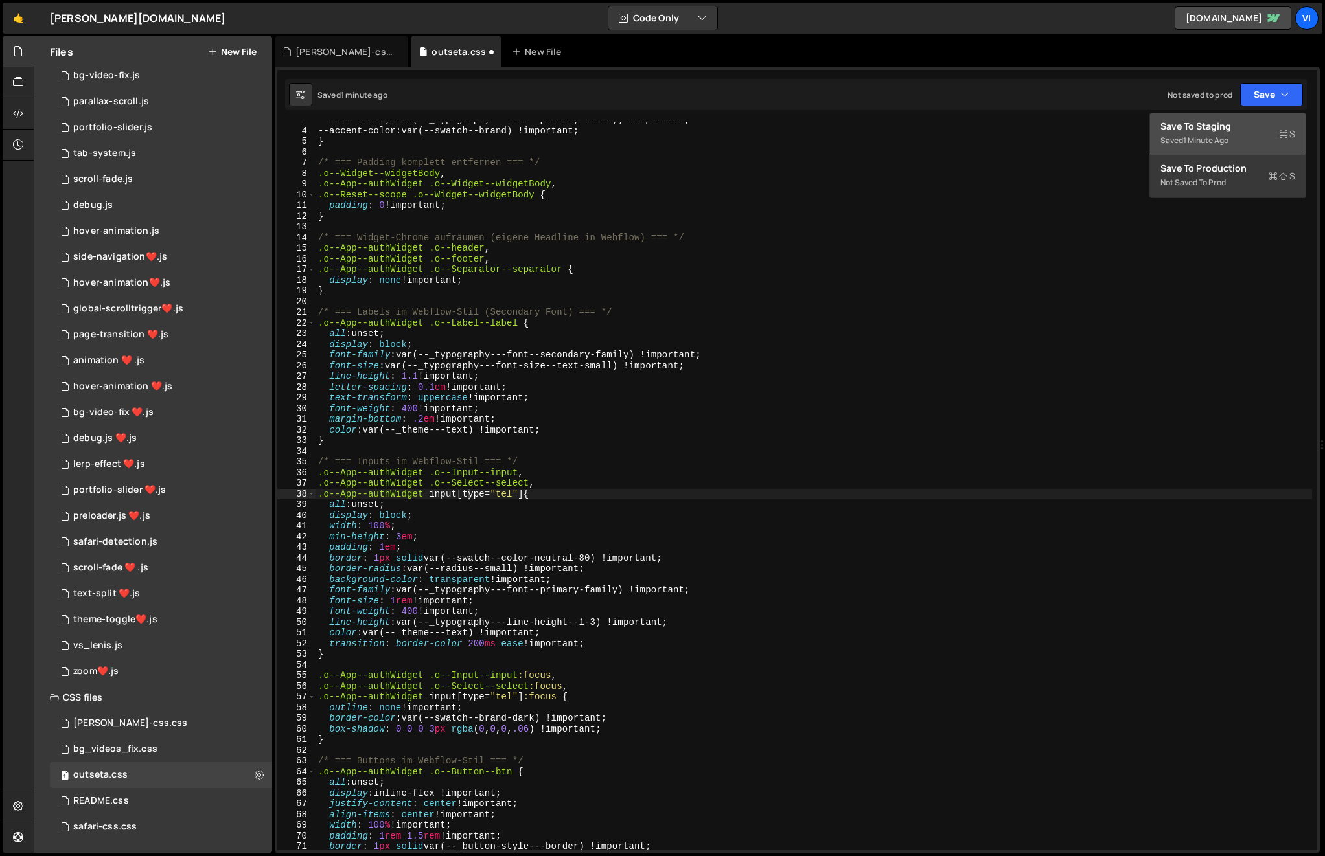
click at [1217, 129] on div "Save to Staging S" at bounding box center [1227, 126] width 135 height 13
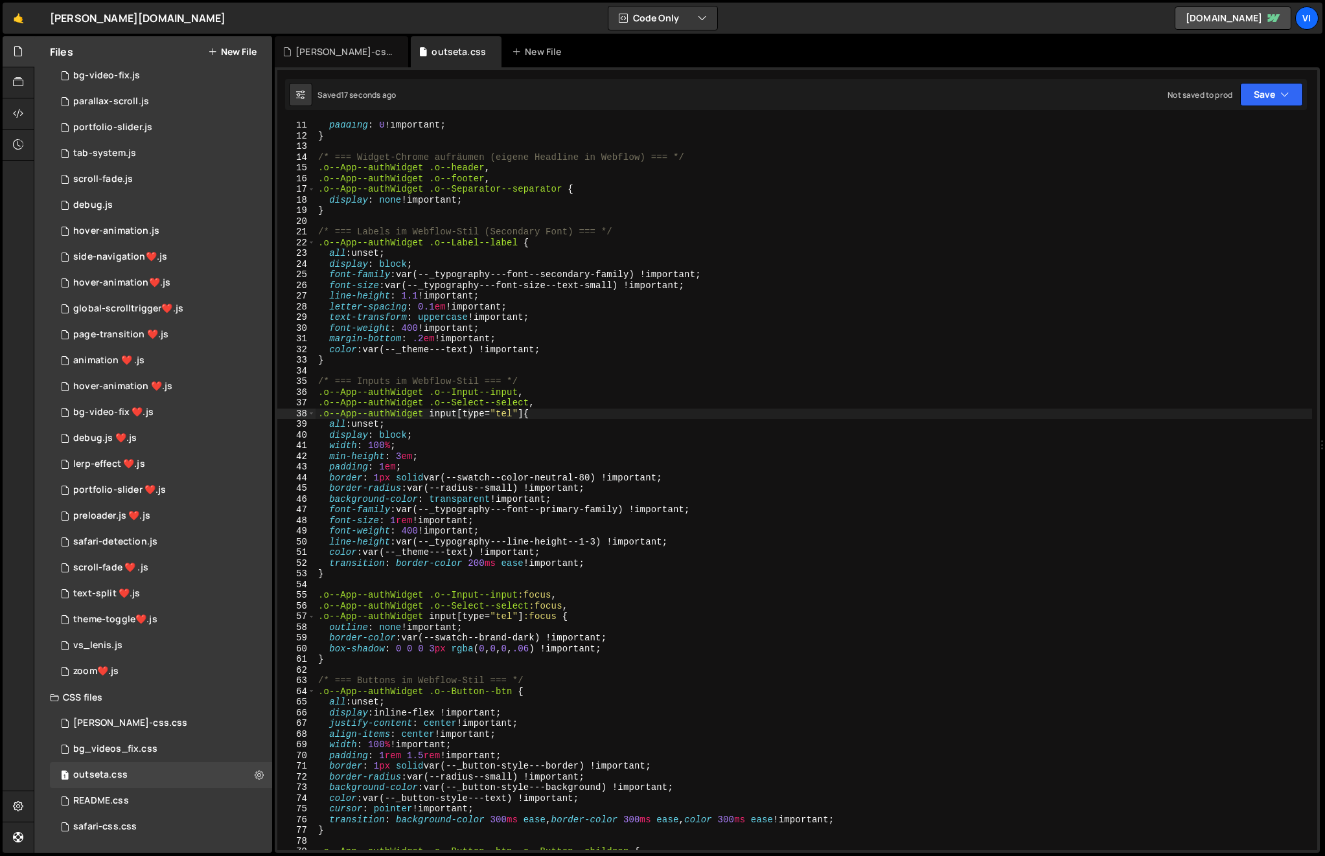
scroll to position [109, 0]
click at [399, 455] on div "padding : 0 !important ; } /* === Widget-Chrome aufräumen (eigene Headline in W…" at bounding box center [814, 495] width 996 height 750
click at [473, 431] on div "padding : 0 !important ; } /* === Widget-Chrome aufräumen (eigene Headline in W…" at bounding box center [814, 495] width 996 height 750
click at [1276, 89] on button "Save" at bounding box center [1271, 94] width 63 height 23
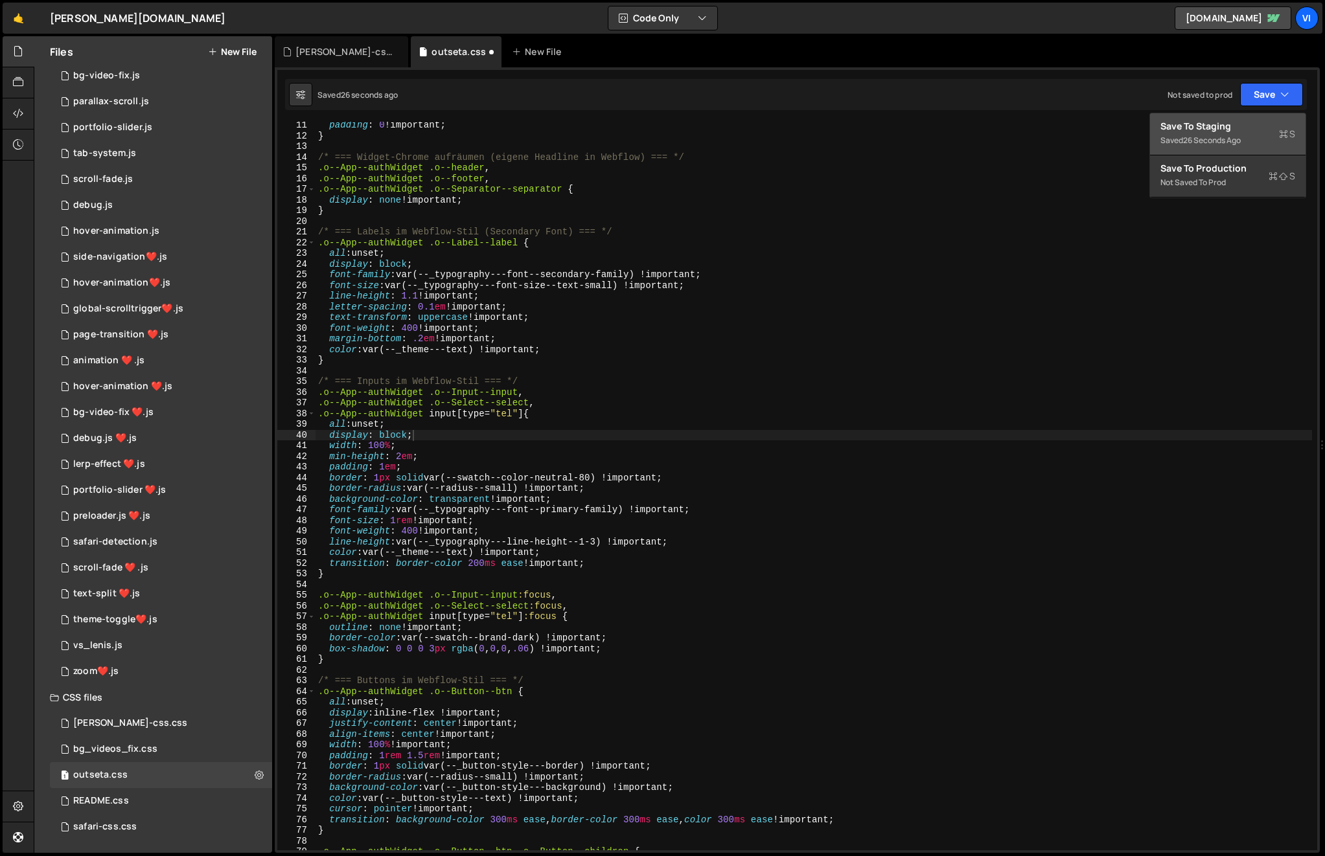
click at [1254, 132] on div "Save to Staging S" at bounding box center [1227, 126] width 135 height 13
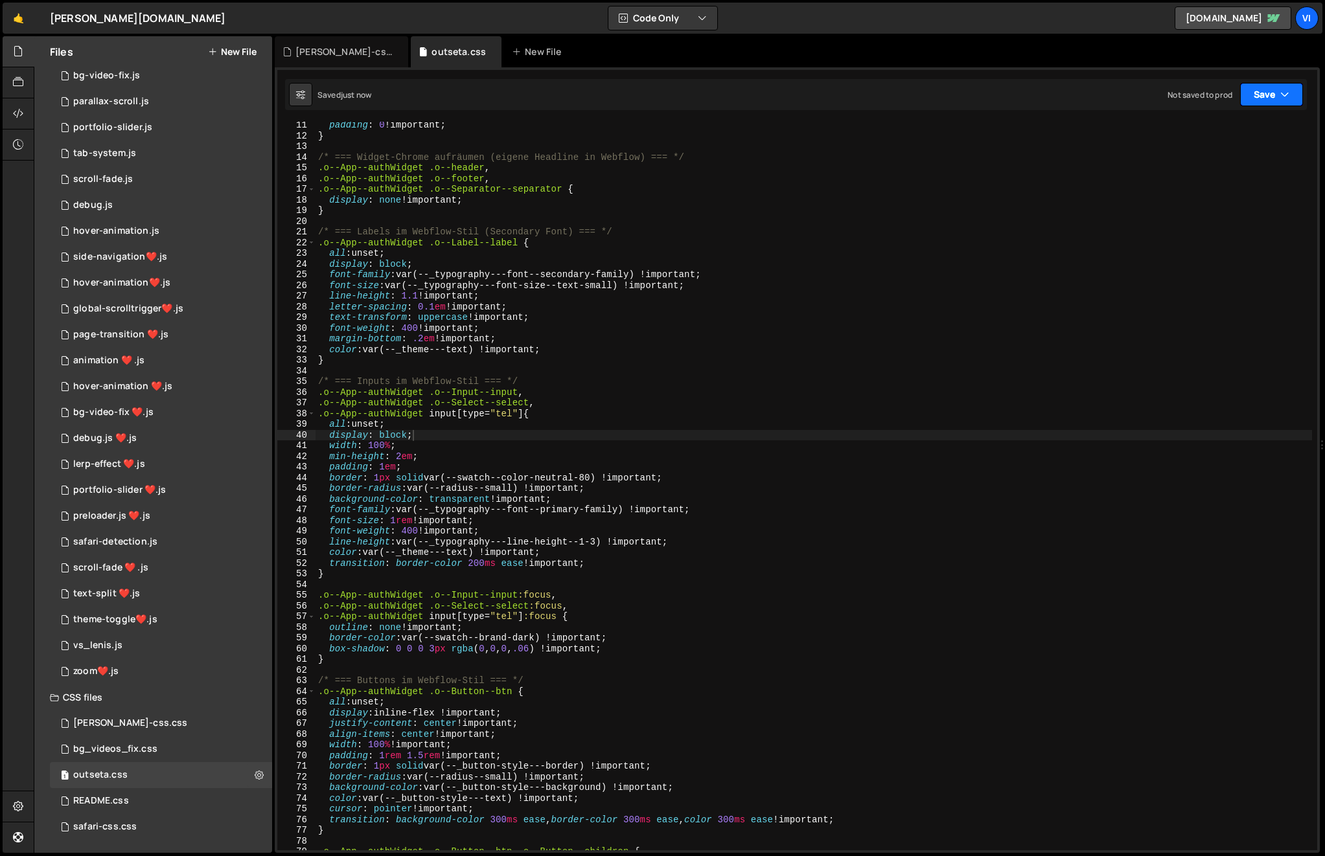
click at [1254, 95] on button "Save" at bounding box center [1271, 94] width 63 height 23
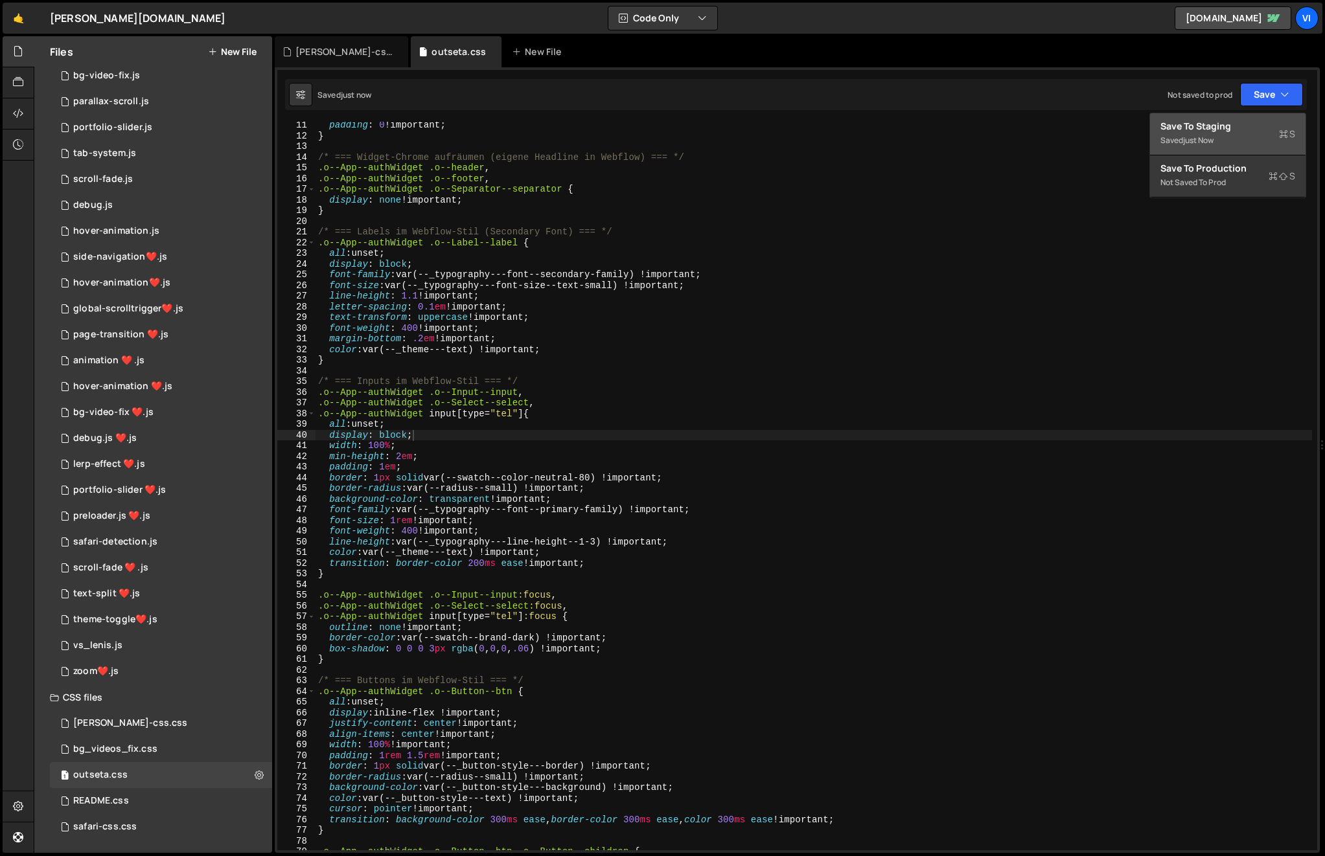
click at [1219, 130] on div "Save to Staging S" at bounding box center [1227, 126] width 135 height 13
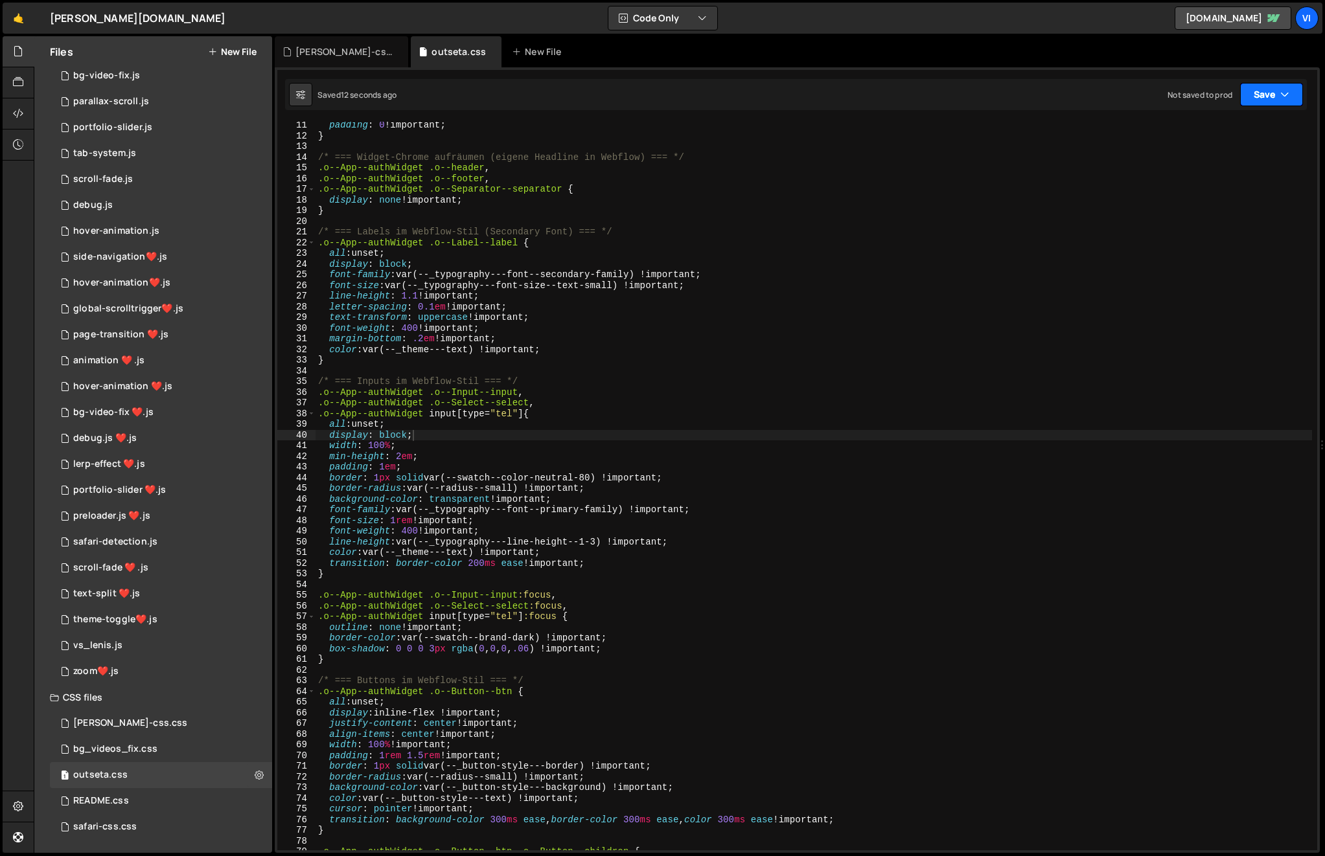
click at [1266, 101] on button "Save" at bounding box center [1271, 94] width 63 height 23
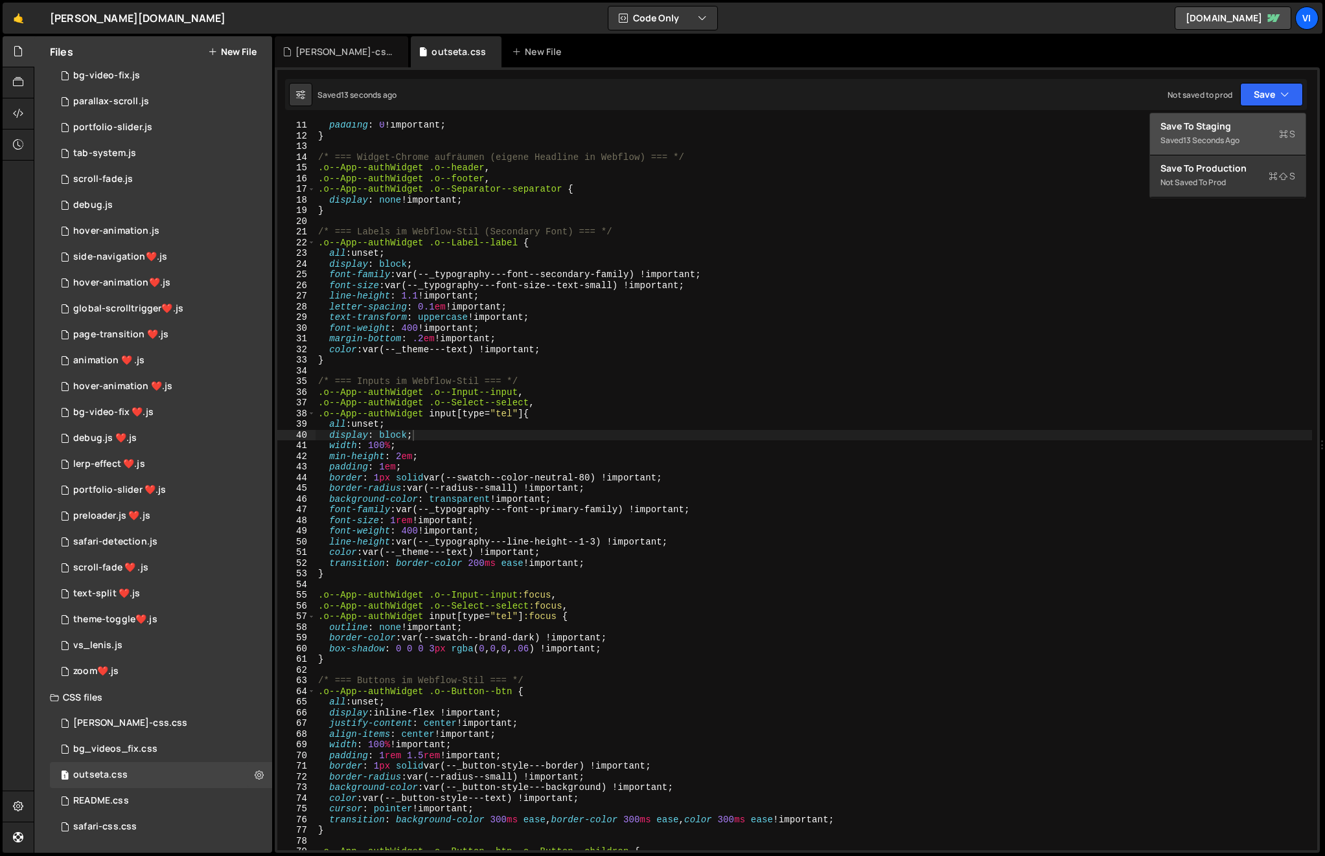
click at [1248, 129] on div "Save to Staging S" at bounding box center [1227, 126] width 135 height 13
click at [400, 455] on div "padding : 0 !important ; } /* === Widget-Chrome aufräumen (eigene Headline in W…" at bounding box center [814, 495] width 996 height 750
click at [400, 521] on div "padding : 0 !important ; } /* === Widget-Chrome aufräumen (eigene Headline in W…" at bounding box center [814, 495] width 996 height 750
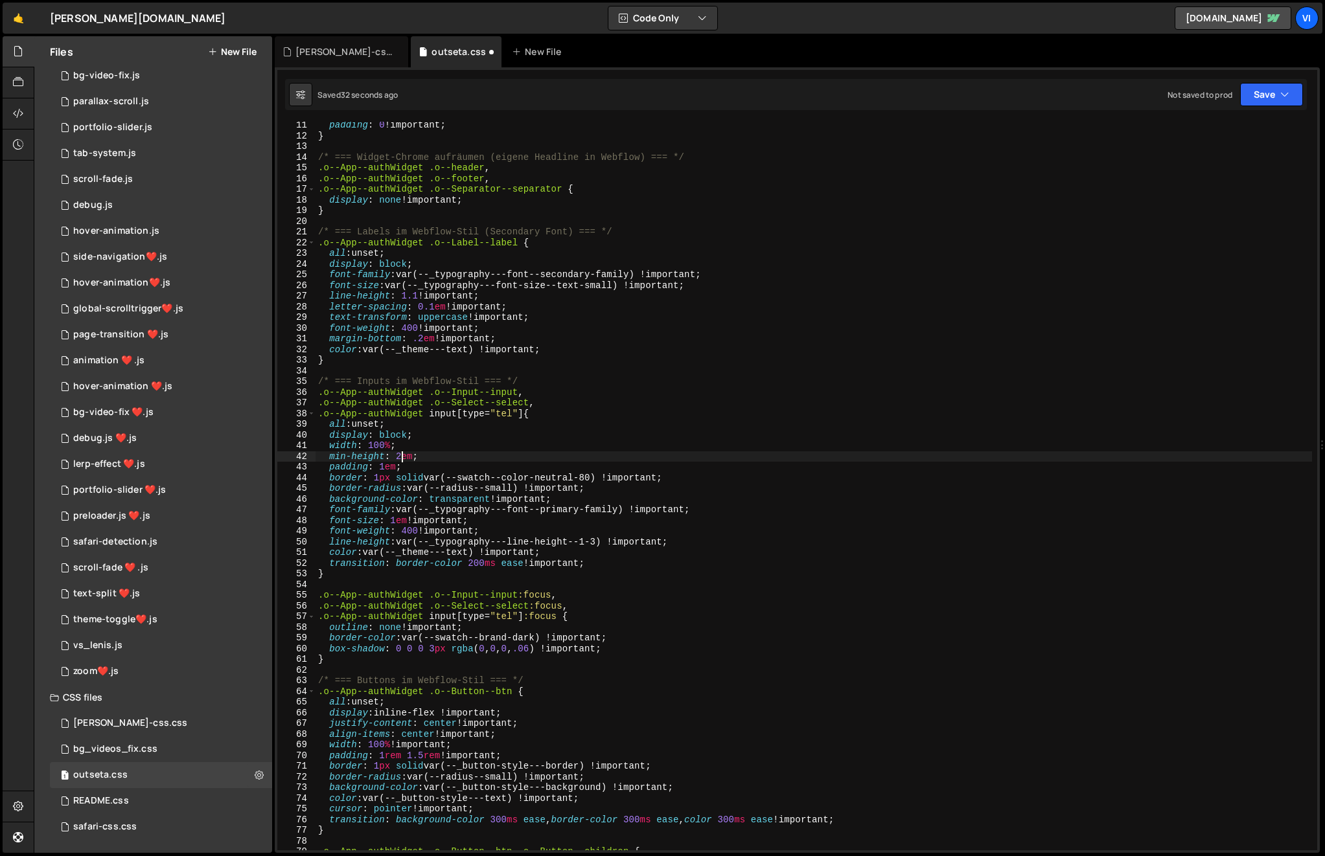
click at [402, 452] on div "padding : 0 !important ; } /* === Widget-Chrome aufräumen (eigene Headline in W…" at bounding box center [814, 495] width 996 height 750
click at [514, 415] on div "padding : 0 !important ; } /* === Widget-Chrome aufräumen (eigene Headline in W…" at bounding box center [814, 495] width 996 height 750
click at [1258, 91] on button "Save" at bounding box center [1271, 94] width 63 height 23
click at [1231, 133] on div "Saved 40 seconds ago" at bounding box center [1227, 141] width 135 height 16
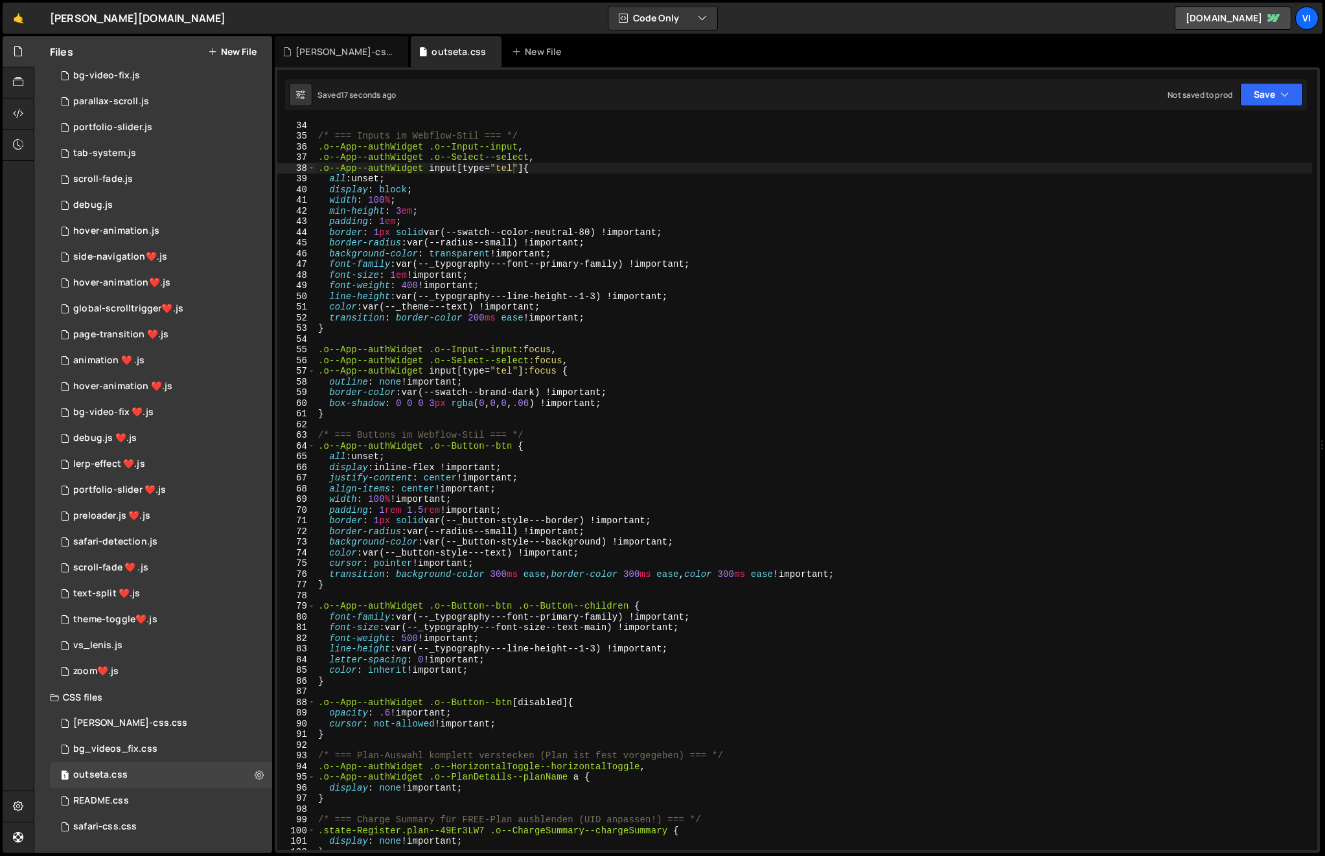
scroll to position [354, 0]
click at [429, 508] on div "/* === Inputs im Webflow-Stil === */ .o--App--authWidget .o--Input--input , .o-…" at bounding box center [814, 495] width 996 height 750
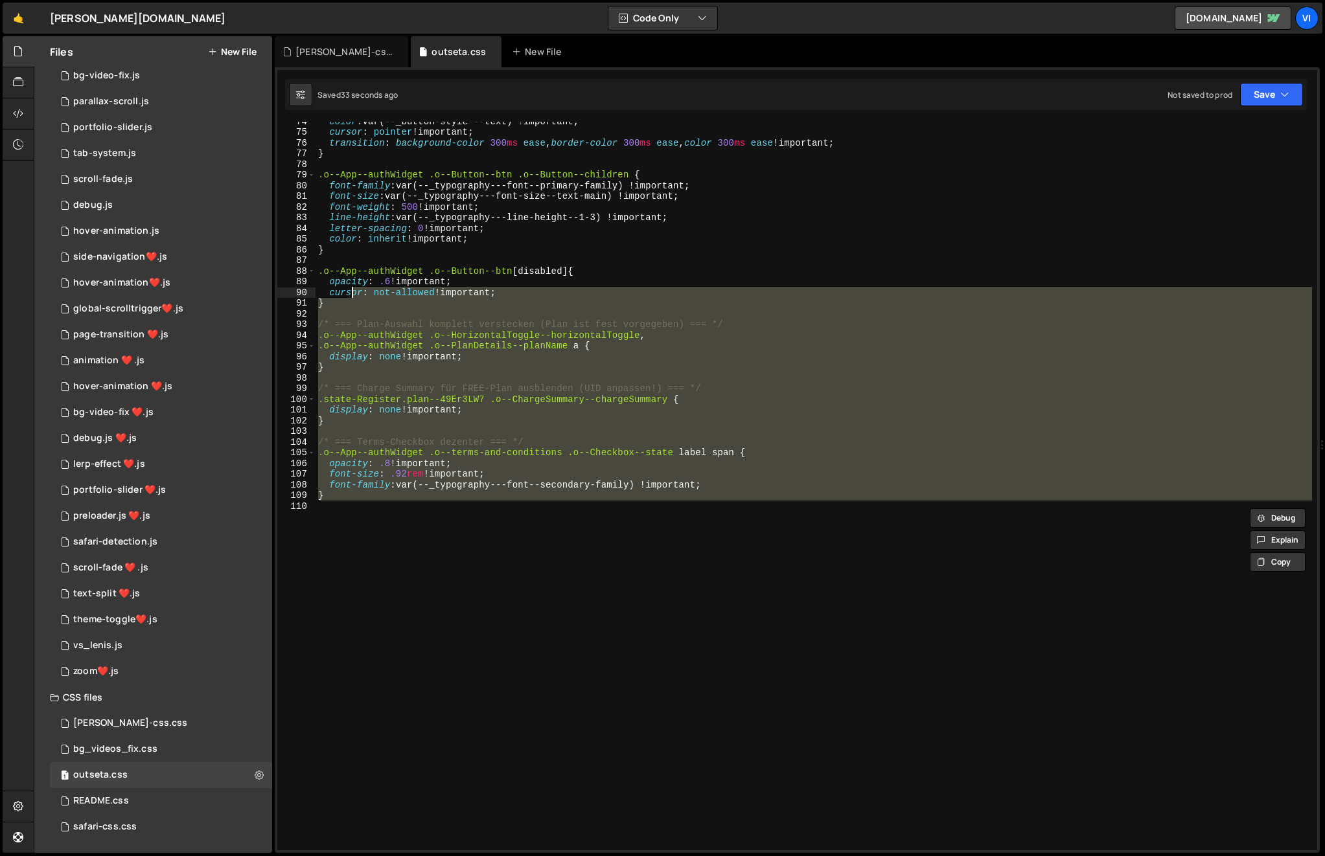
scroll to position [0, 0]
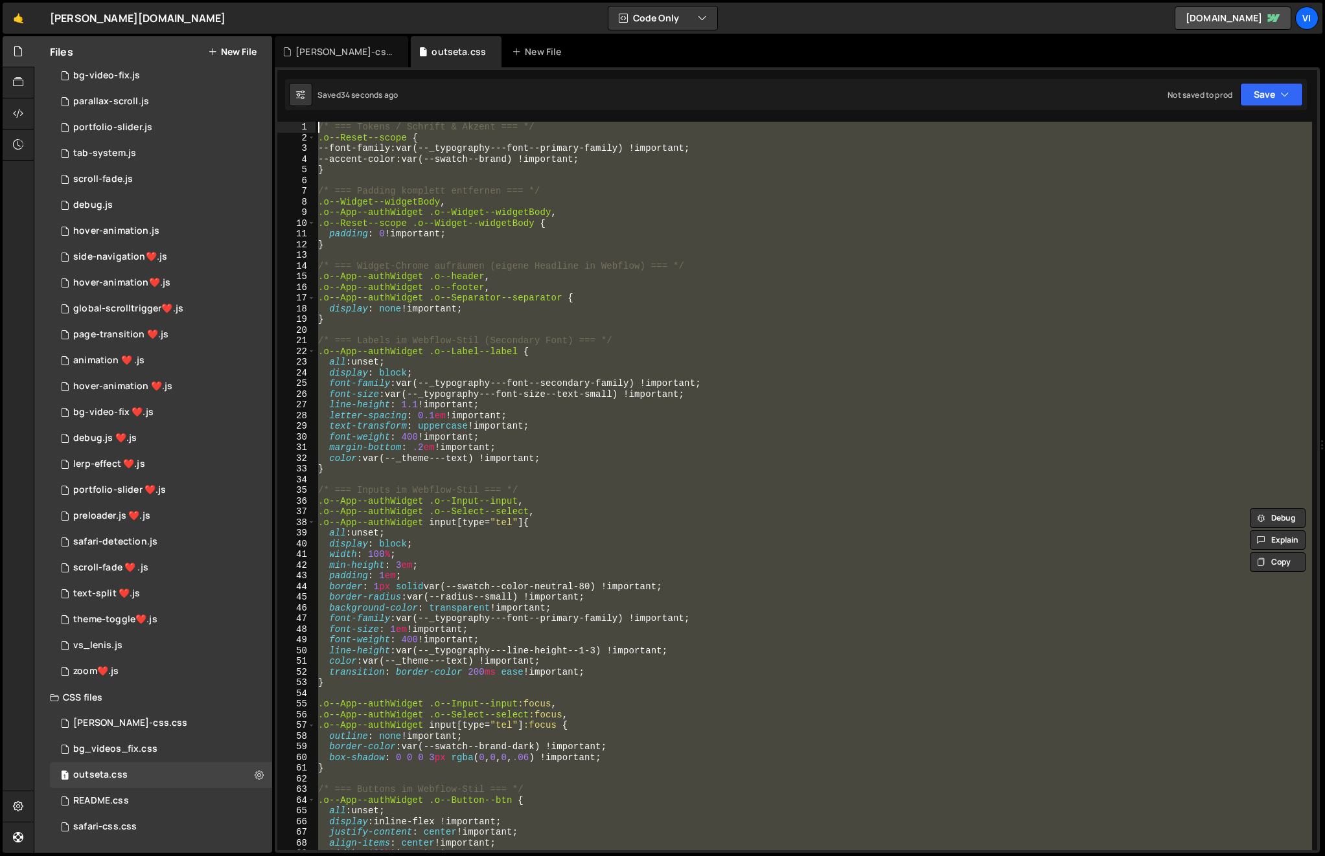
drag, startPoint x: 452, startPoint y: 523, endPoint x: 308, endPoint y: 121, distance: 427.3
click at [308, 122] on div "padding: 1rem 1.5rem !important; border: 1px solid var(--_button-style---border…" at bounding box center [797, 486] width 1040 height 729
type textarea "/* === Tokens / Schrift & Akzent === */ .o--Reset--scope {"
click at [542, 481] on div "/* === Tokens / Schrift & Akzent === */ .o--Reset--scope { --font-family : var(…" at bounding box center [814, 486] width 996 height 729
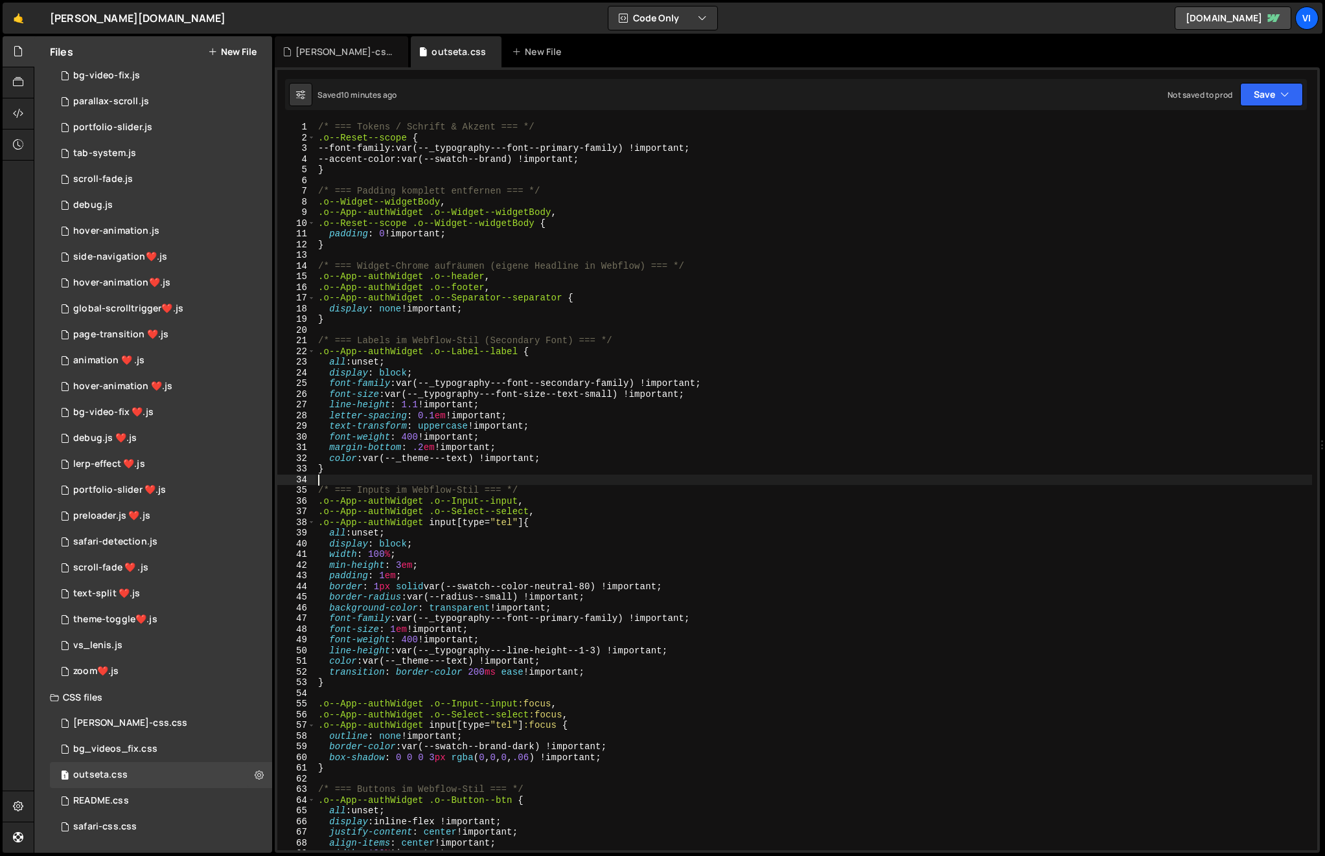
click at [540, 477] on div "/* === Tokens / Schrift & Akzent === */ .o--Reset--scope { --font-family : var(…" at bounding box center [814, 497] width 996 height 750
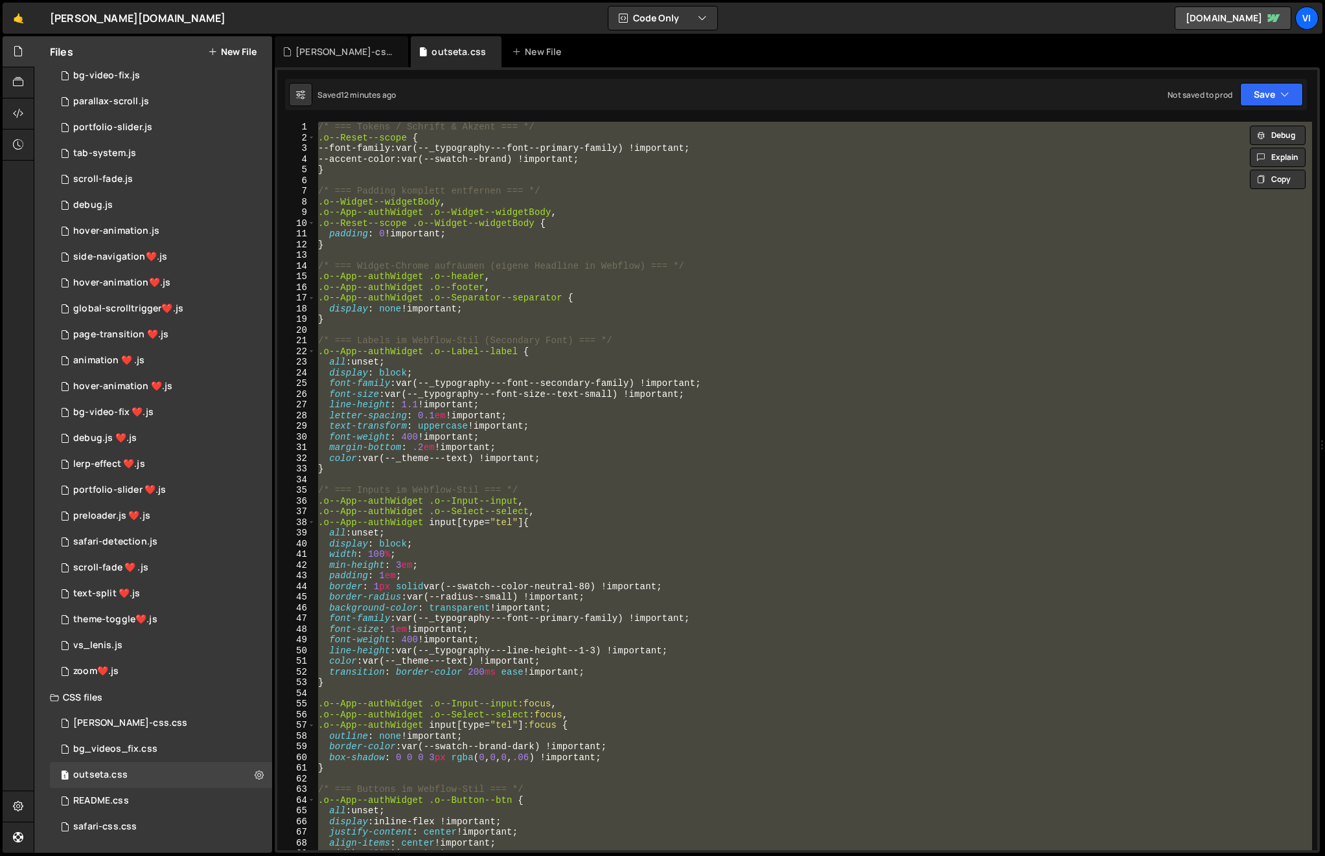
click at [530, 308] on div "/* === Tokens / Schrift & Akzent === */ .o--Reset--scope { --font-family : var(…" at bounding box center [814, 486] width 996 height 729
paste textarea
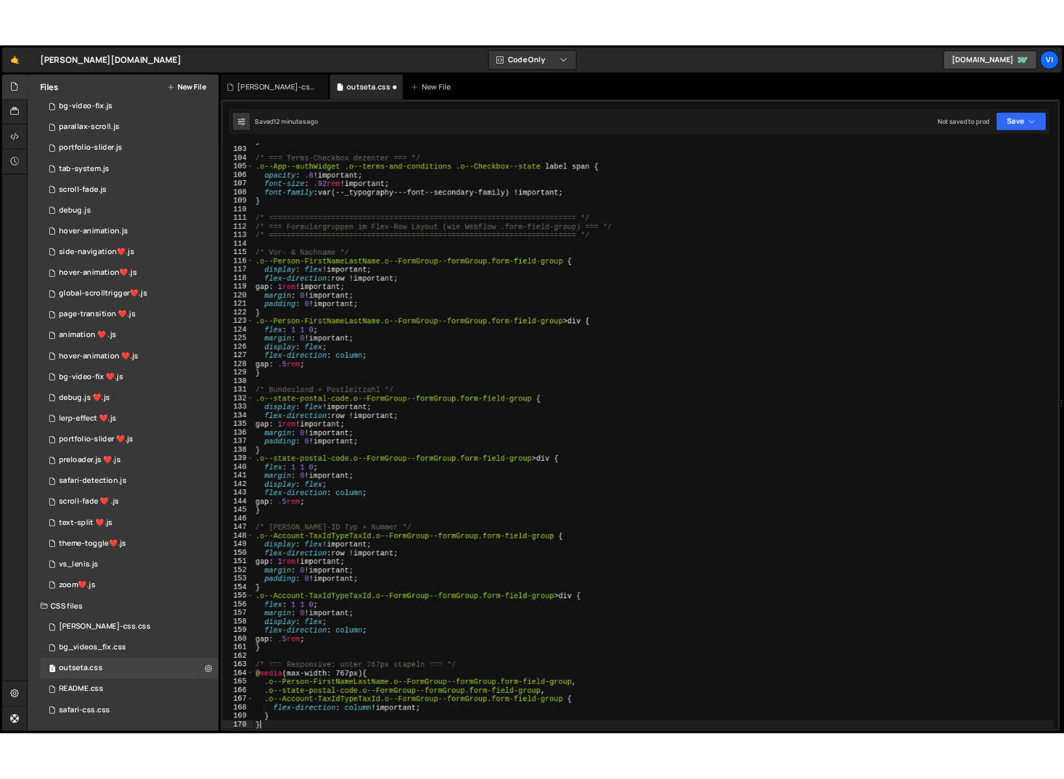
scroll to position [1088, 0]
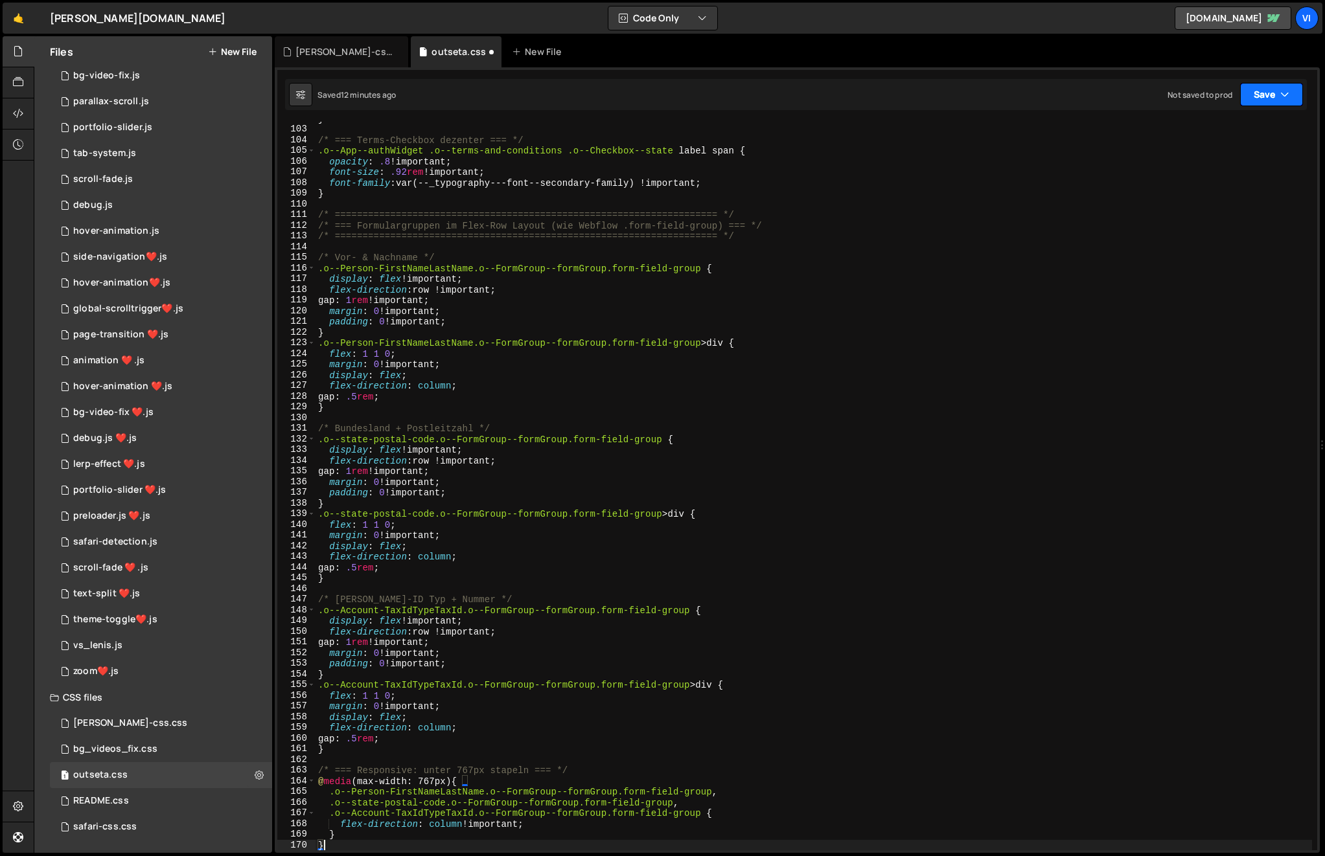
click at [1255, 95] on button "Save" at bounding box center [1271, 94] width 63 height 23
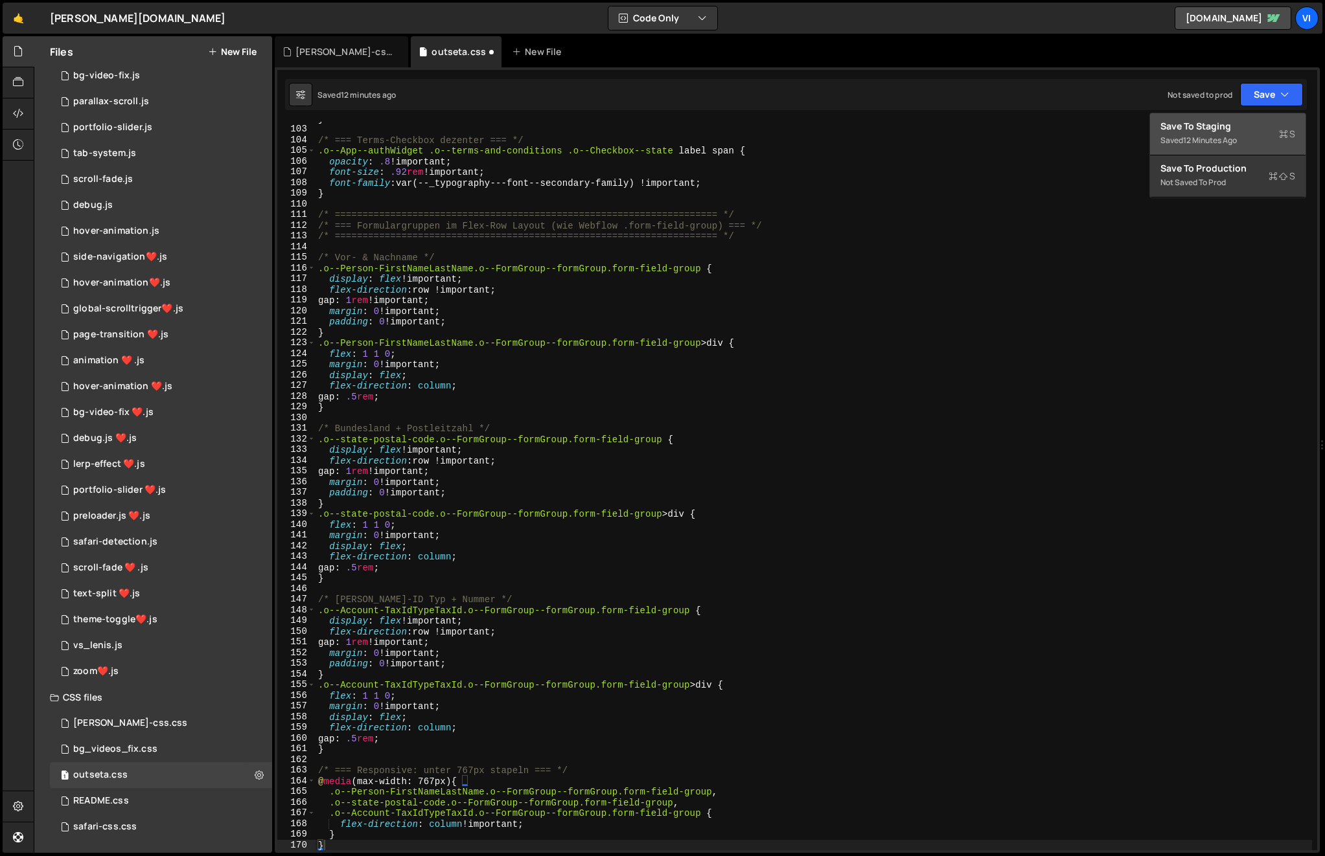
click at [1234, 119] on button "Save to Staging S Saved 12 minutes ago" at bounding box center [1227, 134] width 155 height 42
type textarea ".o--state-postal-code.o--FormGroup--formGroup.form-field-group,"
